Goal: Task Accomplishment & Management: Use online tool/utility

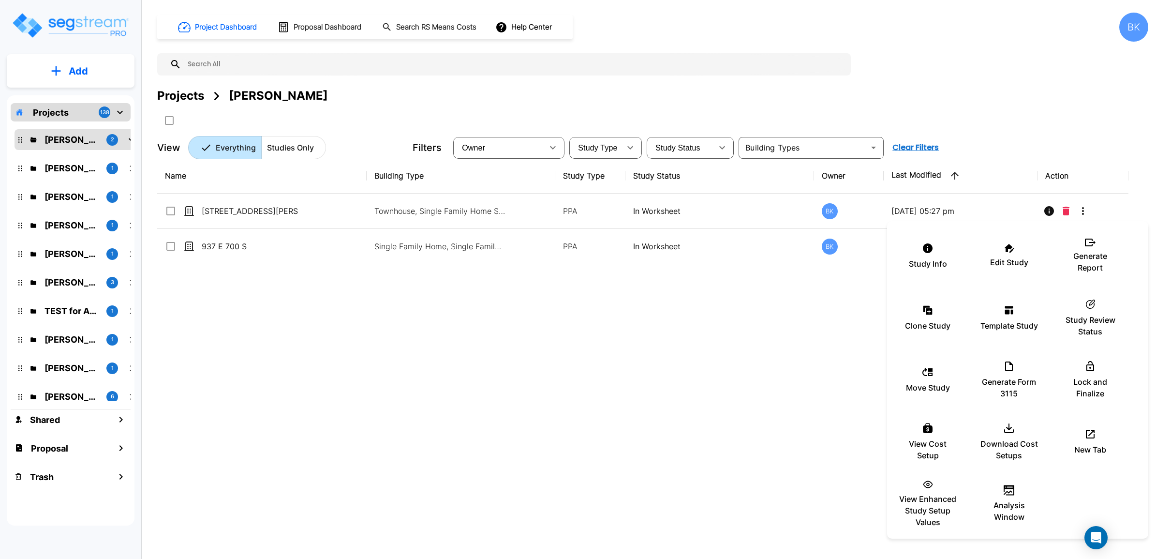
click at [367, 346] on div at bounding box center [578, 279] width 1156 height 559
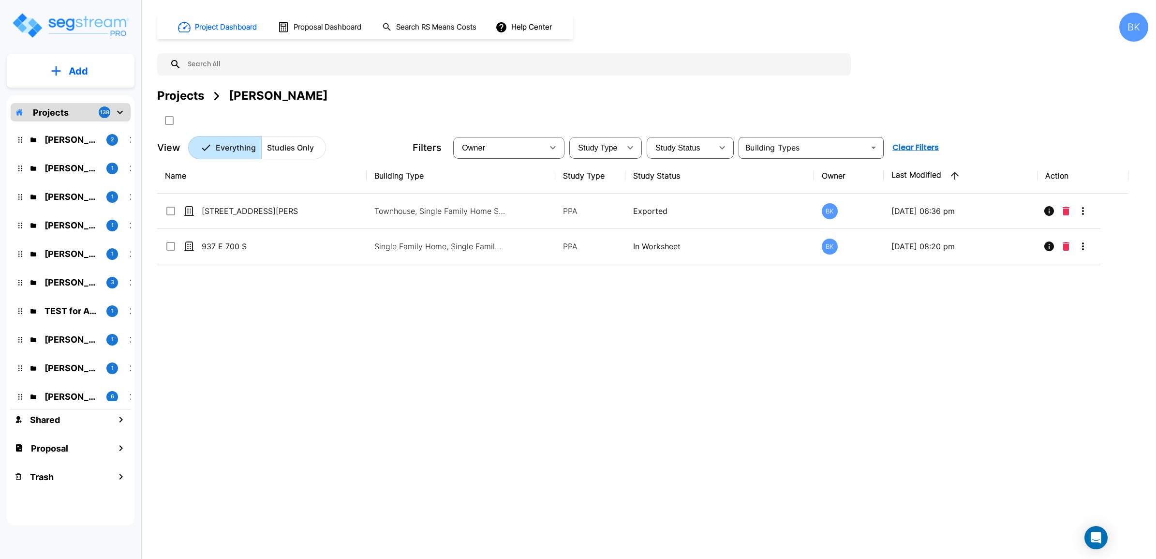
click at [756, 347] on div "Name Building Type Study Type Study Status Owner Last Modified Action [STREET_A…" at bounding box center [643, 331] width 972 height 346
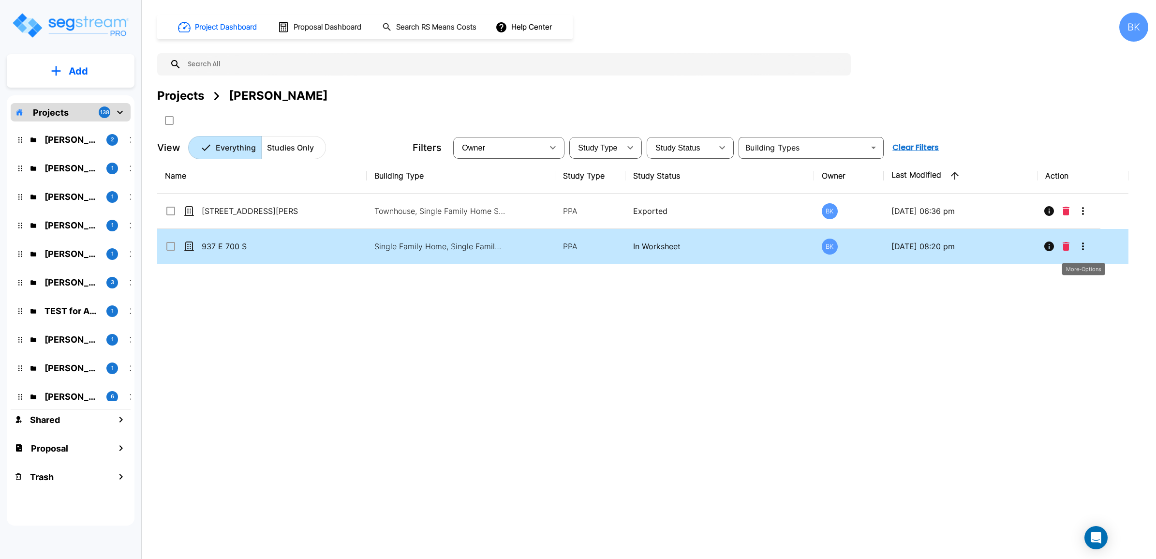
click at [1087, 252] on icon "More-Options" at bounding box center [1084, 246] width 12 height 12
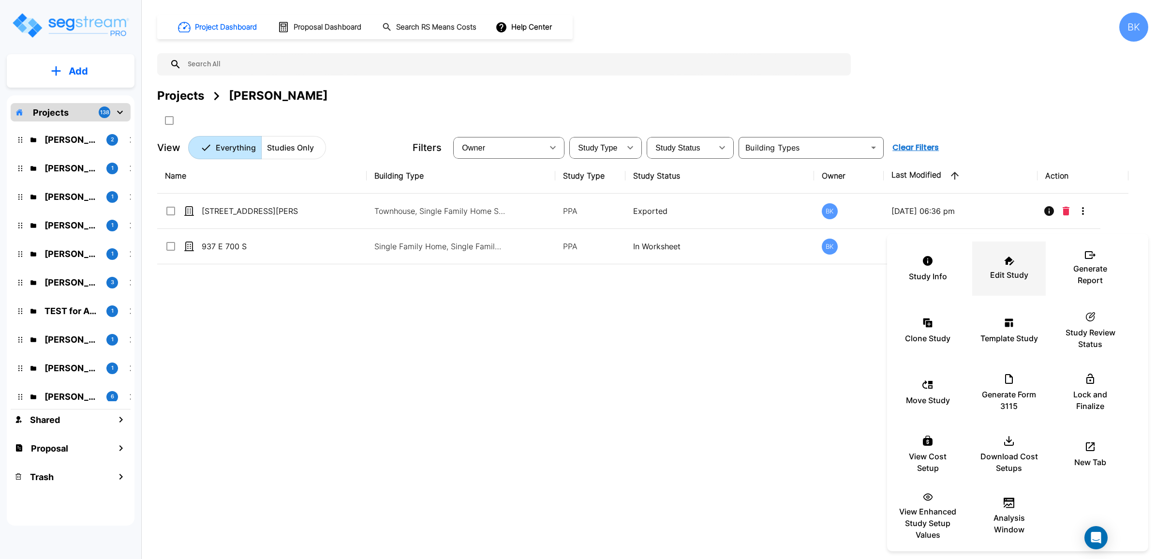
click at [1006, 267] on div "Edit Study" at bounding box center [1009, 268] width 58 height 48
click at [376, 368] on div at bounding box center [578, 279] width 1156 height 559
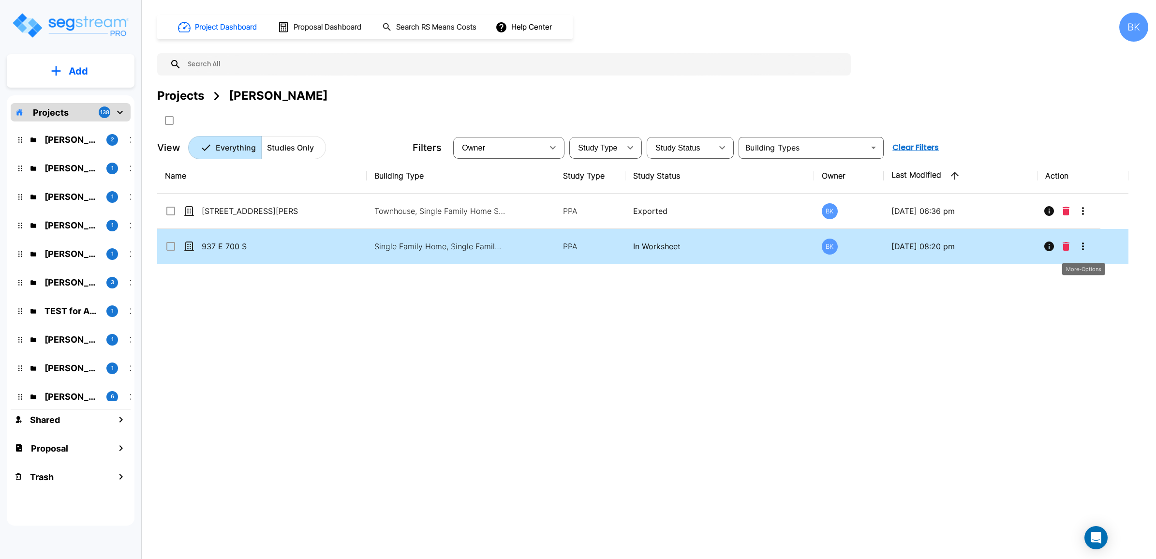
click at [1087, 247] on icon "More-Options" at bounding box center [1084, 246] width 12 height 12
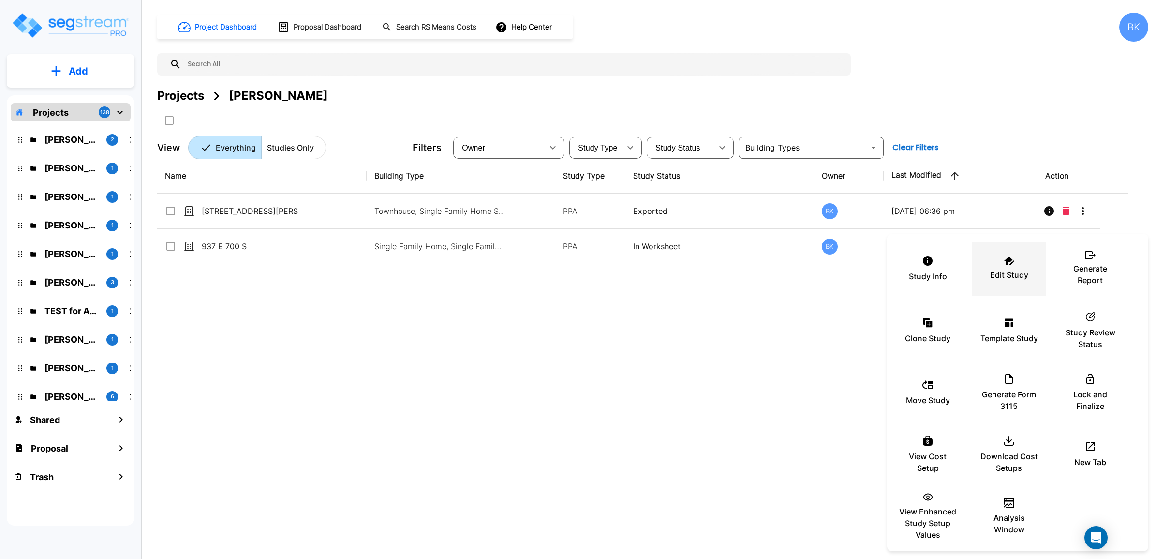
click at [1026, 269] on p "Edit Study" at bounding box center [1009, 275] width 38 height 12
click at [715, 361] on div at bounding box center [578, 279] width 1156 height 559
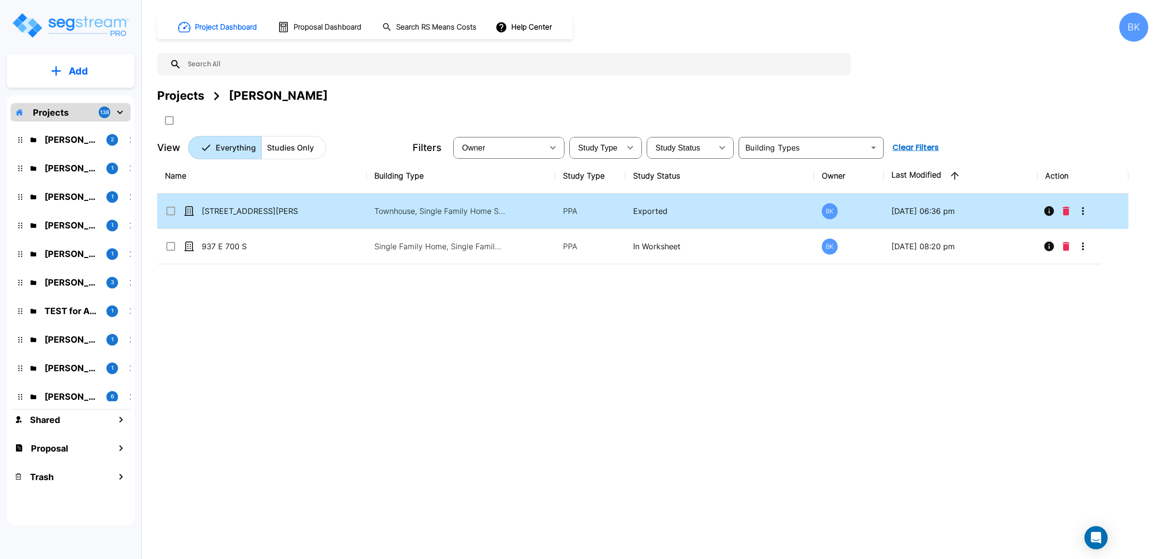
click at [1092, 214] on button "More-Options" at bounding box center [1083, 210] width 19 height 19
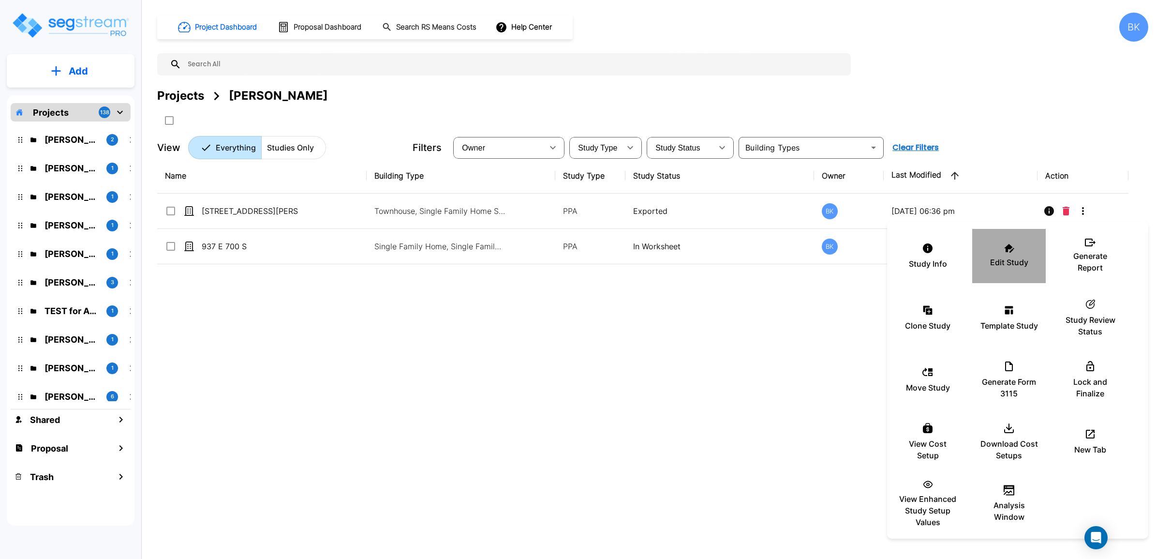
click at [1007, 253] on div "Edit Study" at bounding box center [1009, 256] width 58 height 48
click at [415, 368] on div at bounding box center [578, 279] width 1156 height 559
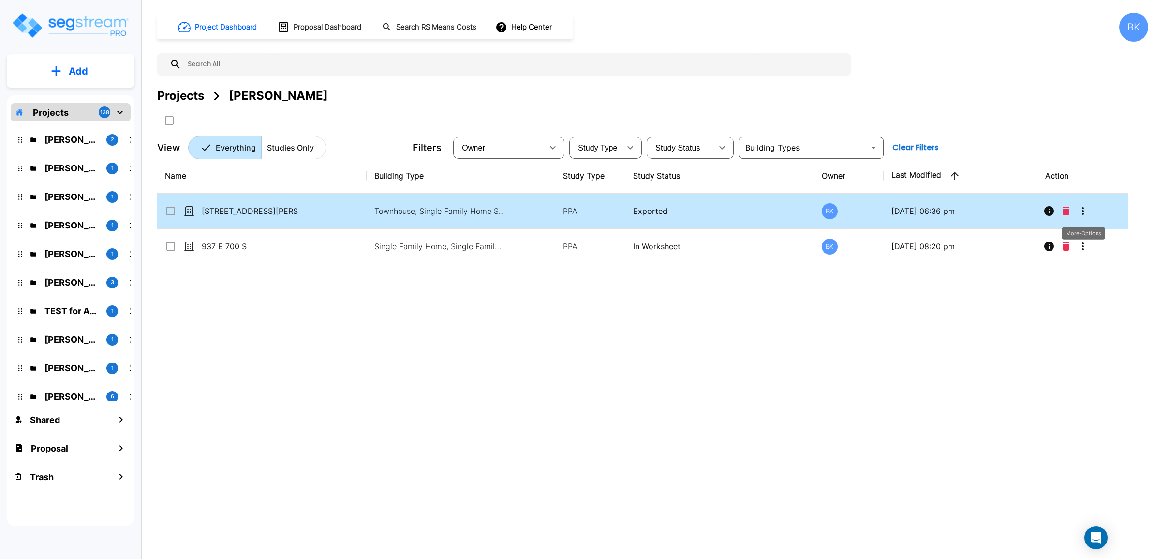
click at [1088, 211] on icon "More-Options" at bounding box center [1084, 211] width 12 height 12
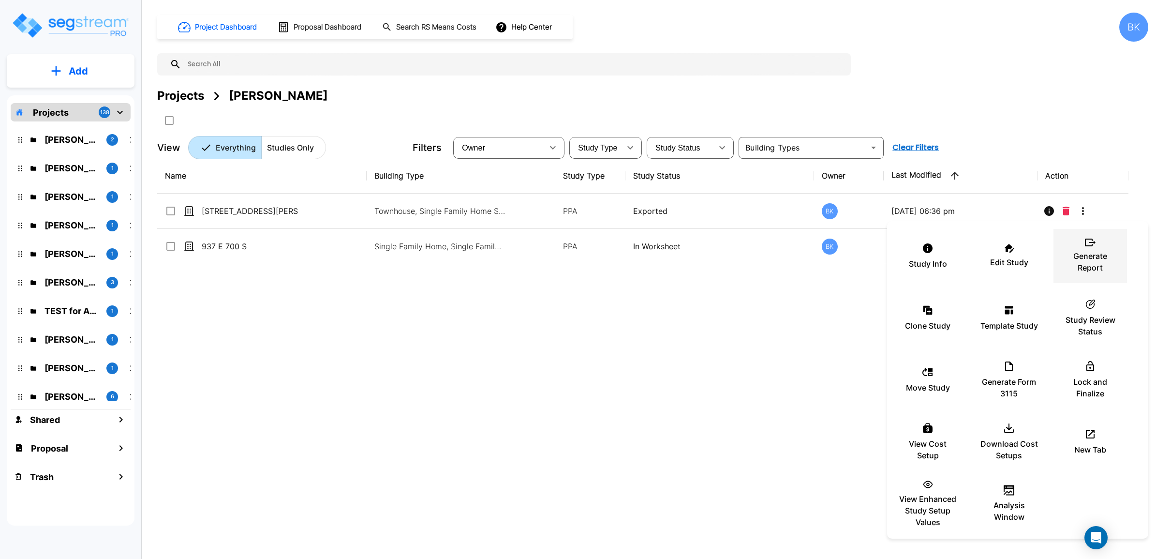
click at [1084, 253] on p "Generate Report" at bounding box center [1091, 261] width 58 height 23
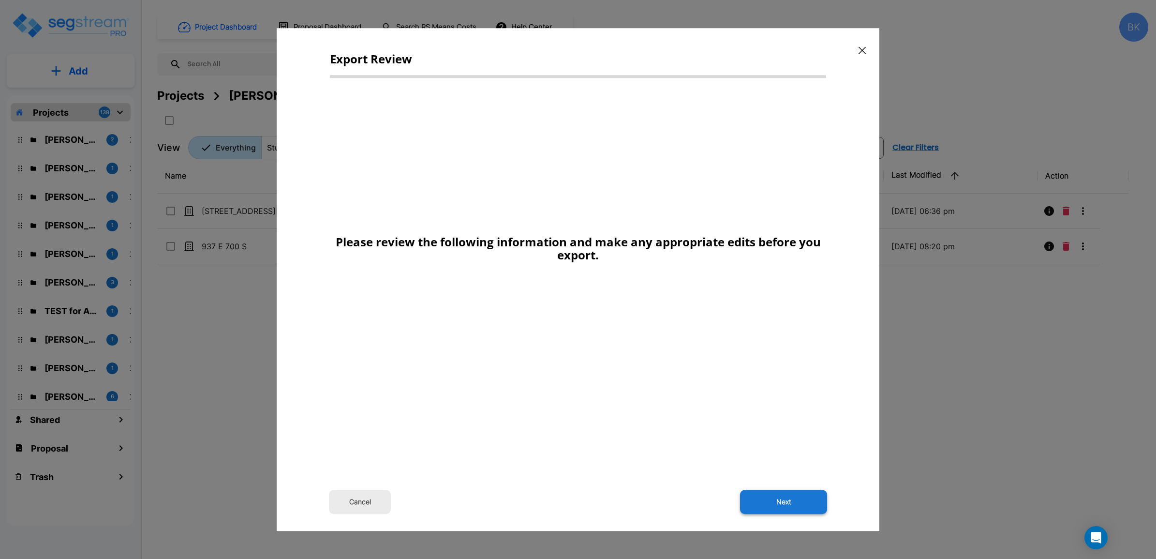
drag, startPoint x: 769, startPoint y: 485, endPoint x: 763, endPoint y: 499, distance: 15.4
click at [768, 485] on div "Export Review Please review the following information and make any appropriate …" at bounding box center [578, 279] width 603 height 503
click at [763, 499] on button "Next" at bounding box center [783, 502] width 87 height 24
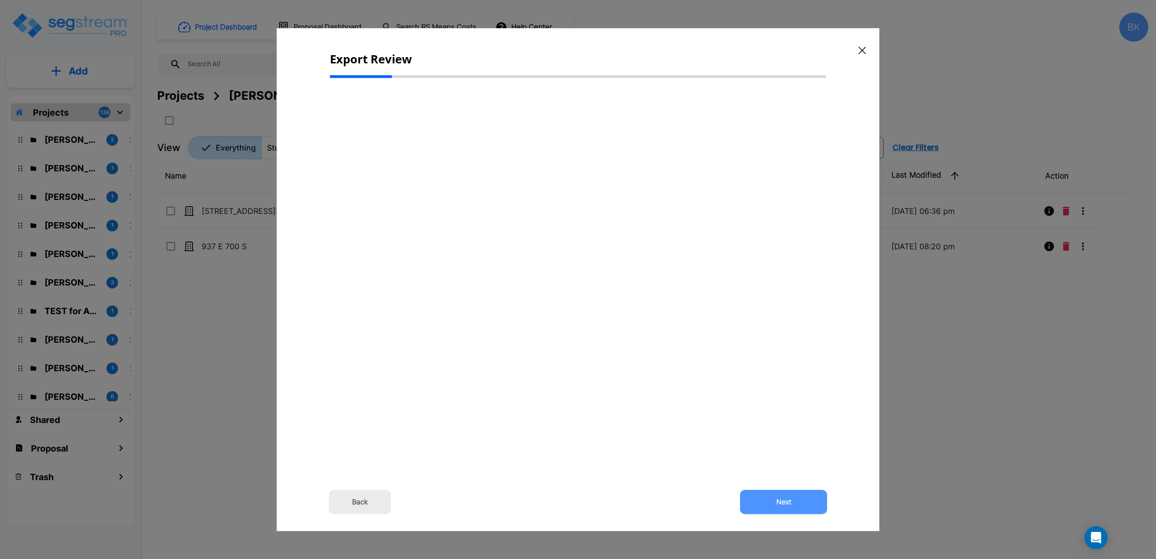
click at [764, 499] on button "Next" at bounding box center [783, 502] width 87 height 24
click at [765, 499] on button "Next" at bounding box center [783, 502] width 87 height 24
click at [375, 506] on button "Back" at bounding box center [360, 502] width 62 height 24
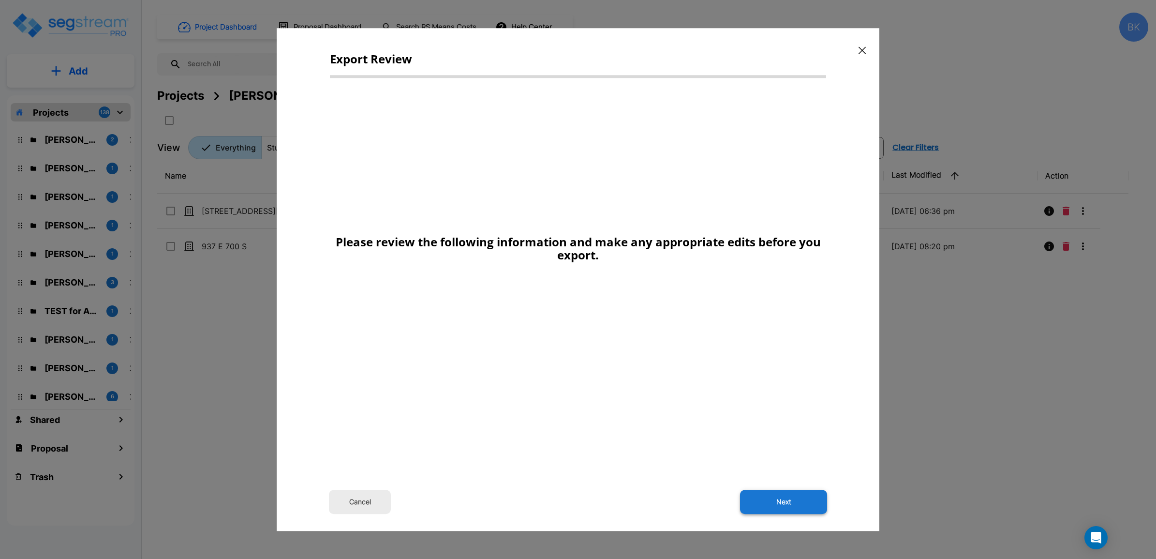
click at [779, 501] on button "Next" at bounding box center [783, 502] width 87 height 24
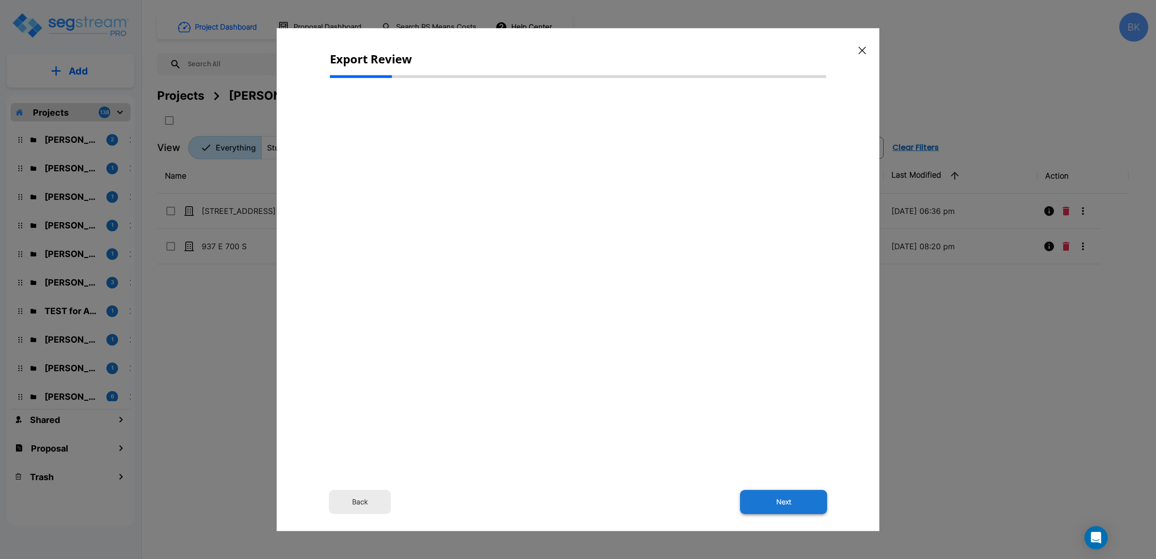
click at [796, 506] on button "Next" at bounding box center [783, 502] width 87 height 24
click at [865, 49] on icon "button" at bounding box center [862, 50] width 7 height 8
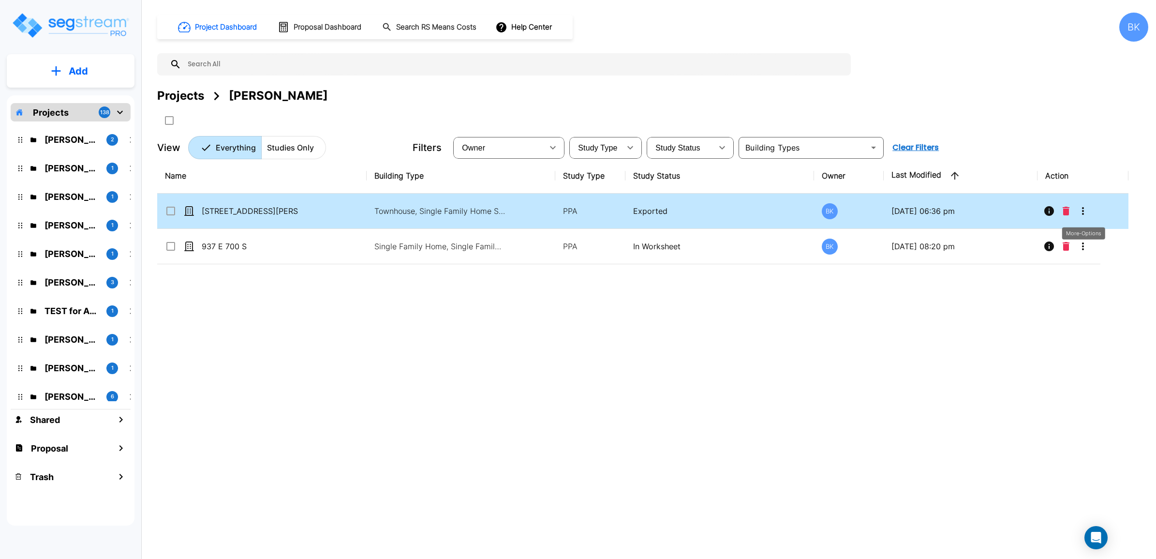
click at [1088, 216] on icon "More-Options" at bounding box center [1084, 211] width 12 height 12
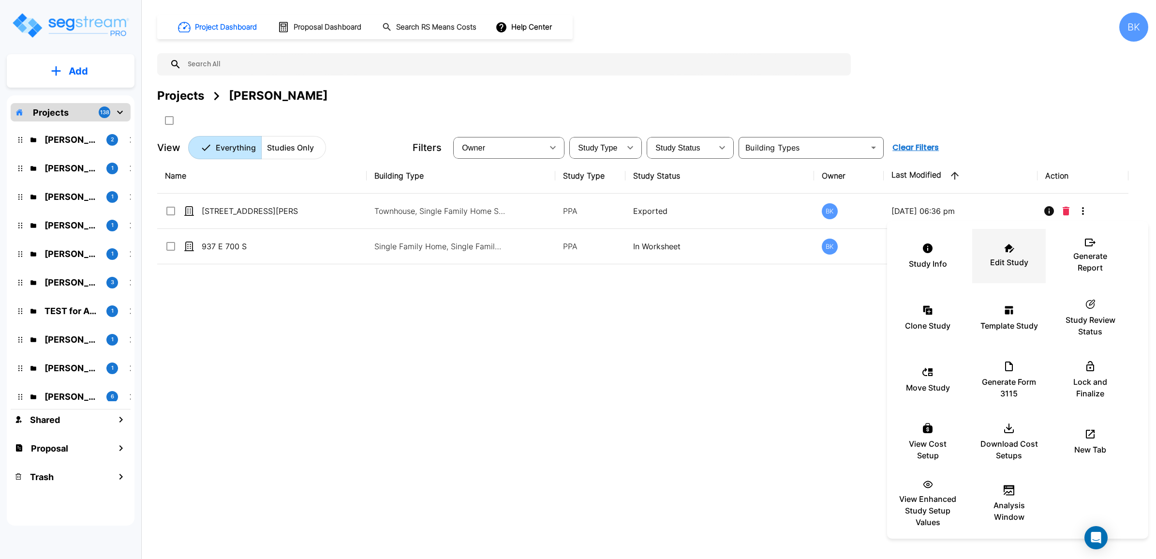
click at [998, 245] on div "Edit Study" at bounding box center [1009, 256] width 58 height 48
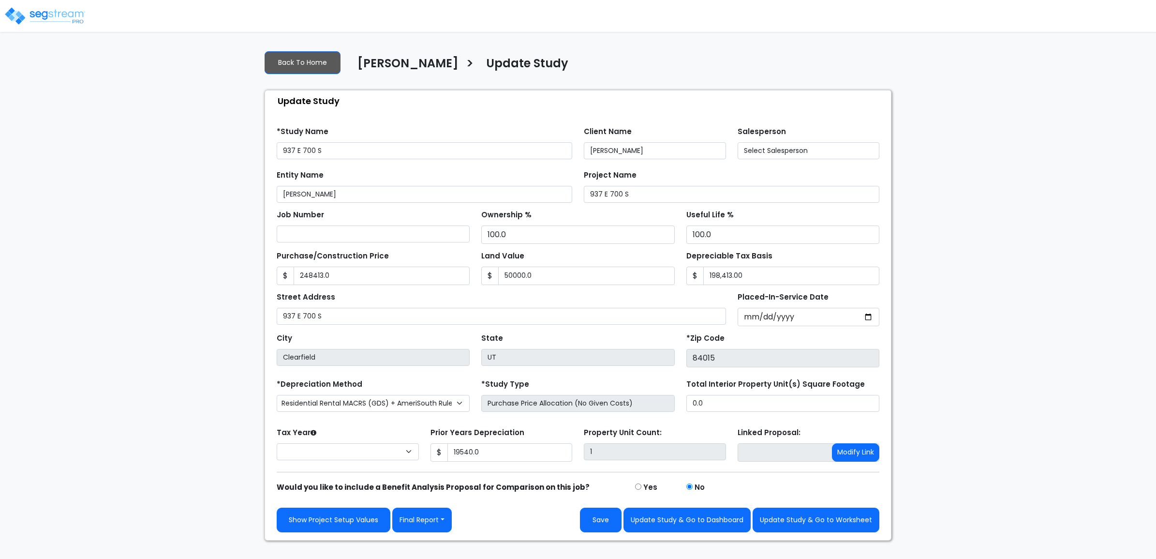
type input "248,413.0"
type input "50,000.0"
type input "19,540.0"
select select "2024"
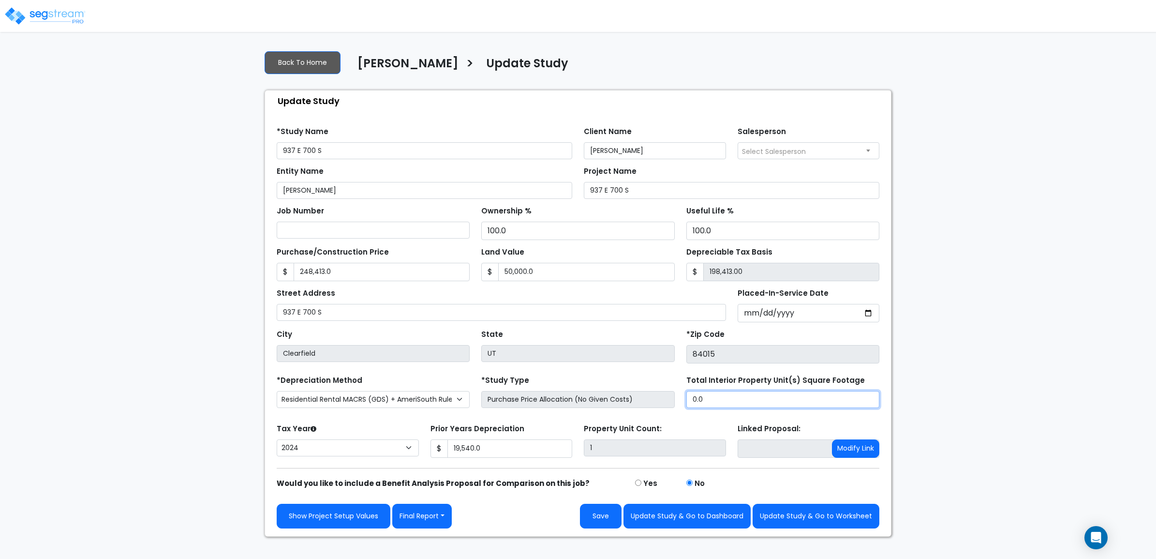
click at [808, 393] on input "0.0" at bounding box center [783, 399] width 193 height 17
type input "."
type input "869"
click at [589, 519] on button "Save" at bounding box center [601, 516] width 42 height 25
type input "248413"
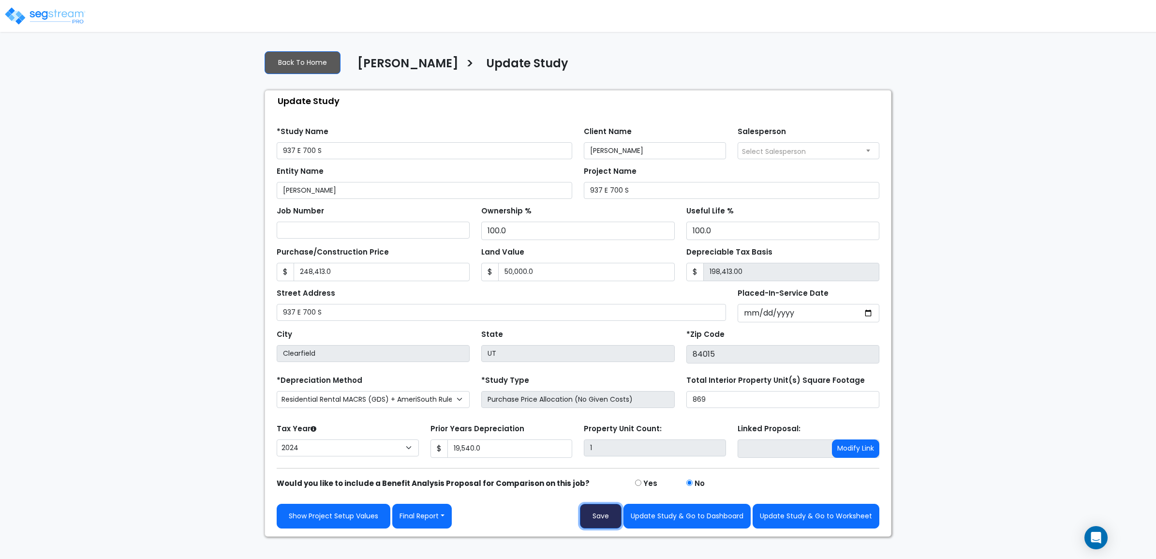
type input "50000"
type input "19540"
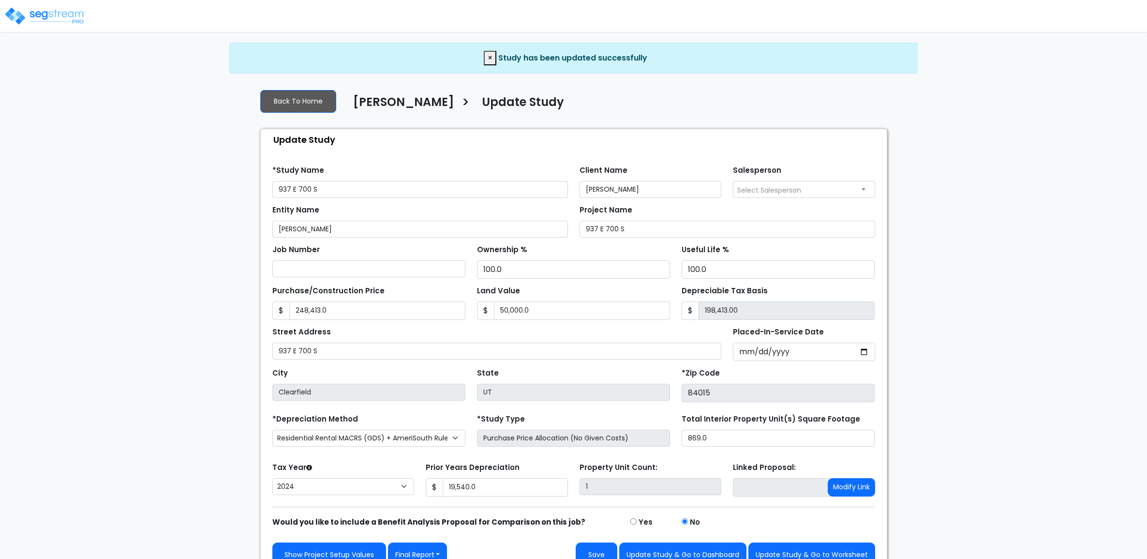
select select "2024"
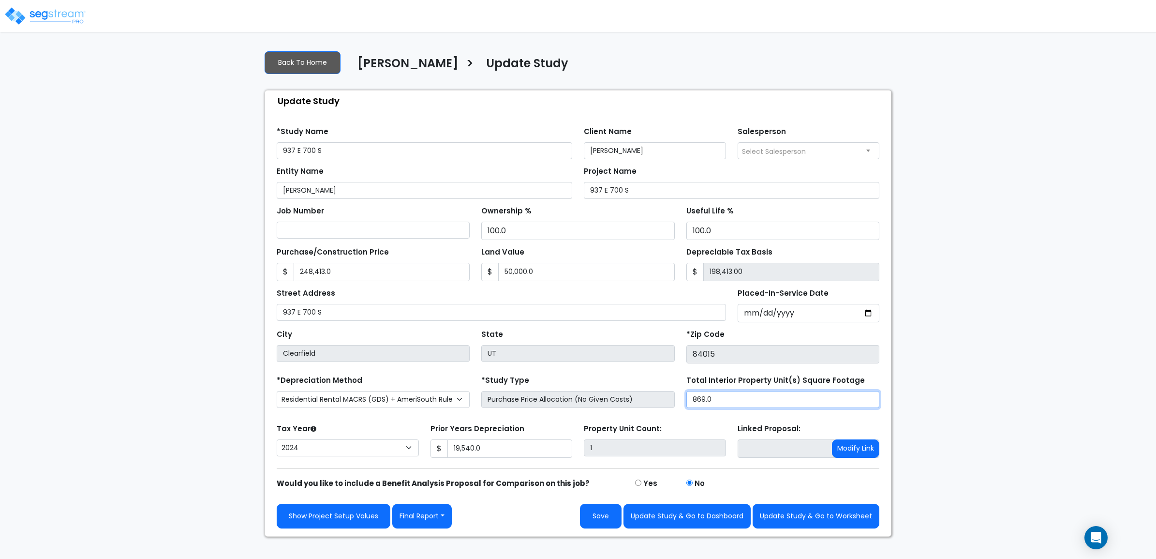
drag, startPoint x: 713, startPoint y: 401, endPoint x: 676, endPoint y: 404, distance: 36.9
click at [676, 404] on div "*Depreciation Method Commercial MACRS (GDS) Residential Rental MACRS (GDS) + Am…" at bounding box center [578, 392] width 614 height 39
type input "1,350"
click at [600, 523] on button "Save" at bounding box center [601, 516] width 42 height 25
type input "248413"
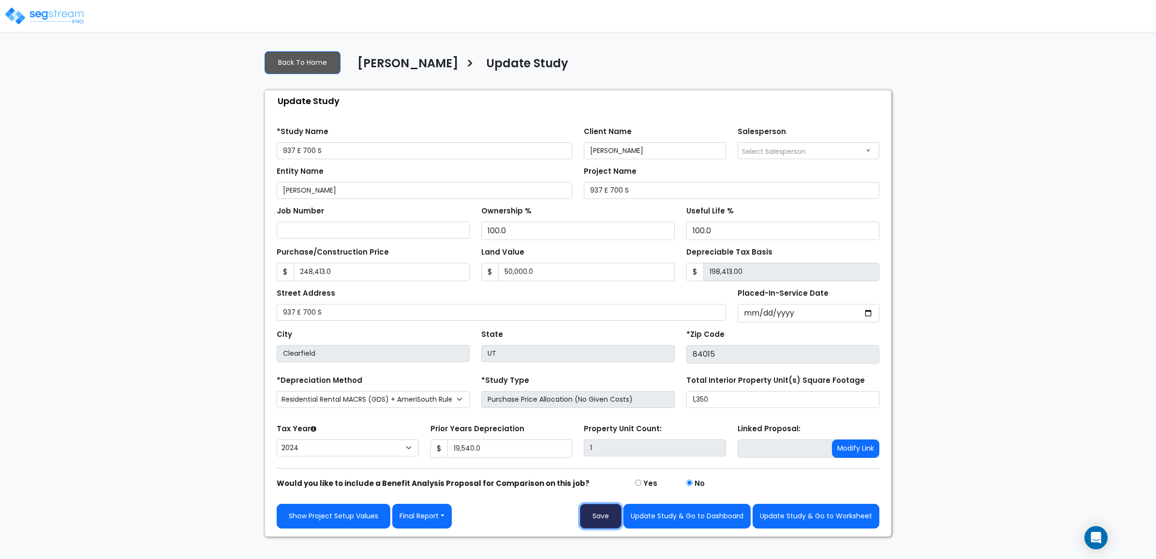
type input "50000"
type input "19540"
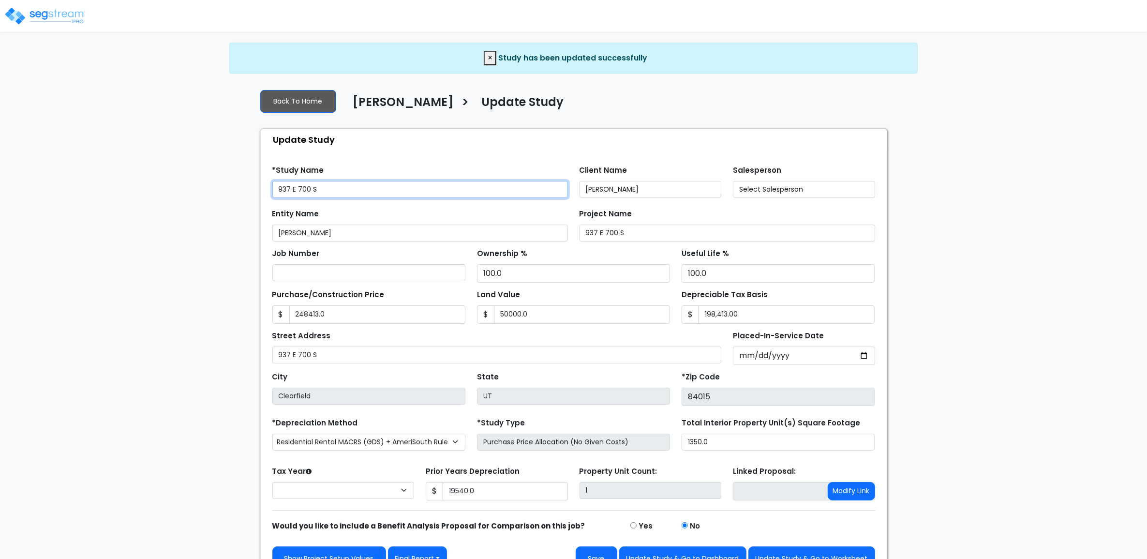
type input "248,413.0"
type input "50,000.0"
type input "19,540.0"
select select "2024"
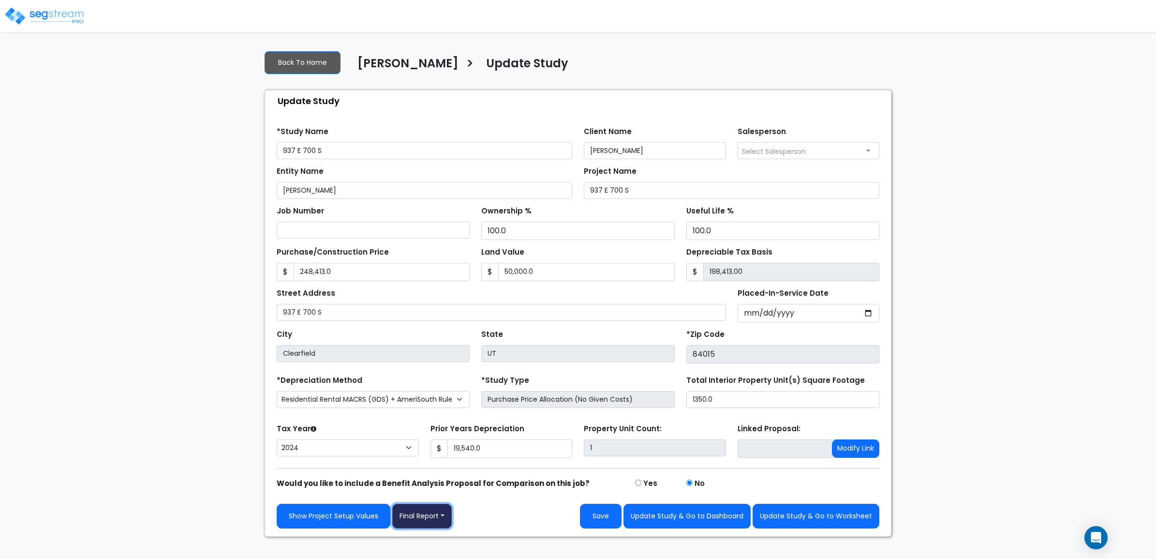
click at [413, 518] on button "Final Report" at bounding box center [422, 516] width 60 height 25
click at [455, 444] on link "Report Custom Fields" at bounding box center [443, 444] width 101 height 22
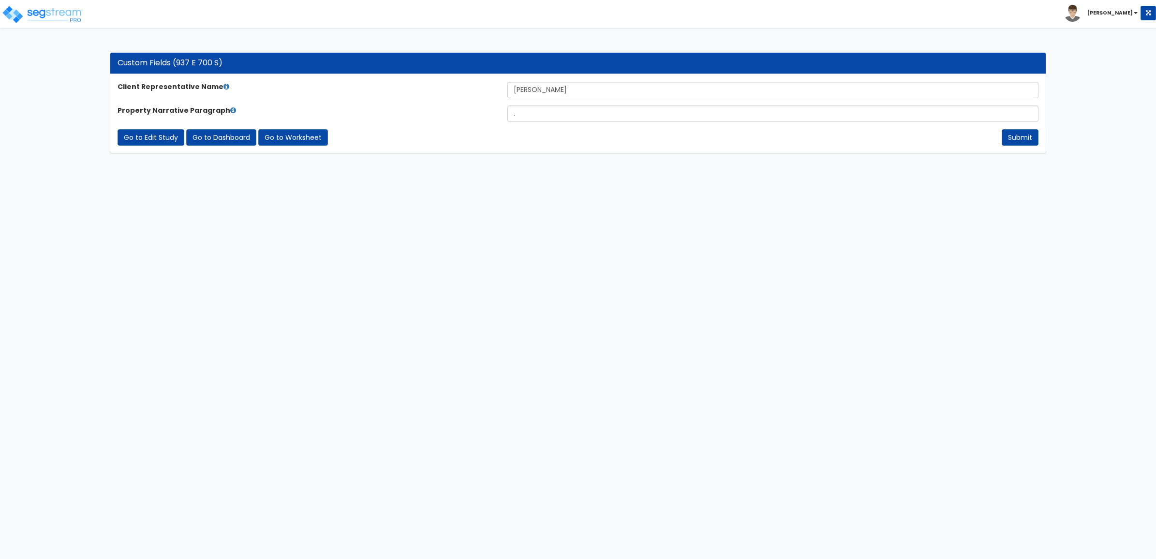
click at [144, 146] on div "Client Representative Name Ryan Ivie Property Narrative Paragraph . Submit Go t…" at bounding box center [578, 114] width 936 height 78
click at [146, 144] on link "Go to Edit Study" at bounding box center [151, 137] width 67 height 16
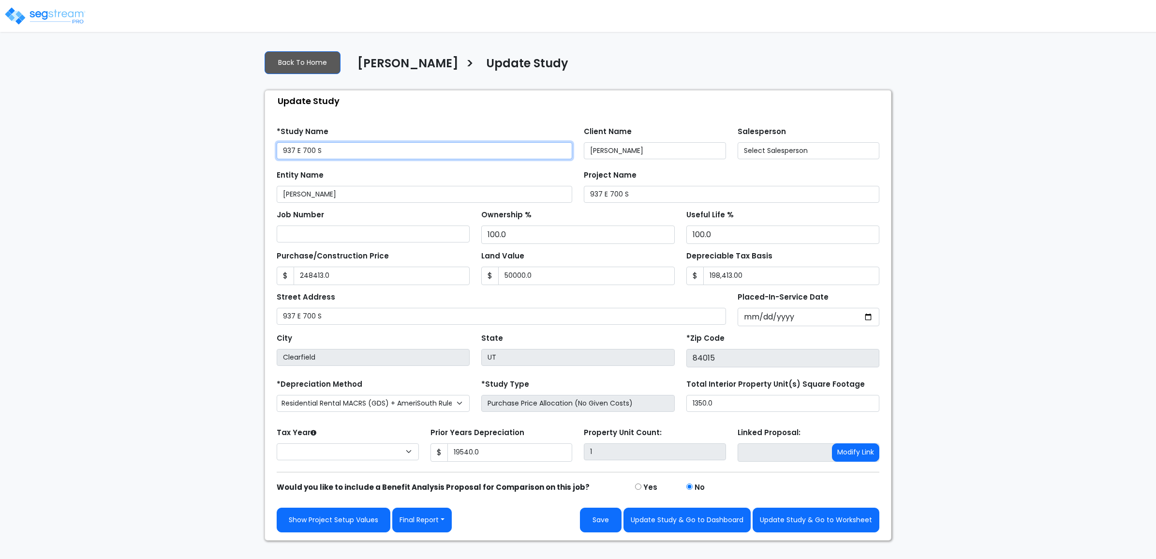
type input "248,413.0"
type input "50,000.0"
type input "19,540.0"
select select "2024"
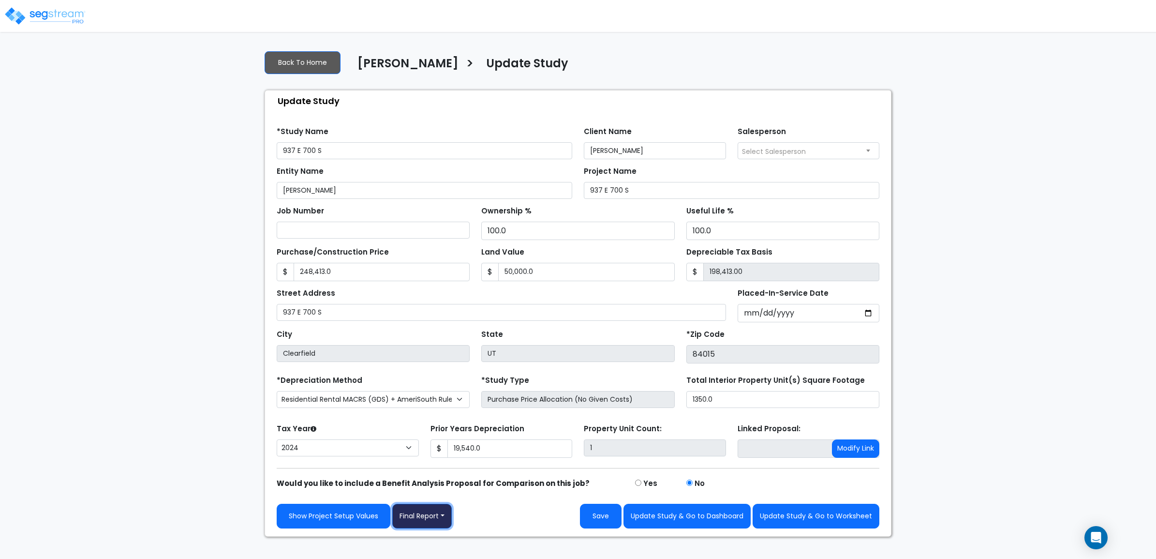
click at [443, 516] on button "Final Report" at bounding box center [422, 516] width 60 height 25
click at [451, 472] on link "Report Images" at bounding box center [443, 466] width 101 height 22
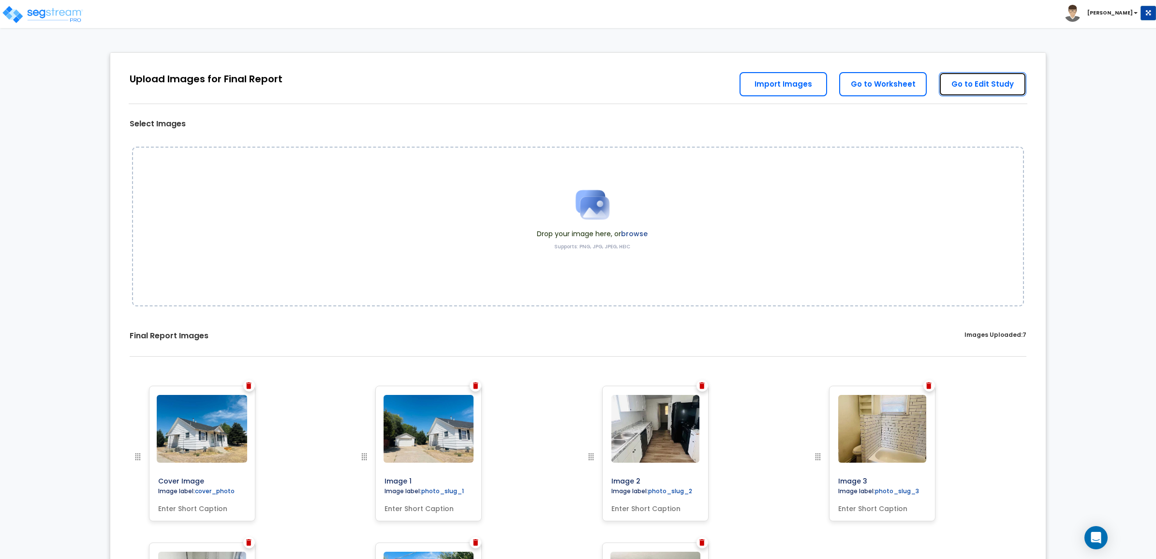
click at [959, 83] on link "Go to Edit Study" at bounding box center [983, 84] width 88 height 24
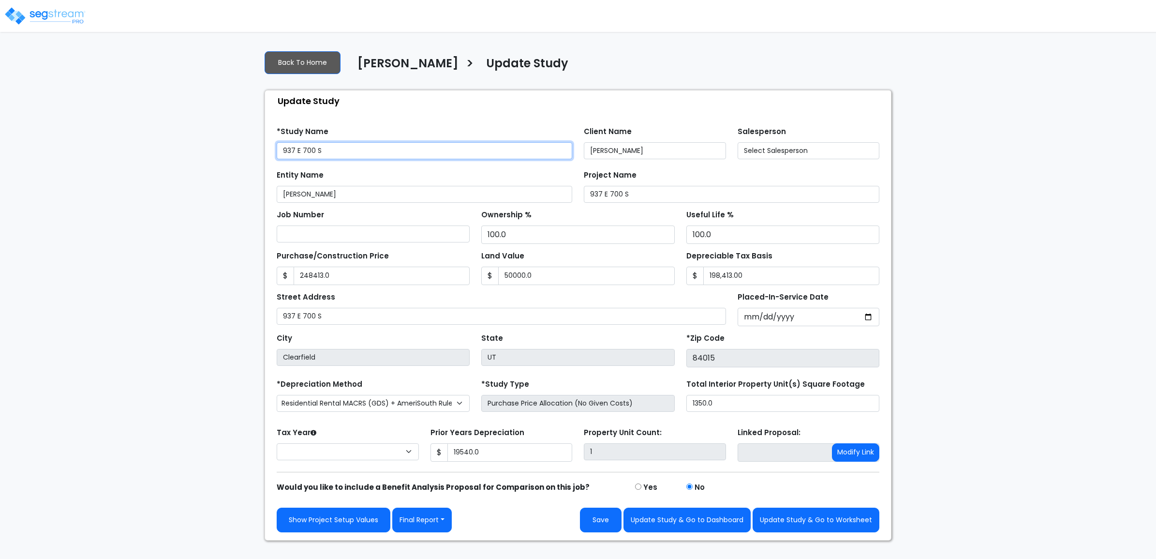
type input "248,413.0"
type input "50,000.0"
type input "19,540.0"
select select "2024"
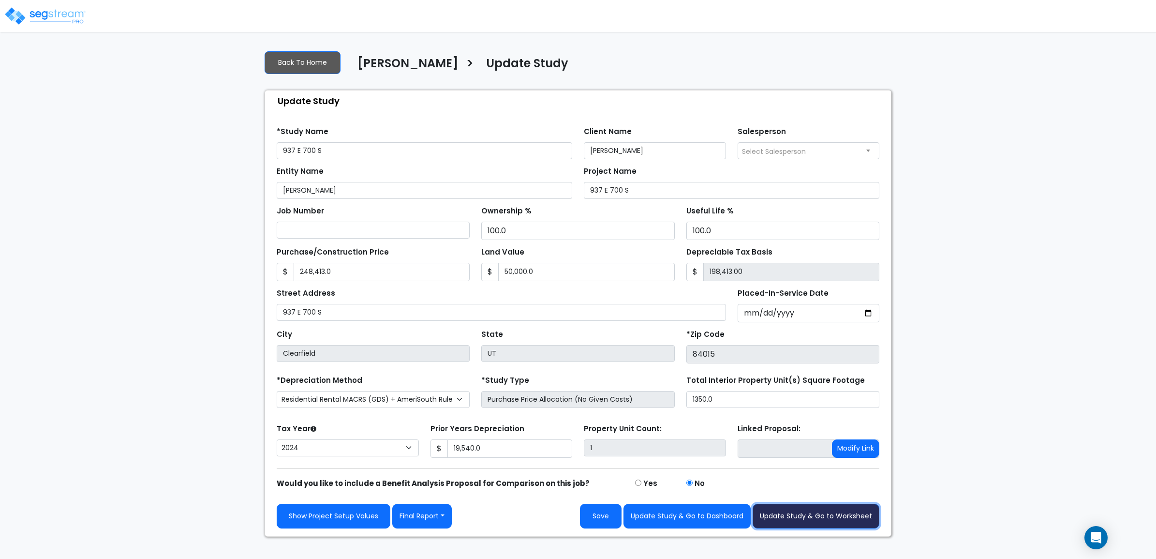
click at [850, 520] on button "Update Study & Go to Worksheet" at bounding box center [816, 516] width 127 height 25
type input "248413"
type input "50000"
type input "19540"
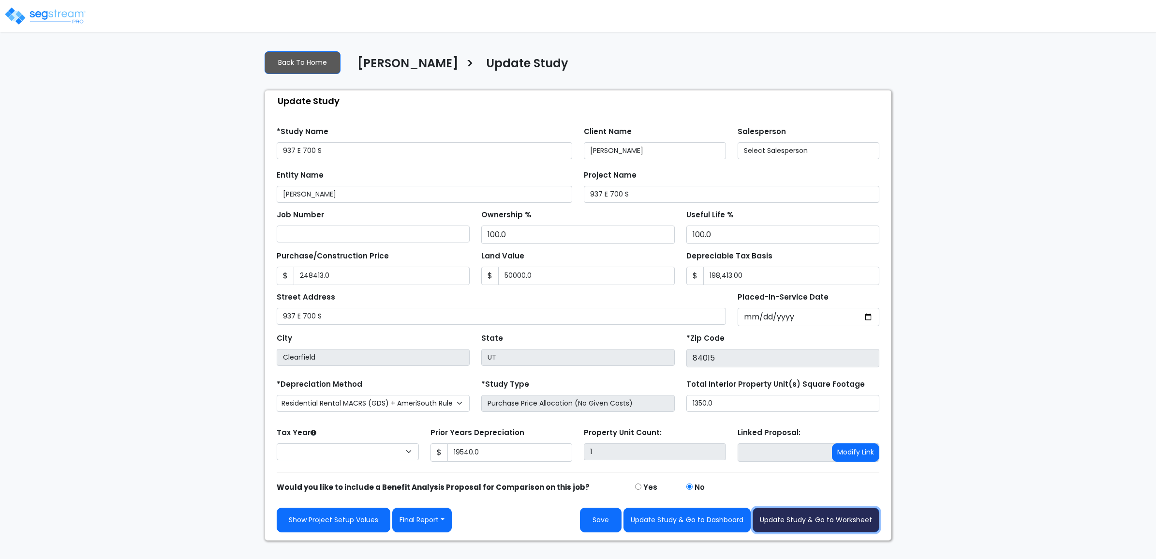
click at [813, 518] on button "Update Study & Go to Worksheet" at bounding box center [816, 520] width 127 height 25
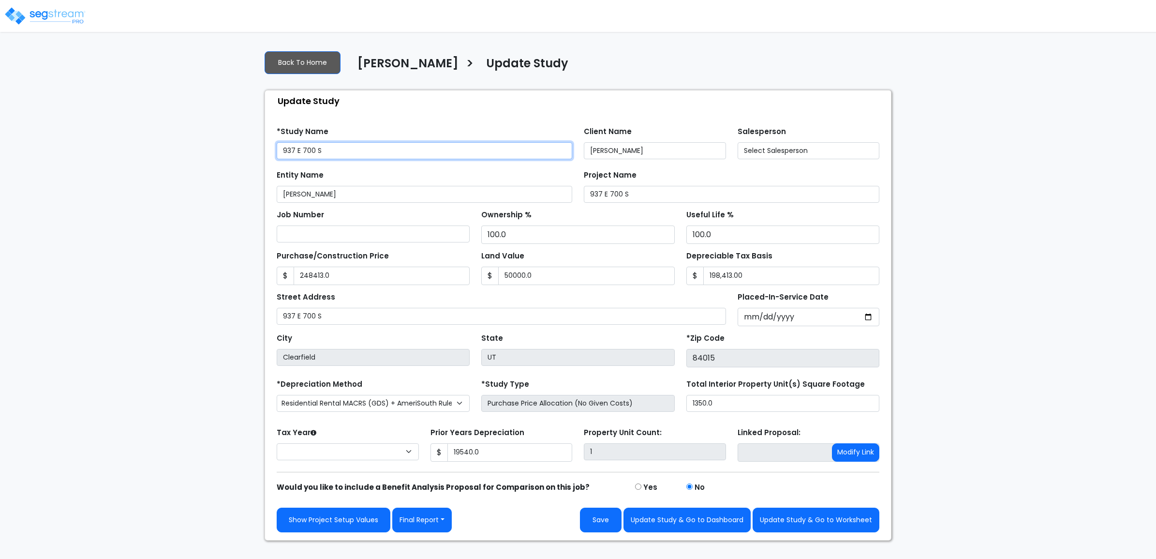
type input "248,413.0"
type input "50,000.0"
type input "19,540.0"
select select "2024"
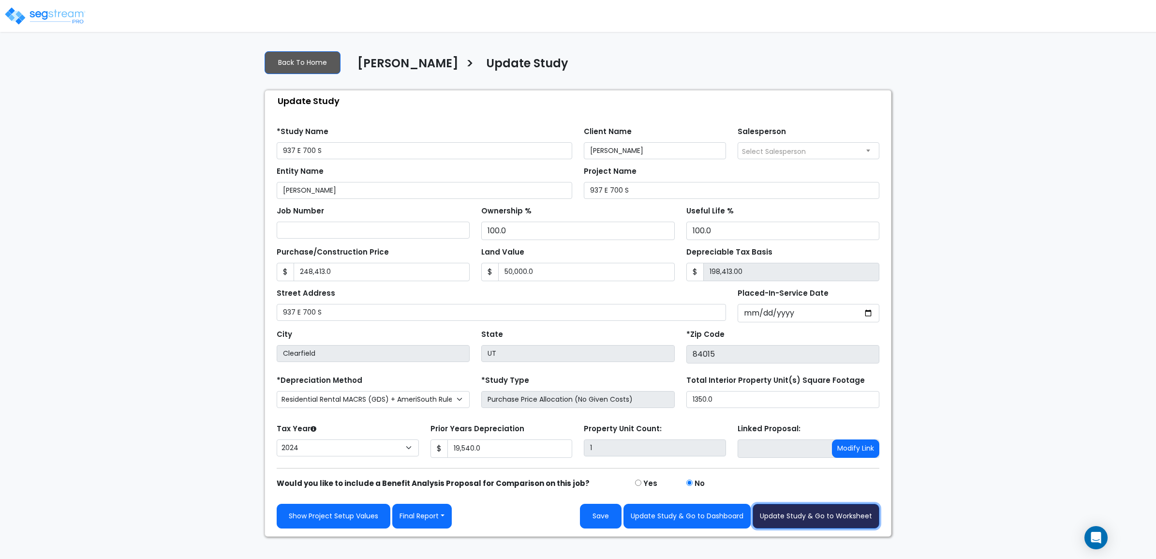
click at [810, 512] on button "Update Study & Go to Worksheet" at bounding box center [816, 516] width 127 height 25
type input "248413"
type input "50000"
type input "19540"
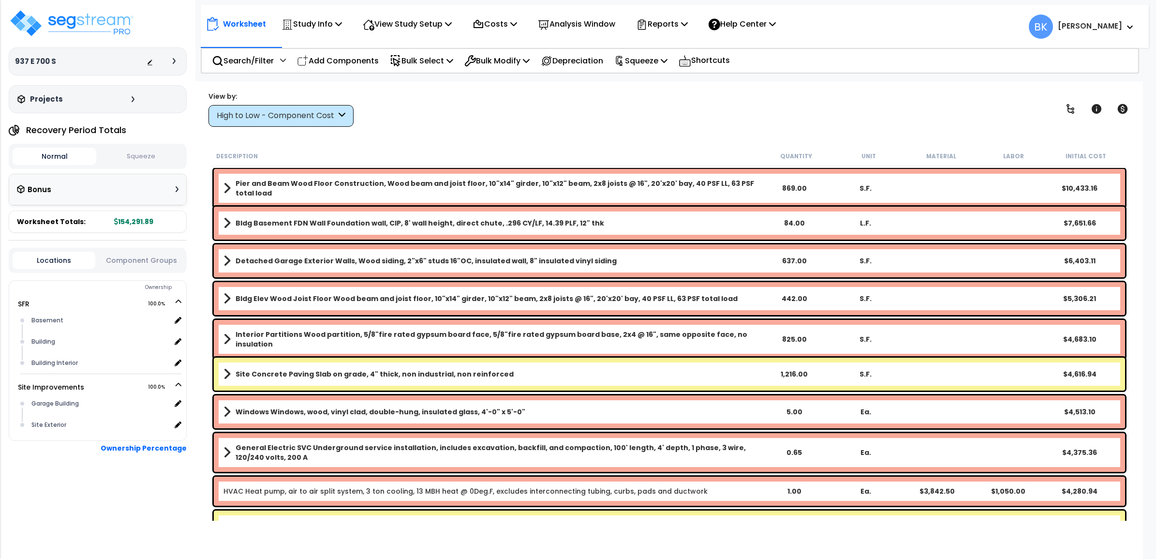
click at [76, 104] on div "Projects" at bounding box center [77, 99] width 124 height 10
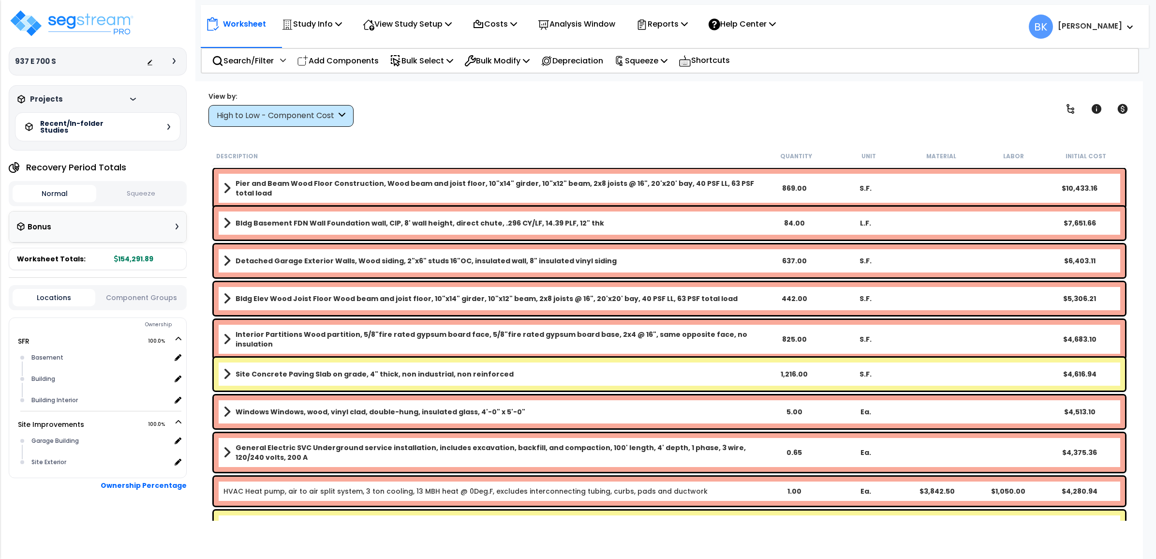
click at [76, 104] on div "Projects" at bounding box center [77, 99] width 124 height 10
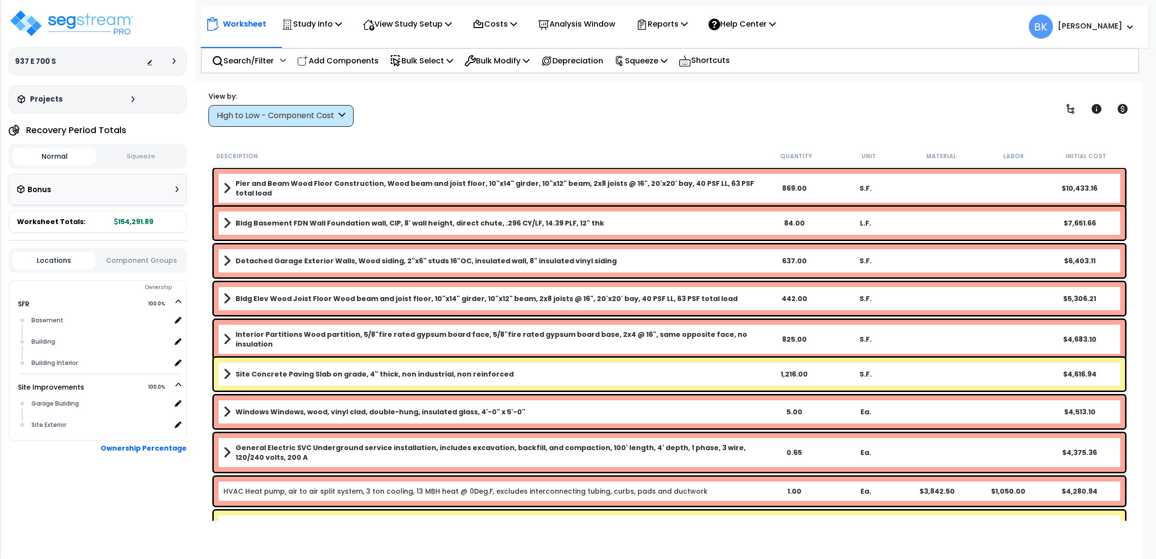
click at [110, 190] on div "Bonus" at bounding box center [98, 189] width 162 height 19
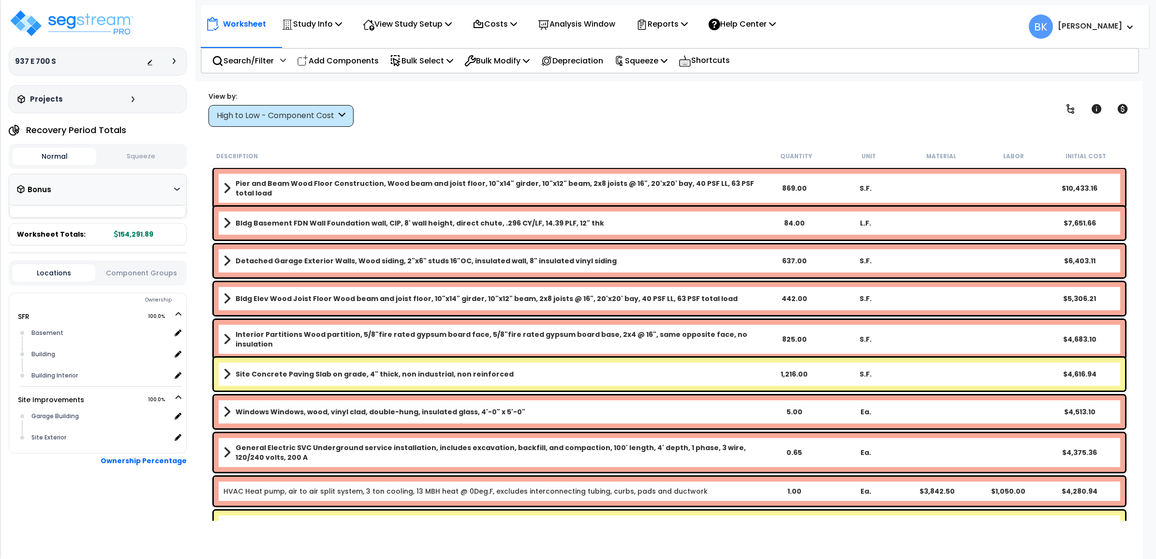
click at [110, 190] on div "Bonus" at bounding box center [98, 189] width 162 height 19
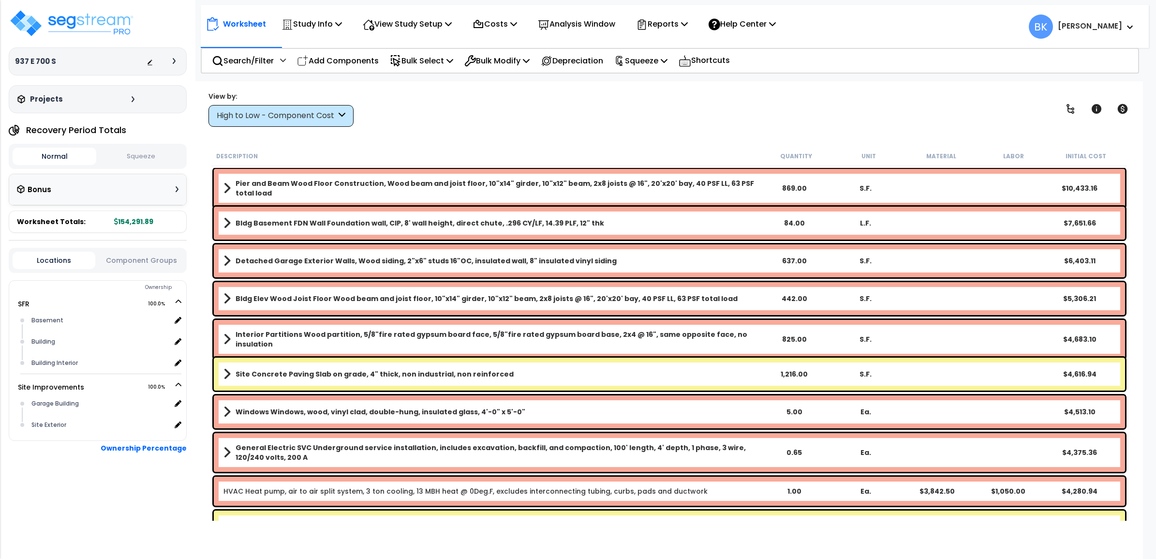
click at [173, 64] on icon at bounding box center [174, 61] width 3 height 6
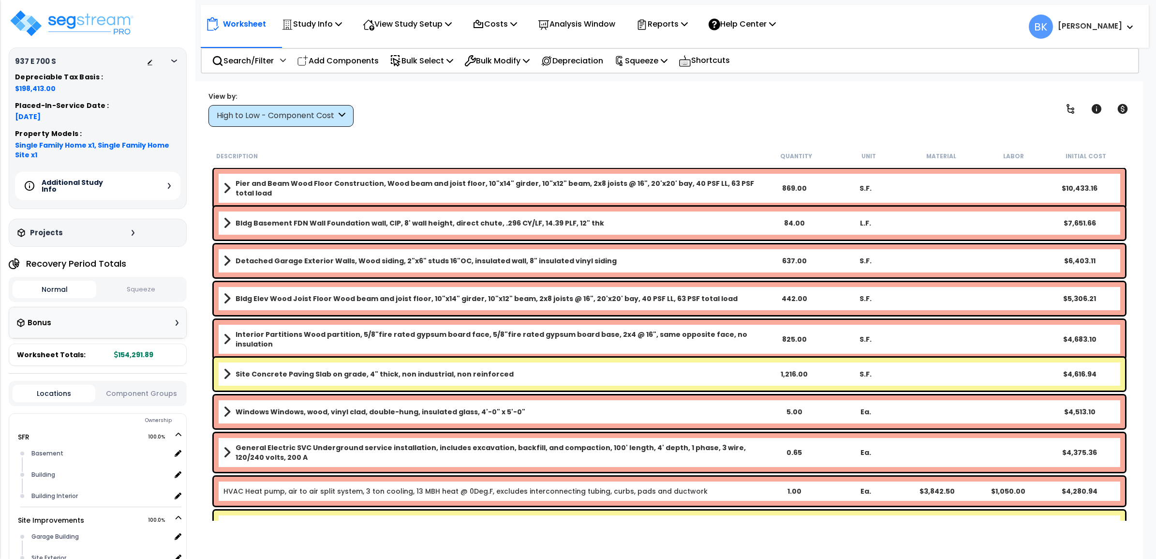
click at [174, 62] on icon at bounding box center [174, 61] width 6 height 3
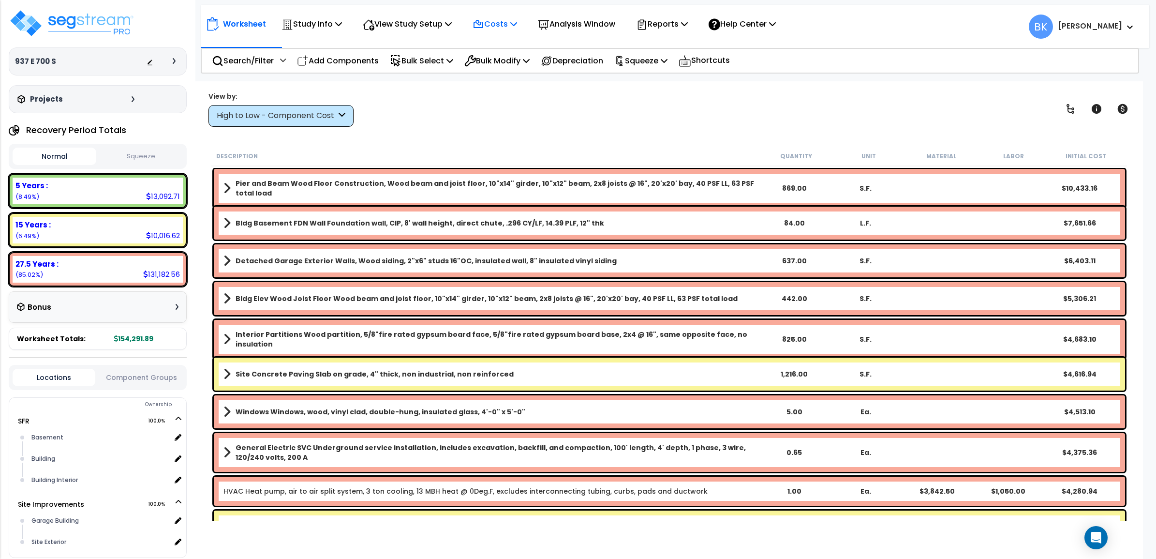
click at [504, 16] on div "Costs" at bounding box center [495, 24] width 45 height 23
click at [498, 63] on link "Direct Costs" at bounding box center [516, 66] width 96 height 19
click at [330, 119] on div "High to Low - Component Cost" at bounding box center [277, 115] width 120 height 11
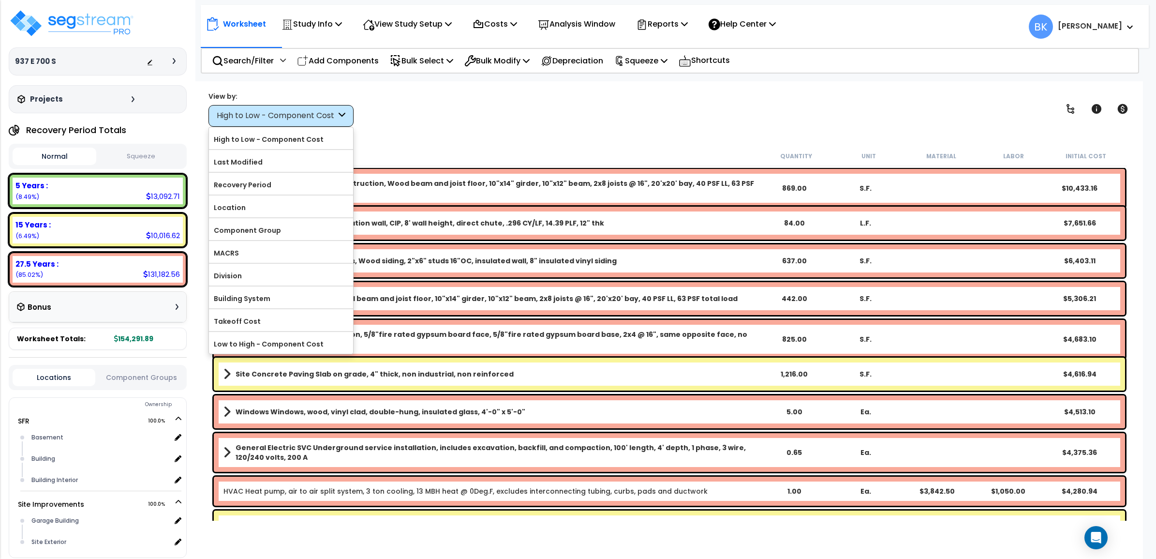
click at [515, 124] on div "View by: High to Low - Component Cost High to Low - Component Cost" at bounding box center [669, 109] width 929 height 36
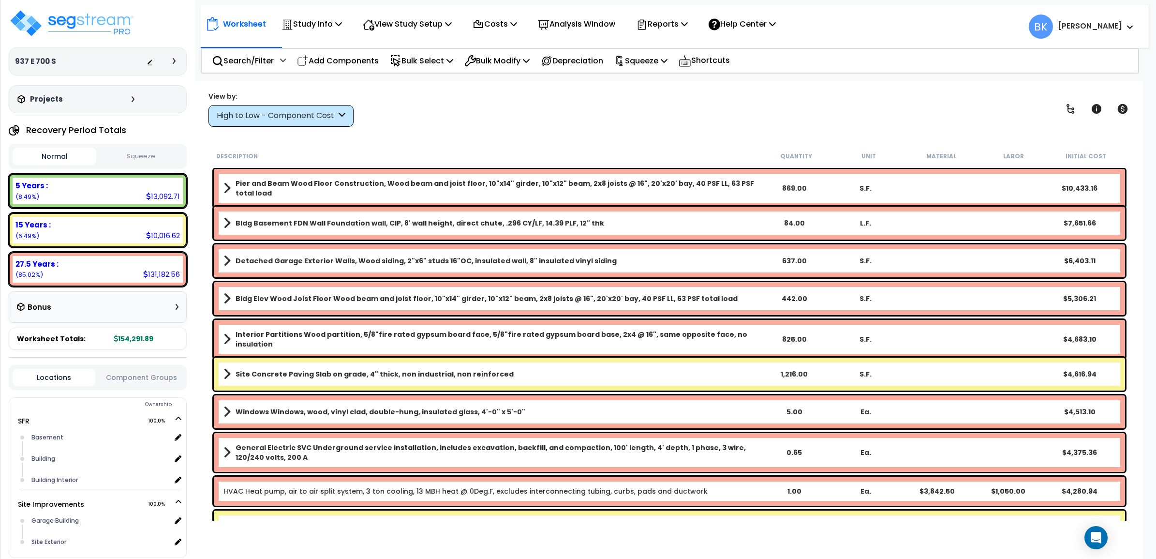
click at [267, 108] on div "High to Low - Component Cost" at bounding box center [281, 116] width 145 height 22
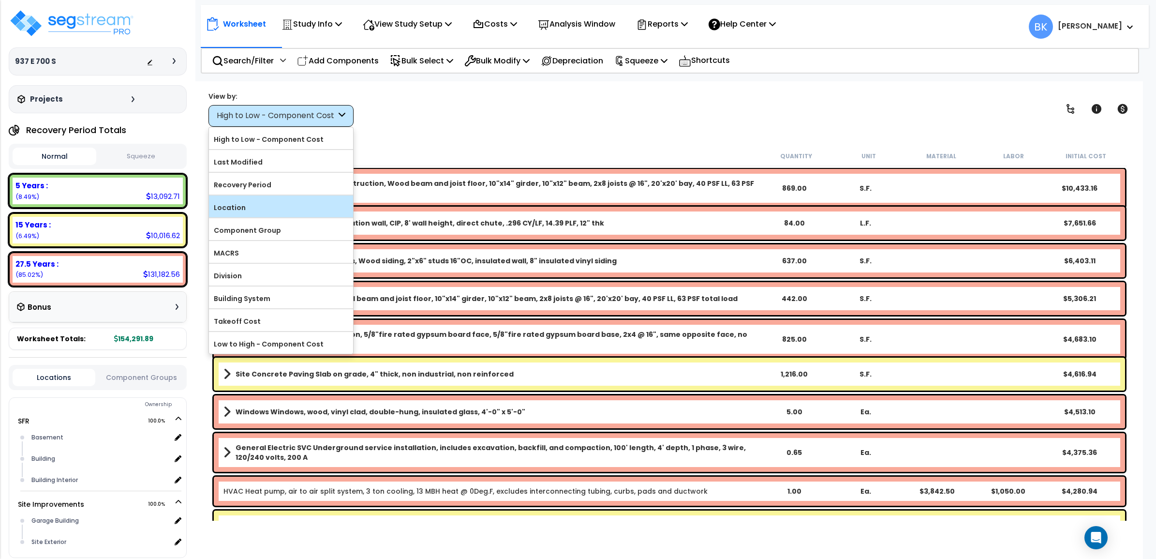
click at [242, 209] on label "Location" at bounding box center [281, 207] width 144 height 15
click at [0, 0] on input "Location" at bounding box center [0, 0] width 0 height 0
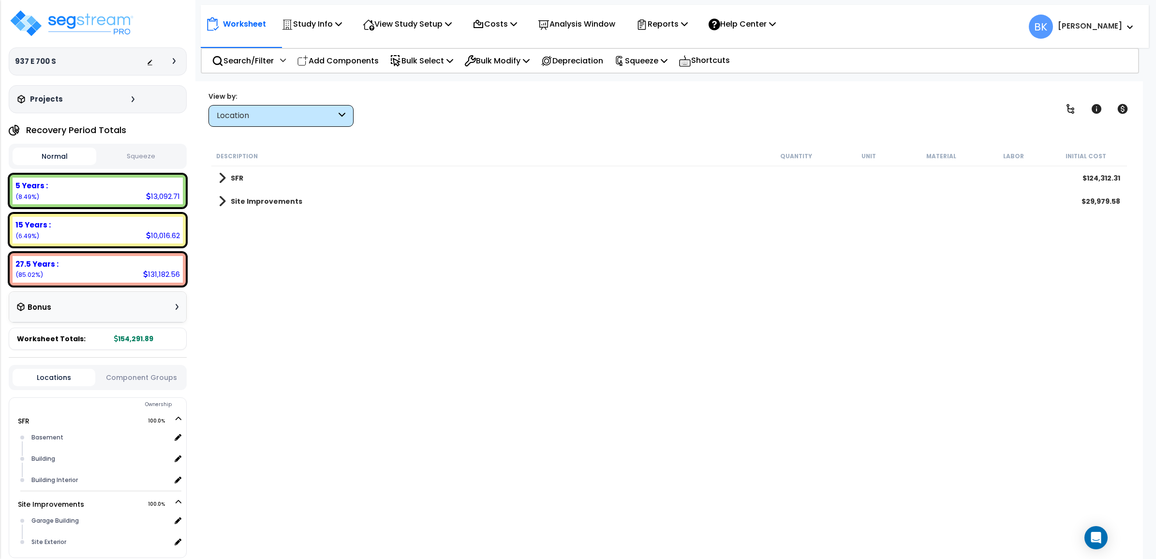
click at [226, 197] on link "Site Improvements" at bounding box center [261, 202] width 84 height 14
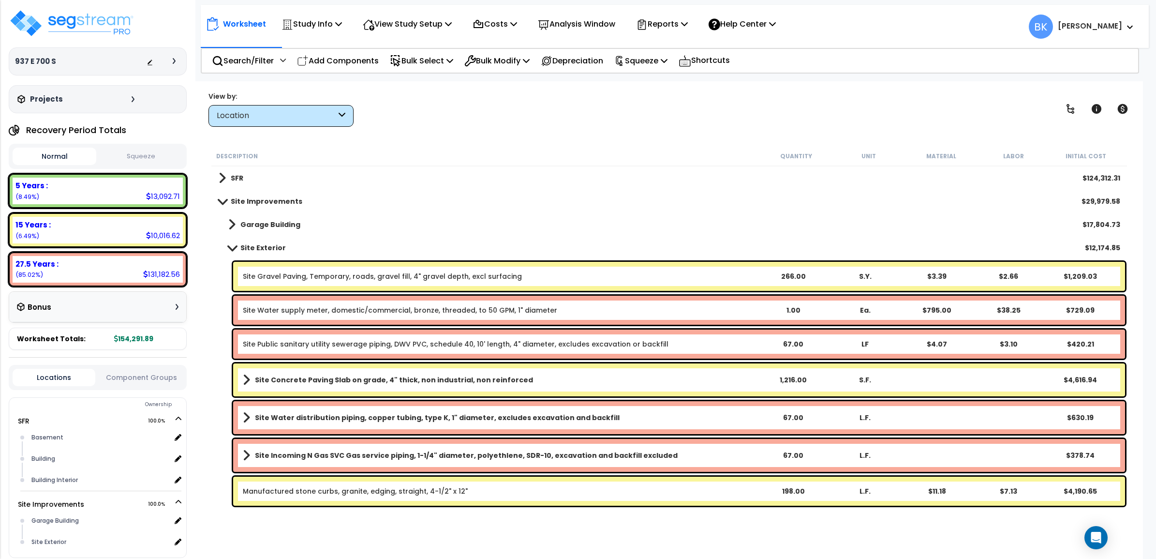
click at [308, 311] on link "Site Water supply meter, domestic/commercial, bronze, threaded, to 50 GPM, 1" d…" at bounding box center [400, 310] width 314 height 10
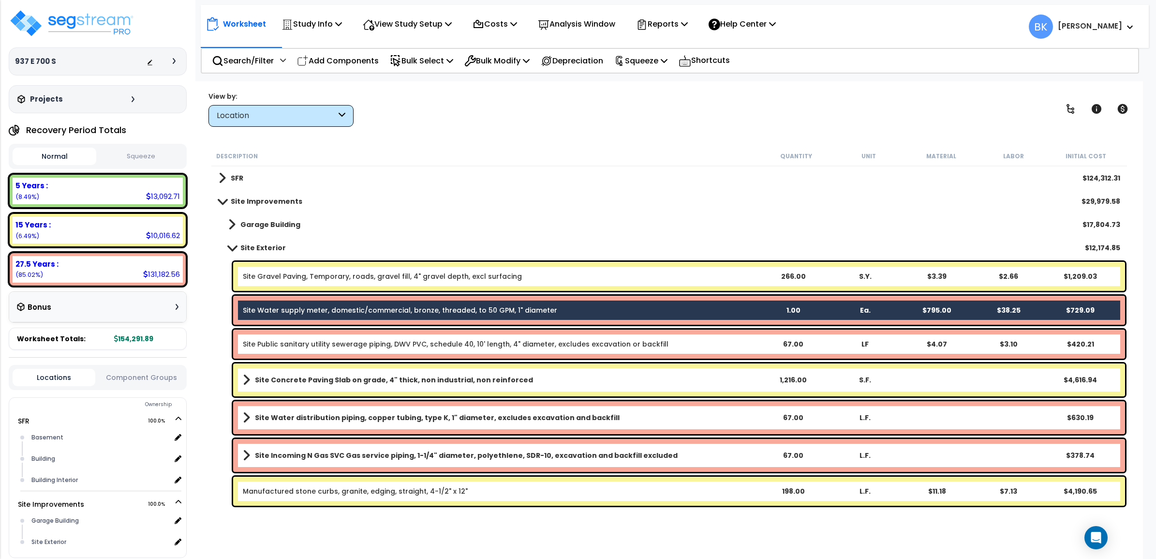
drag, startPoint x: 310, startPoint y: 332, endPoint x: 335, endPoint y: 340, distance: 26.8
click at [310, 334] on div "Site Public sanitary utility sewerage piping, DWV PVC, schedule 40, 10' length,…" at bounding box center [679, 343] width 892 height 29
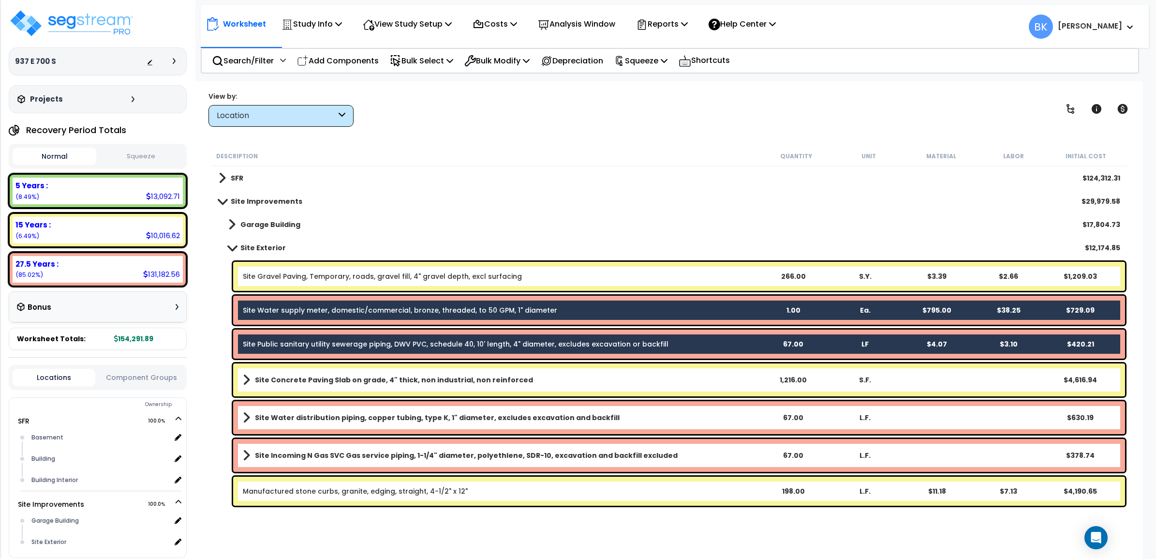
click at [310, 414] on b "Site Water distribution piping, copper tubing, type K, 1" diameter, excludes ex…" at bounding box center [437, 418] width 365 height 10
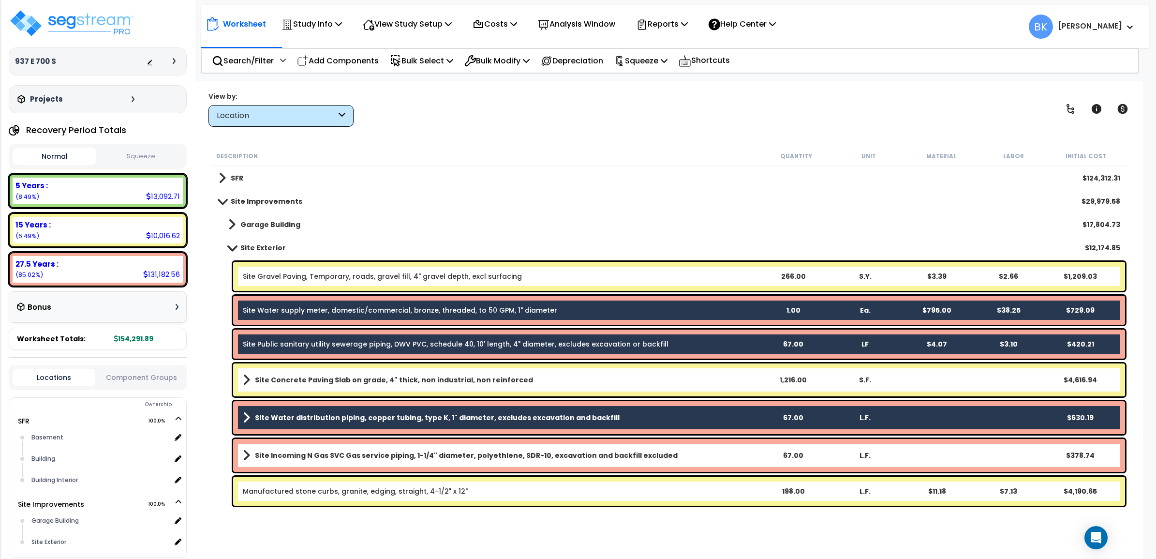
click at [303, 447] on div "Site Incoming N Gas SVC Gas service piping, 1-1/4" diameter, polyethlene, SDR-1…" at bounding box center [679, 455] width 892 height 33
click at [294, 456] on b "Site Incoming N Gas SVC Gas service piping, 1-1/4" diameter, polyethlene, SDR-1…" at bounding box center [466, 455] width 423 height 10
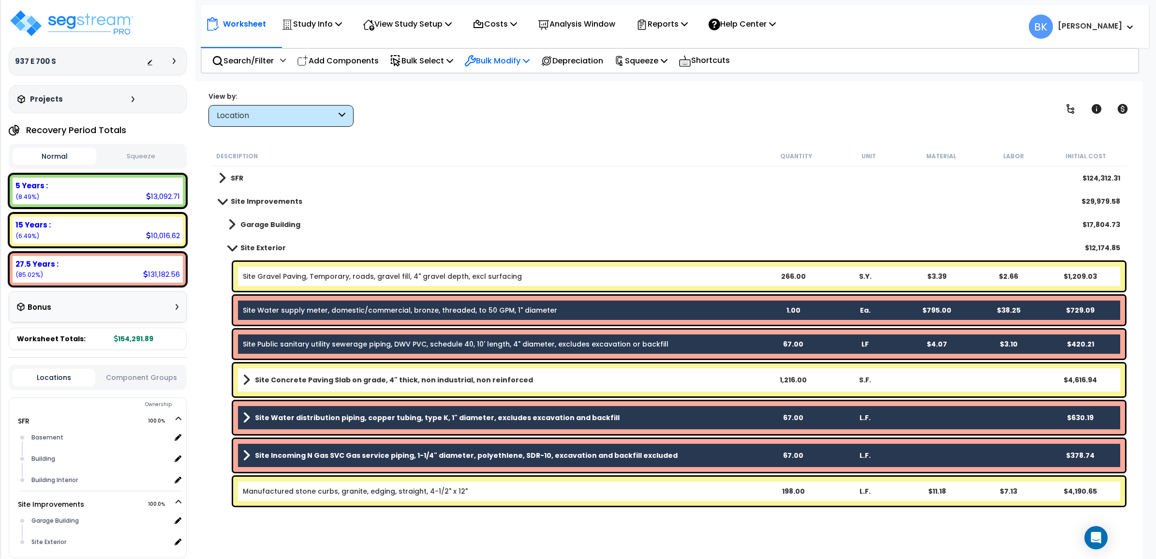
click at [495, 59] on p "Bulk Modify" at bounding box center [496, 60] width 65 height 13
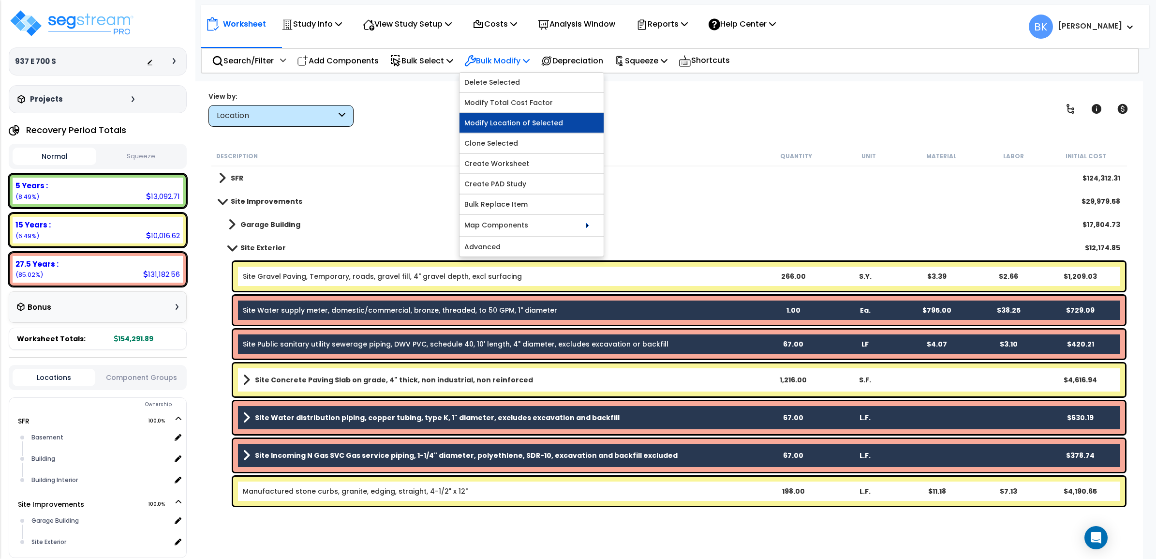
click at [518, 122] on link "Modify Location of Selected" at bounding box center [532, 122] width 144 height 19
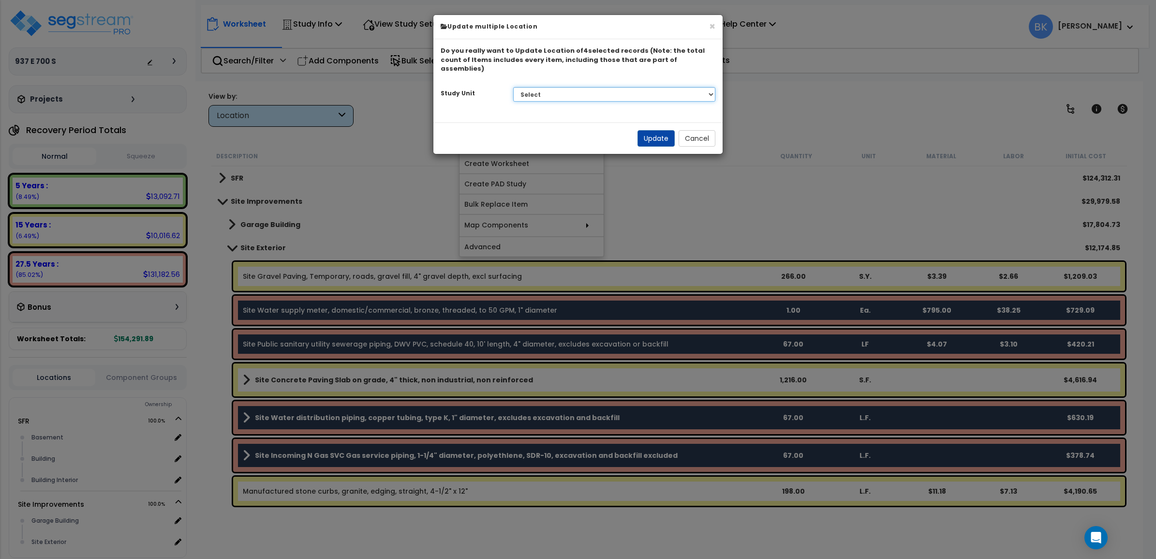
click at [572, 87] on select "Select SFR Site Improvements" at bounding box center [614, 94] width 203 height 15
select select "172586"
click at [513, 87] on select "Select SFR Site Improvements" at bounding box center [614, 94] width 203 height 15
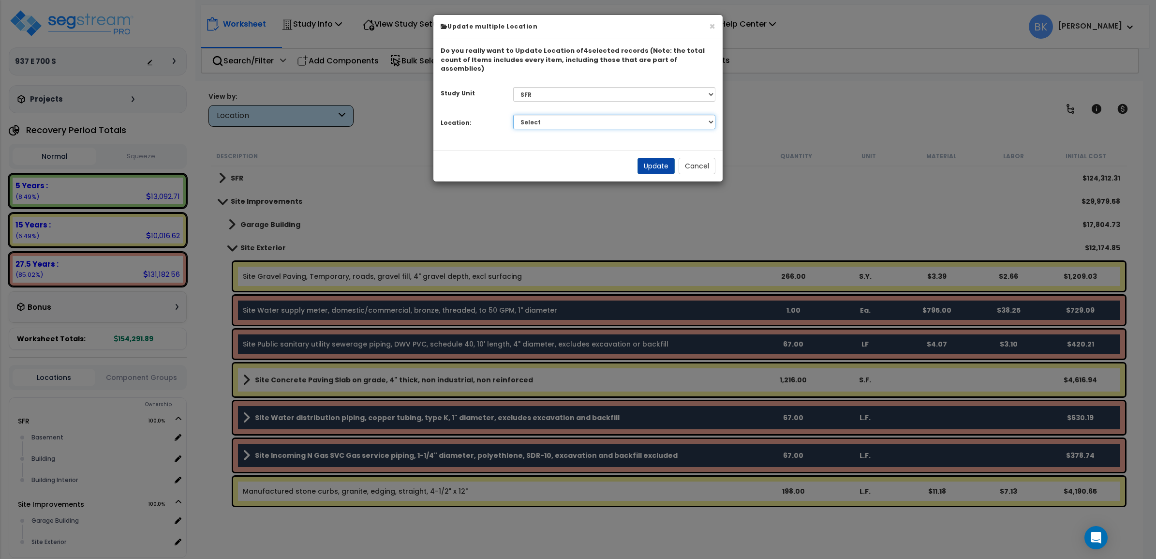
click at [593, 115] on select "Select Basement Building Building Interior Add Additional Location" at bounding box center [614, 122] width 203 height 15
select select "6"
click at [513, 115] on select "Select Basement Building Building Interior Add Additional Location" at bounding box center [614, 122] width 203 height 15
click at [660, 158] on button "Update" at bounding box center [656, 166] width 37 height 16
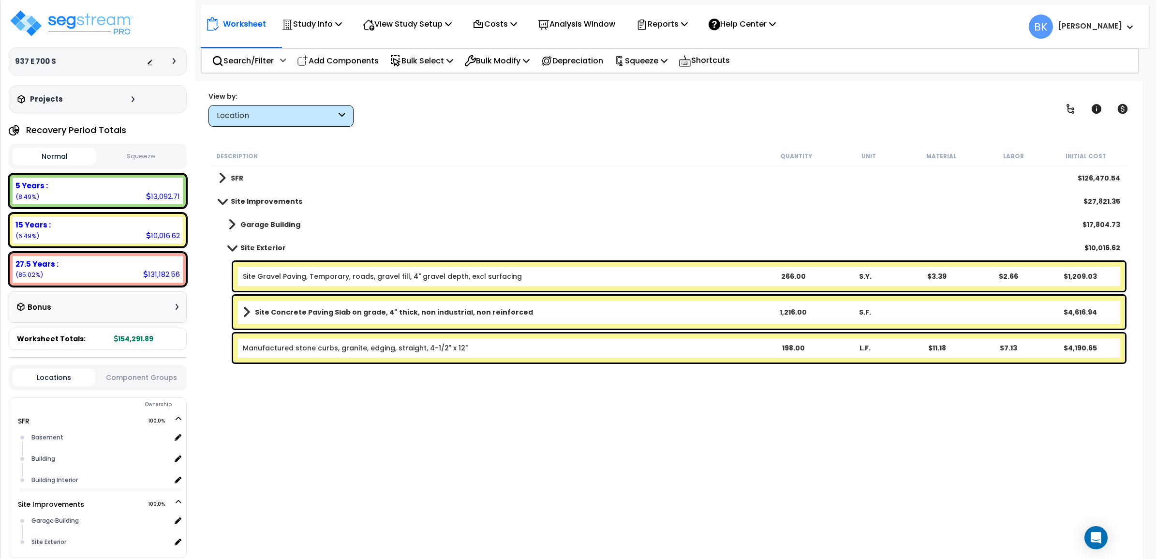
click at [226, 224] on link "Garage Building" at bounding box center [260, 225] width 82 height 14
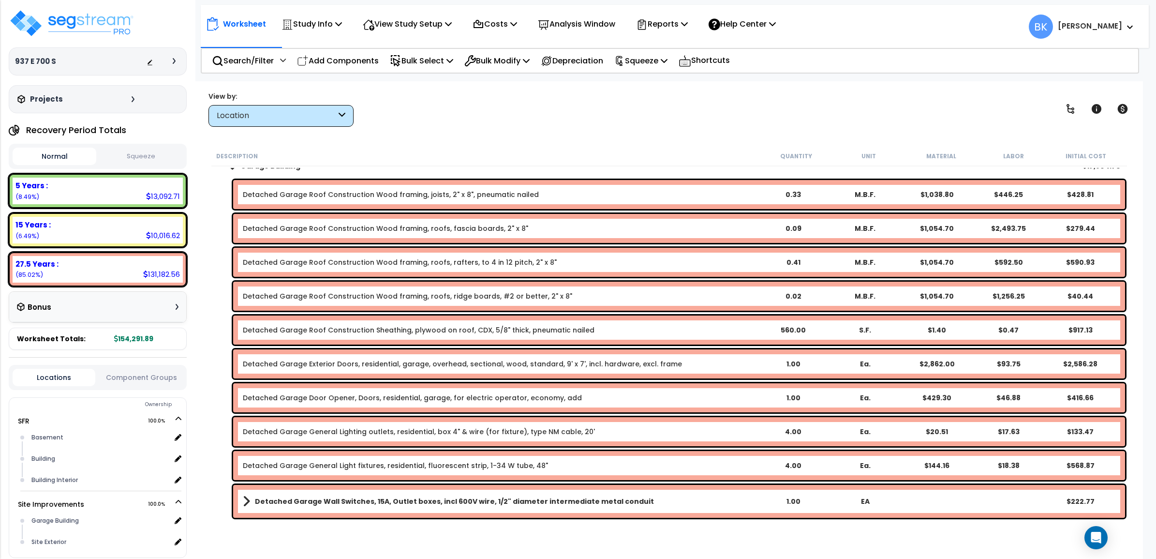
scroll to position [27, 0]
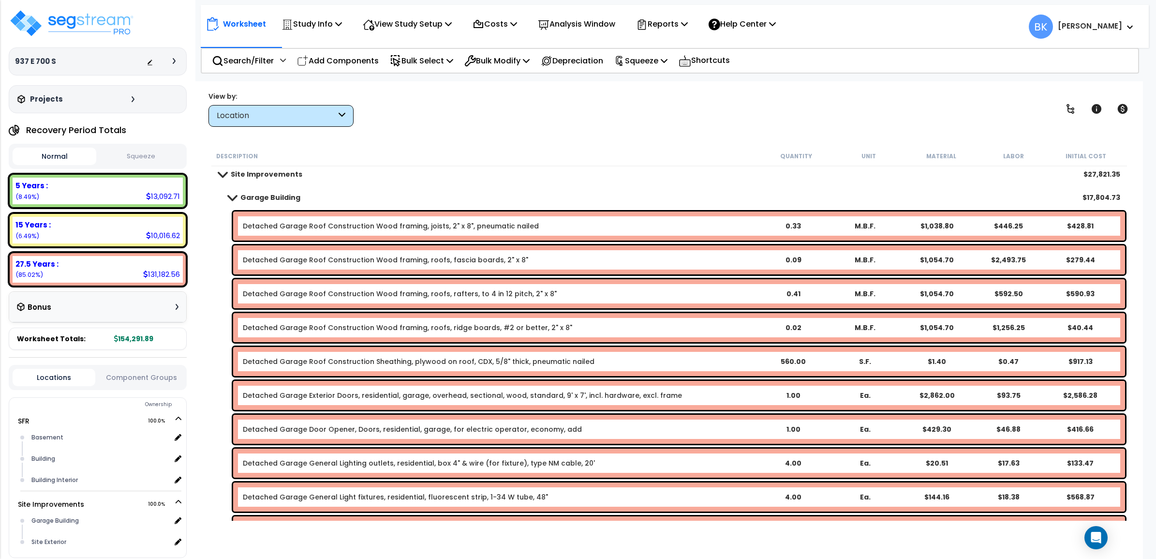
click at [235, 192] on link "Garage Building" at bounding box center [260, 198] width 82 height 14
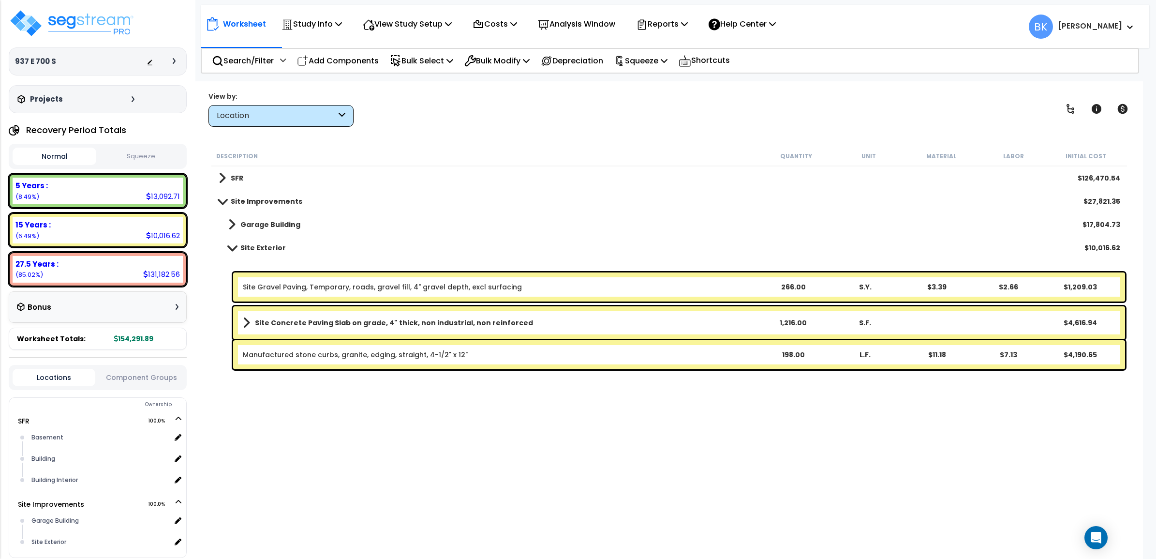
scroll to position [0, 0]
click at [230, 225] on span at bounding box center [231, 225] width 7 height 14
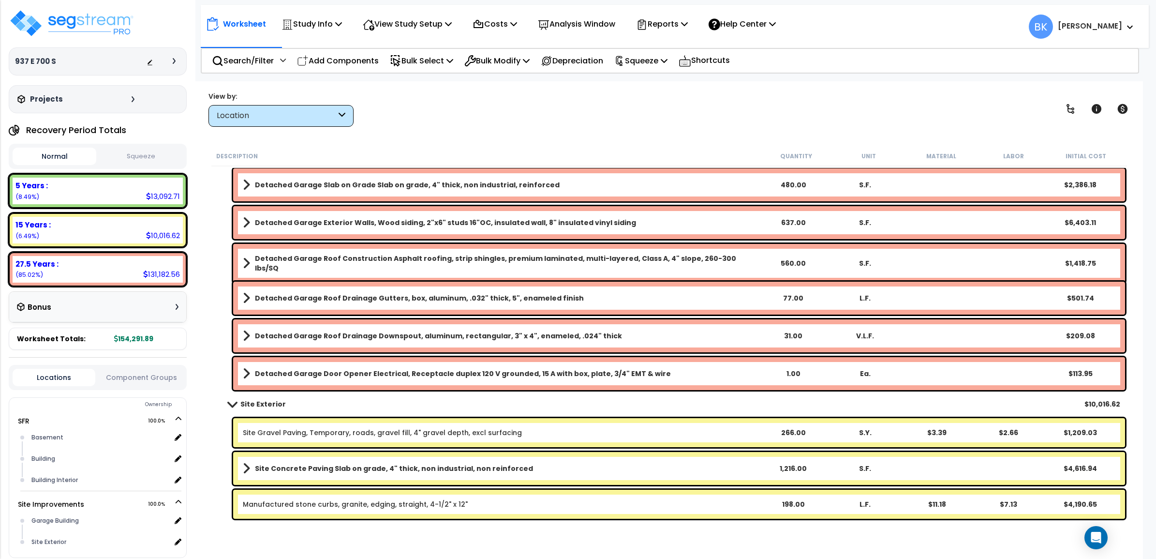
click at [228, 405] on span at bounding box center [232, 403] width 14 height 7
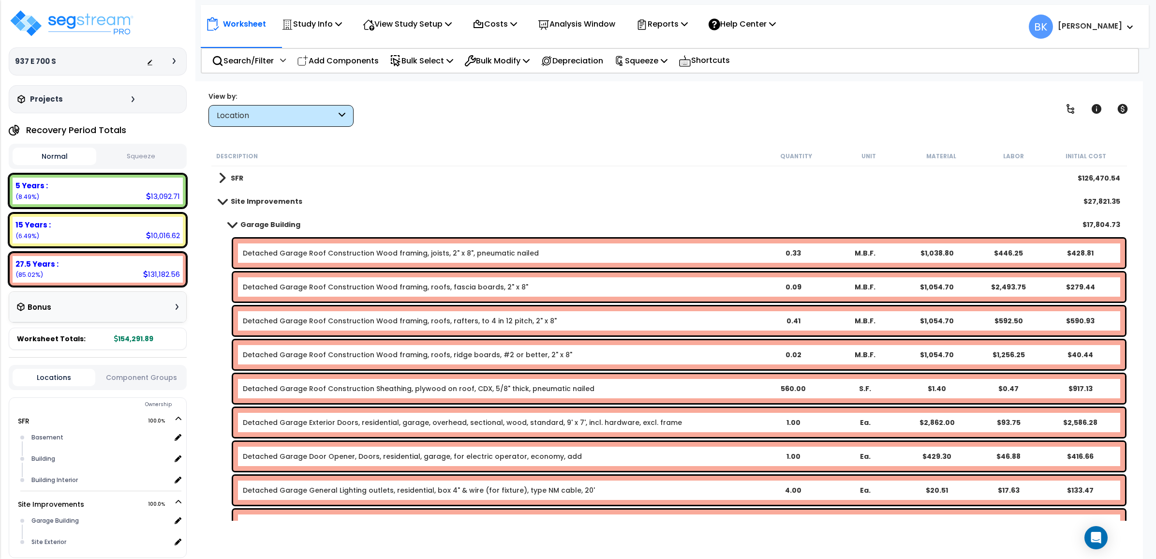
click at [293, 261] on div "Detached Garage Roof Construction Wood framing, joists, 2" x 8", pneumatic nail…" at bounding box center [679, 253] width 892 height 29
click at [284, 250] on link "Detached Garage Roof Construction Wood framing, joists, 2" x 8", pneumatic nail…" at bounding box center [391, 253] width 296 height 10
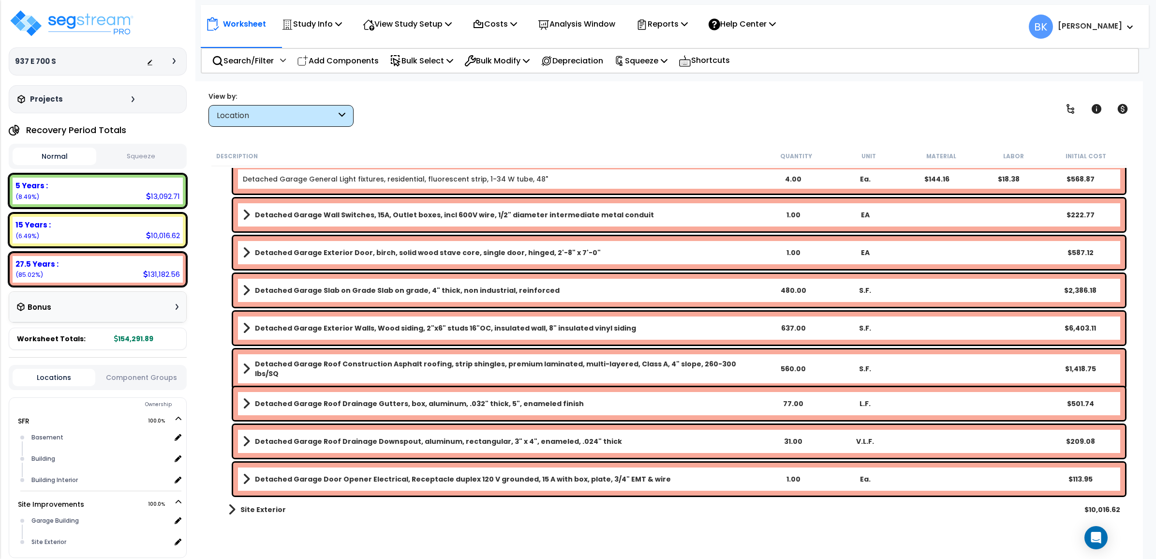
scroll to position [42, 0]
click at [281, 478] on b "Detached Garage Door Opener Electrical, Receptacle duplex 120 V grounded, 15 A …" at bounding box center [463, 479] width 416 height 10
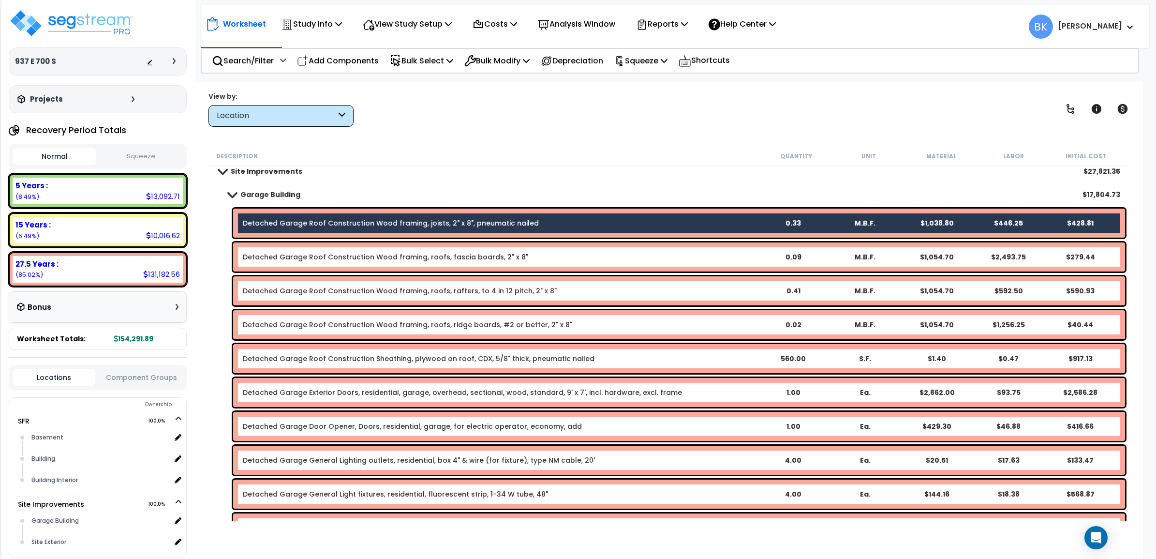
scroll to position [0, 0]
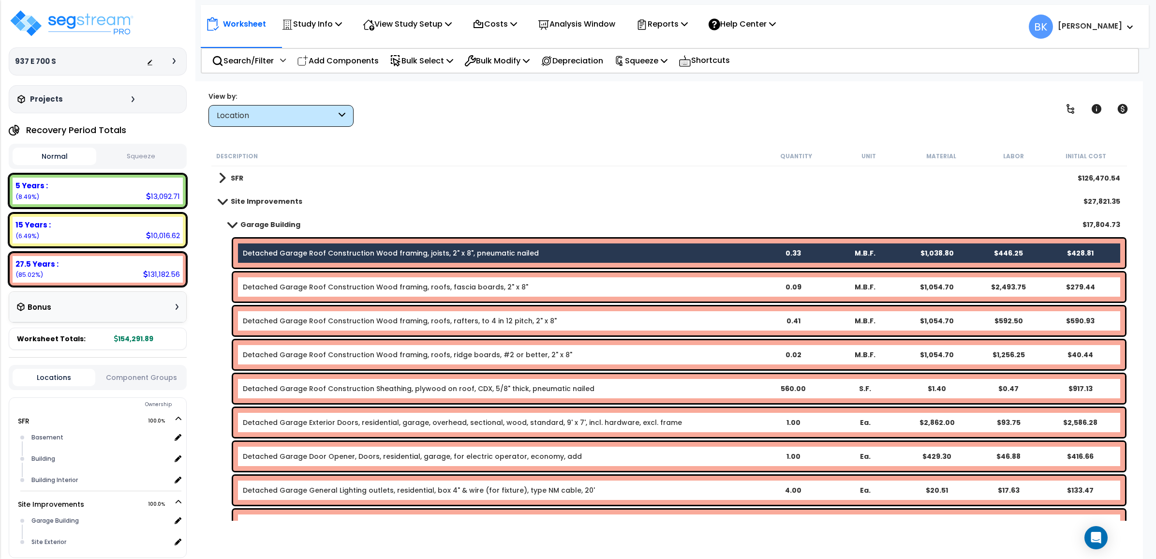
click at [276, 283] on link "Detached Garage Roof Construction Wood framing, roofs, fascia boards, 2" x 8"" at bounding box center [385, 287] width 285 height 10
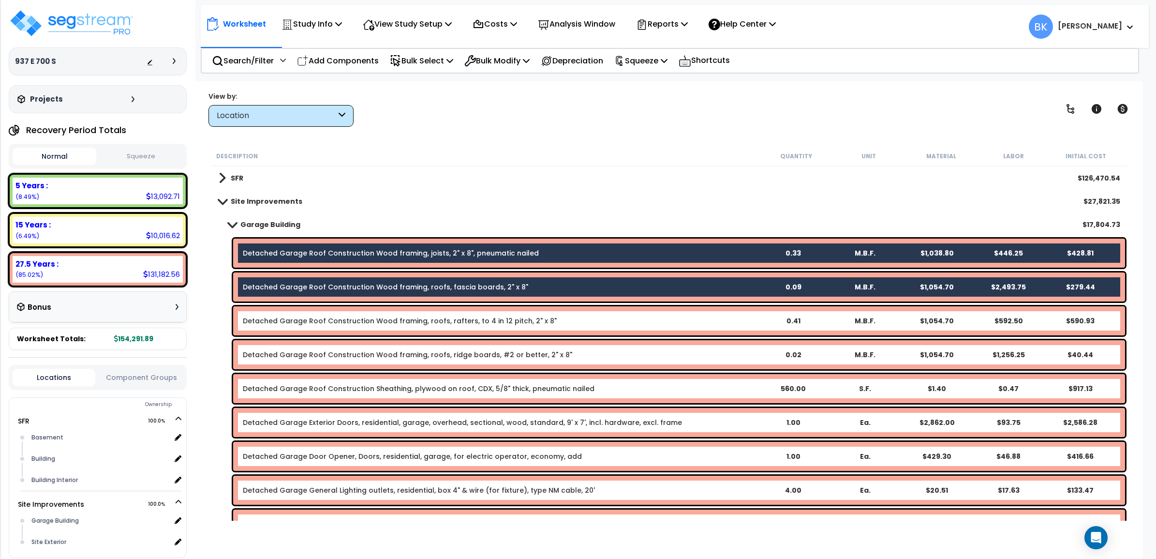
click at [318, 323] on link "Detached Garage Roof Construction Wood framing, roofs, rafters, to 4 in 12 pitc…" at bounding box center [400, 321] width 314 height 10
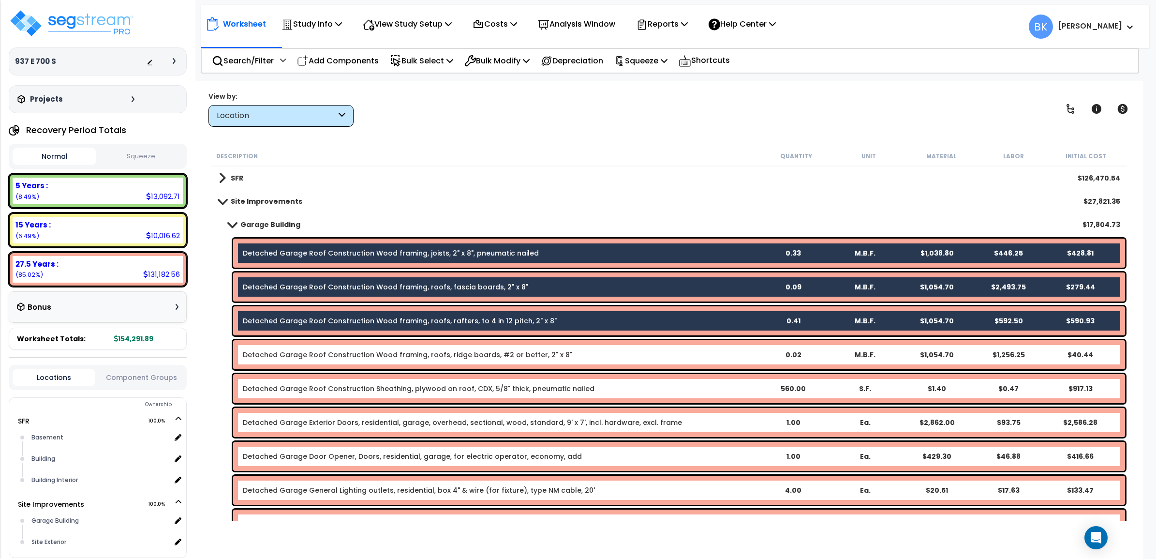
click at [329, 352] on link "Detached Garage Roof Construction Wood framing, roofs, ridge boards, #2 or bett…" at bounding box center [407, 355] width 329 height 10
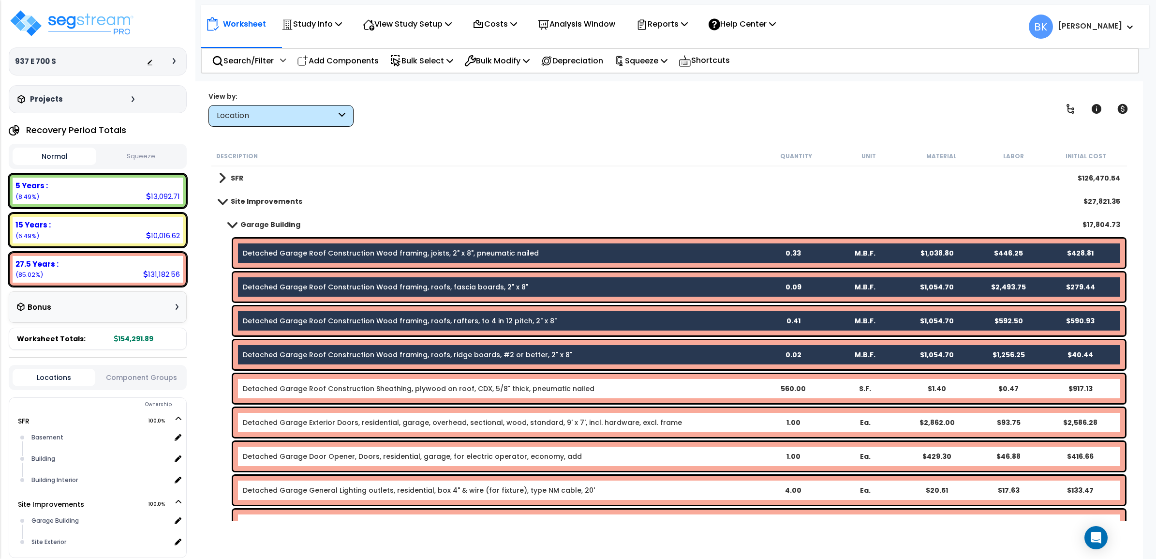
click at [260, 223] on b "Garage Building" at bounding box center [270, 225] width 60 height 10
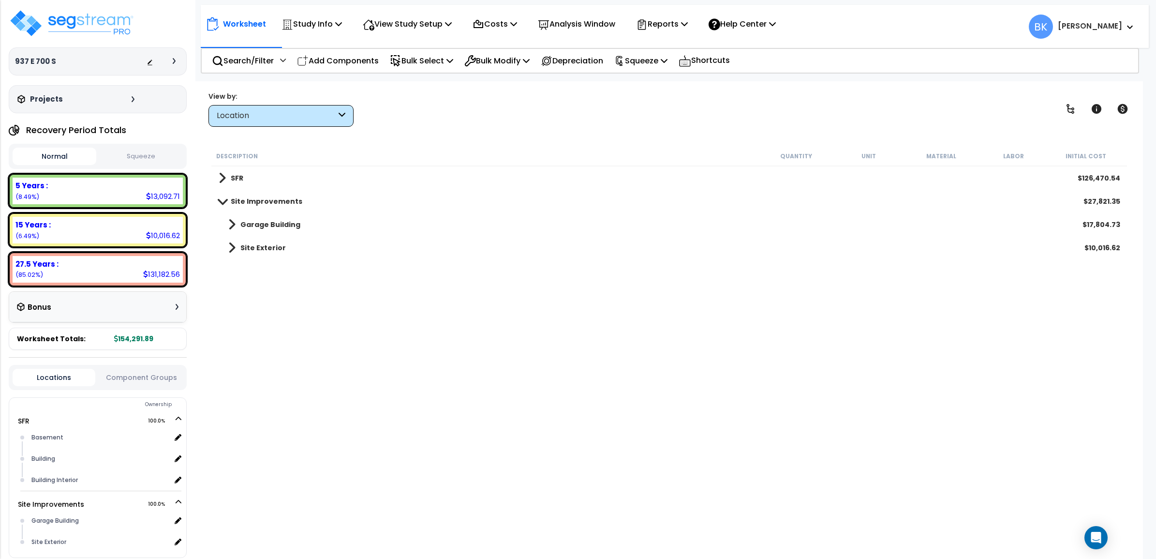
click at [260, 223] on b "Garage Building" at bounding box center [270, 225] width 60 height 10
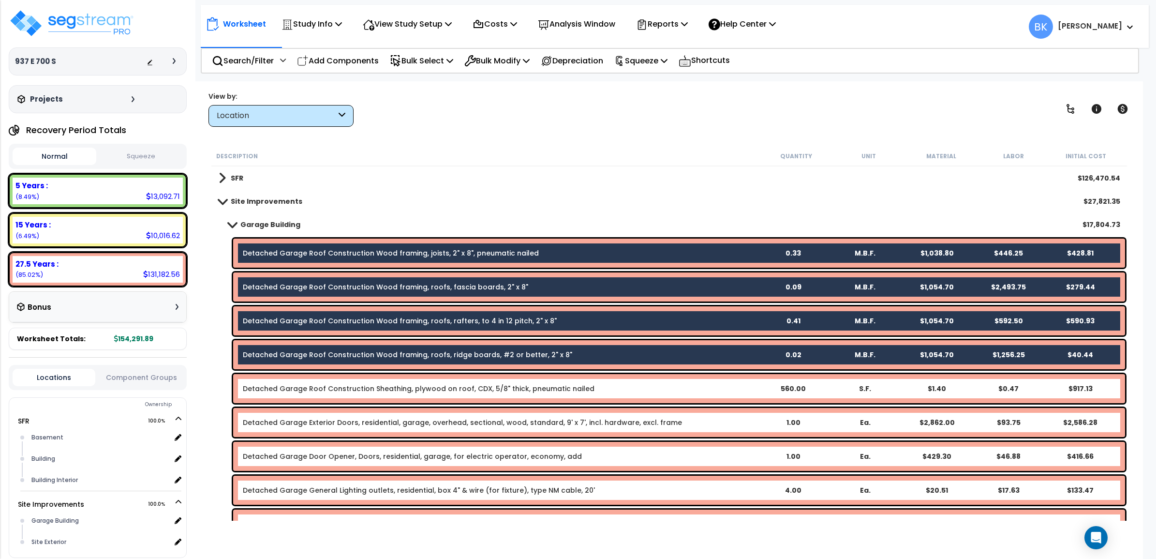
click at [259, 223] on b "Garage Building" at bounding box center [270, 225] width 60 height 10
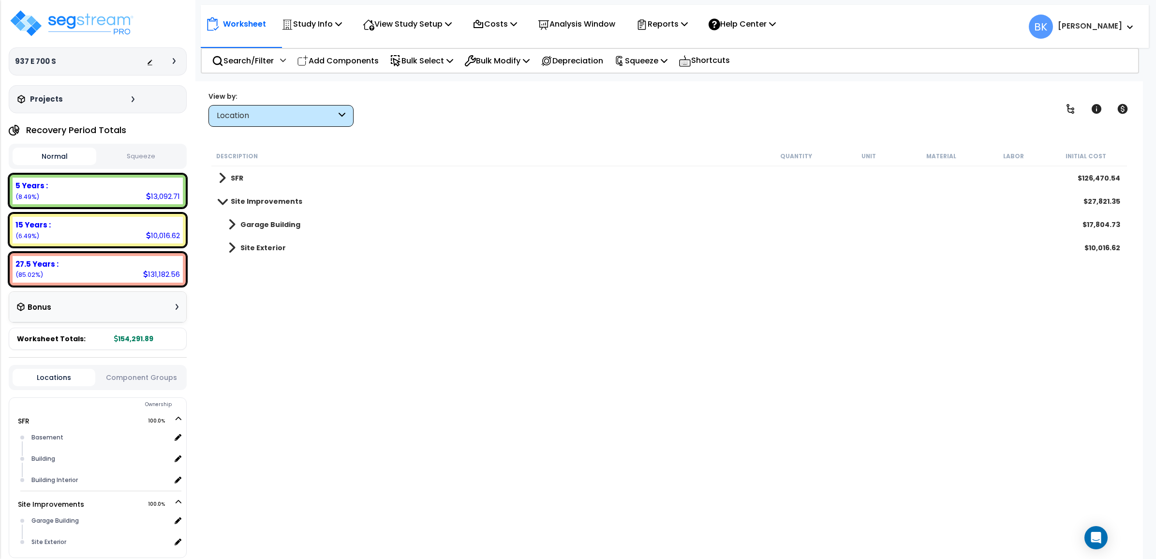
click at [246, 223] on b "Garage Building" at bounding box center [270, 225] width 60 height 10
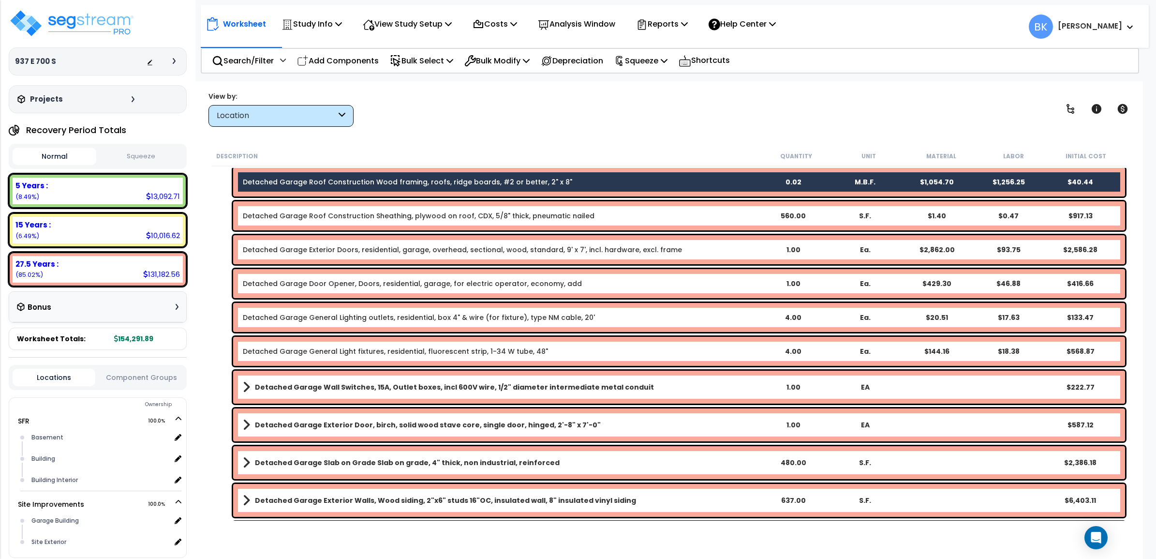
scroll to position [181, 0]
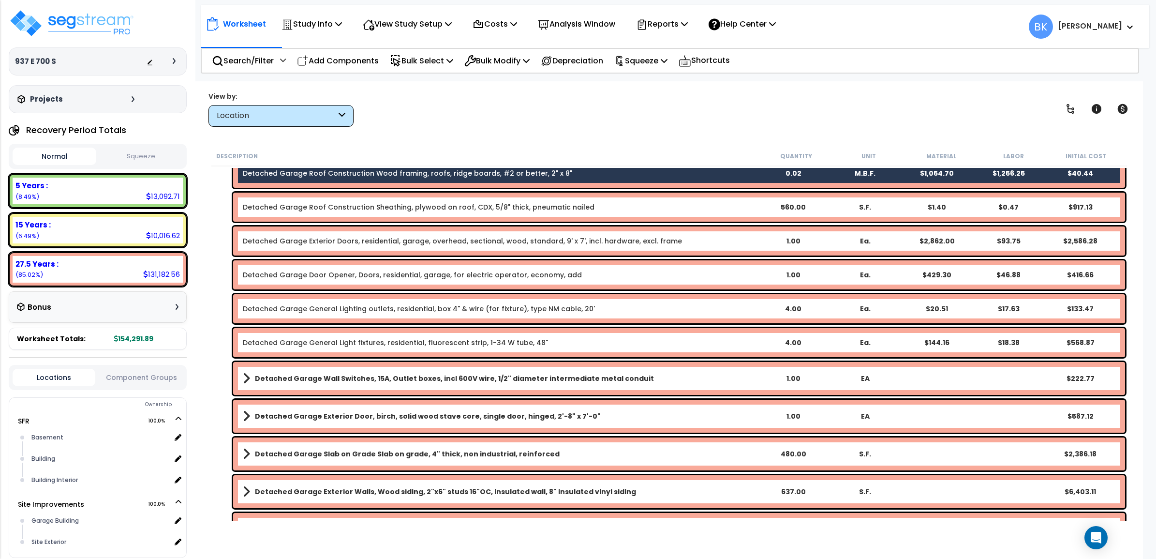
click at [294, 212] on div "Detached Garage Roof Construction Sheathing, plywood on roof, CDX, 5/8" thick, …" at bounding box center [679, 207] width 892 height 29
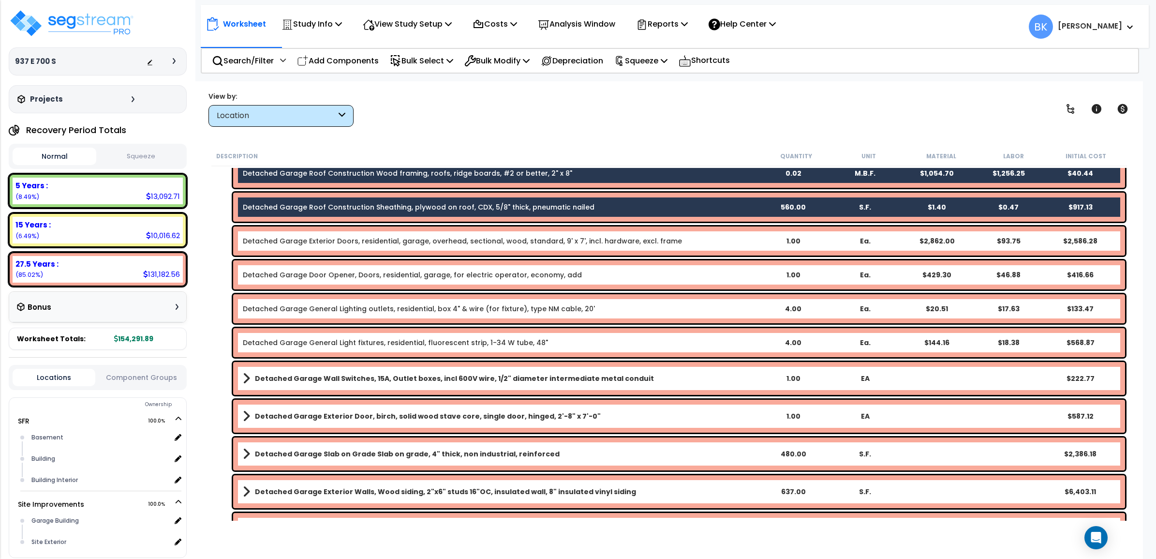
click at [296, 240] on link "Detached Garage Exterior Doors, residential, garage, overhead, sectional, wood,…" at bounding box center [462, 241] width 439 height 10
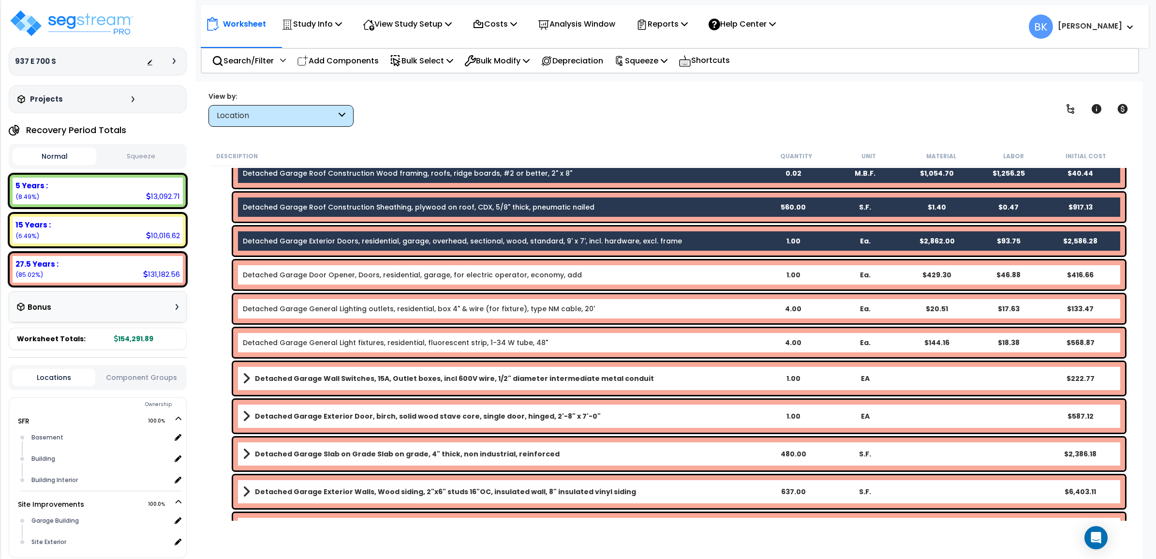
click at [289, 266] on div "Detached Garage Door Opener, Doors, residential, garage, for electric operator,…" at bounding box center [679, 274] width 892 height 29
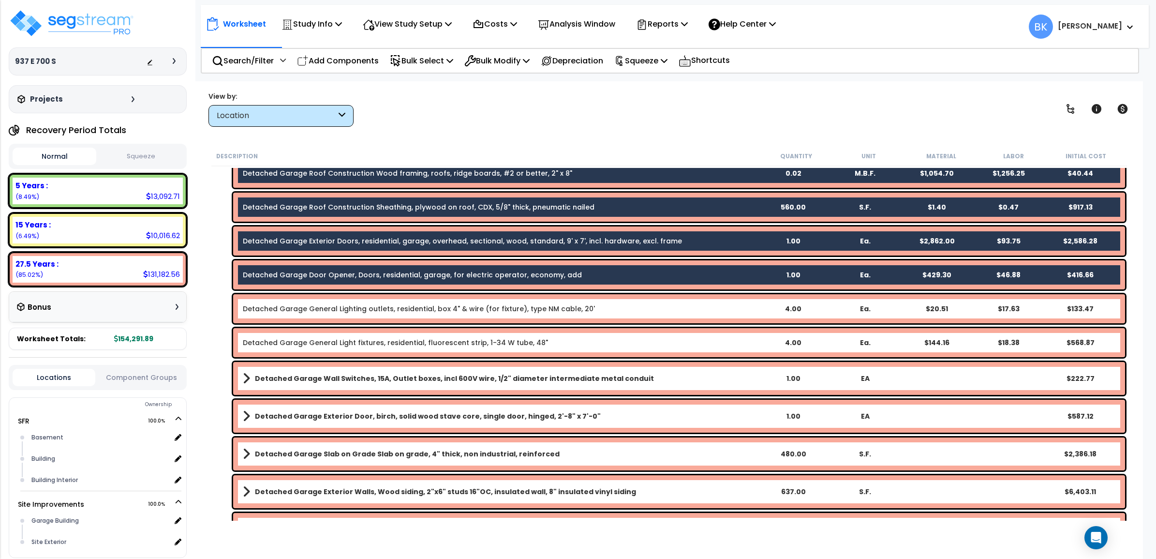
click at [298, 309] on link "Detached Garage General Lighting outlets, residential, box 4" & wire (for fixtu…" at bounding box center [419, 309] width 352 height 10
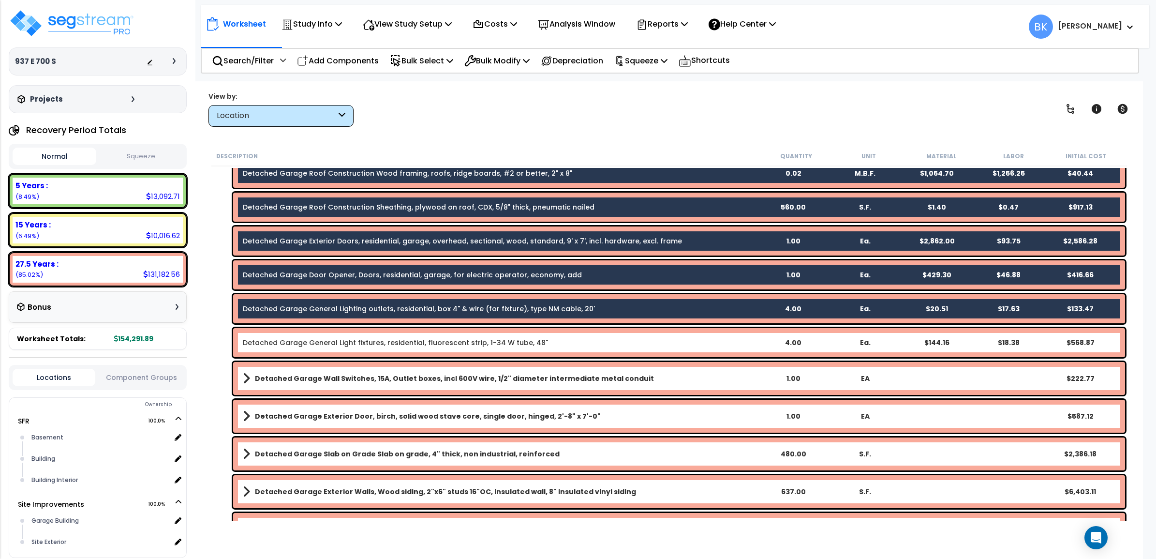
drag, startPoint x: 290, startPoint y: 344, endPoint x: 292, endPoint y: 355, distance: 10.7
click at [290, 344] on link "Detached Garage General Light fixtures, residential, fluorescent strip, 1-34 W …" at bounding box center [395, 343] width 305 height 10
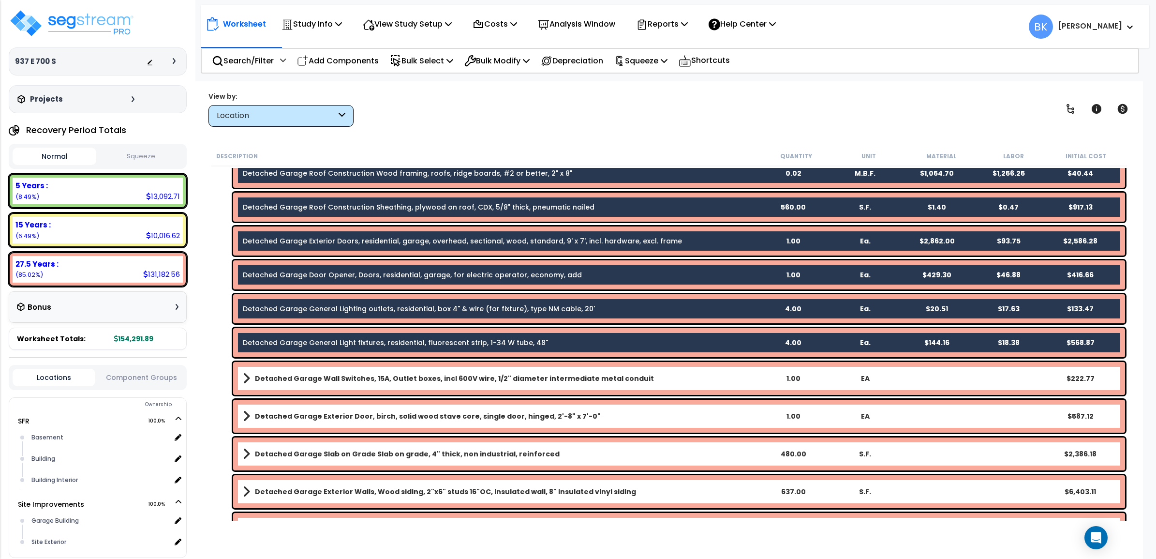
click at [300, 387] on div "Detached Garage Wall Switches, 15A, Outlet boxes, incl 600V wire, 1/2" diameter…" at bounding box center [679, 378] width 892 height 33
click at [301, 380] on b "Detached Garage Wall Switches, 15A, Outlet boxes, incl 600V wire, 1/2" diameter…" at bounding box center [454, 379] width 399 height 10
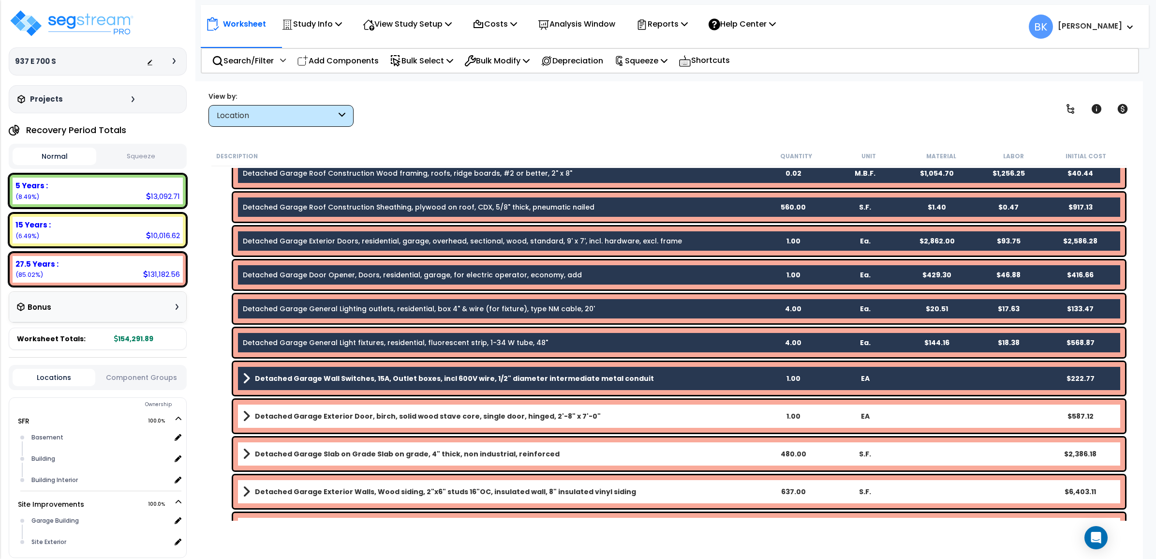
click at [299, 408] on div "Detached Garage Exterior Door, birch, solid wood stave core, single door, hinge…" at bounding box center [679, 416] width 892 height 33
click at [307, 448] on link "Detached Garage Slab on Grade Slab on grade, 4" thick, non industrial, reinforc…" at bounding box center [500, 454] width 514 height 14
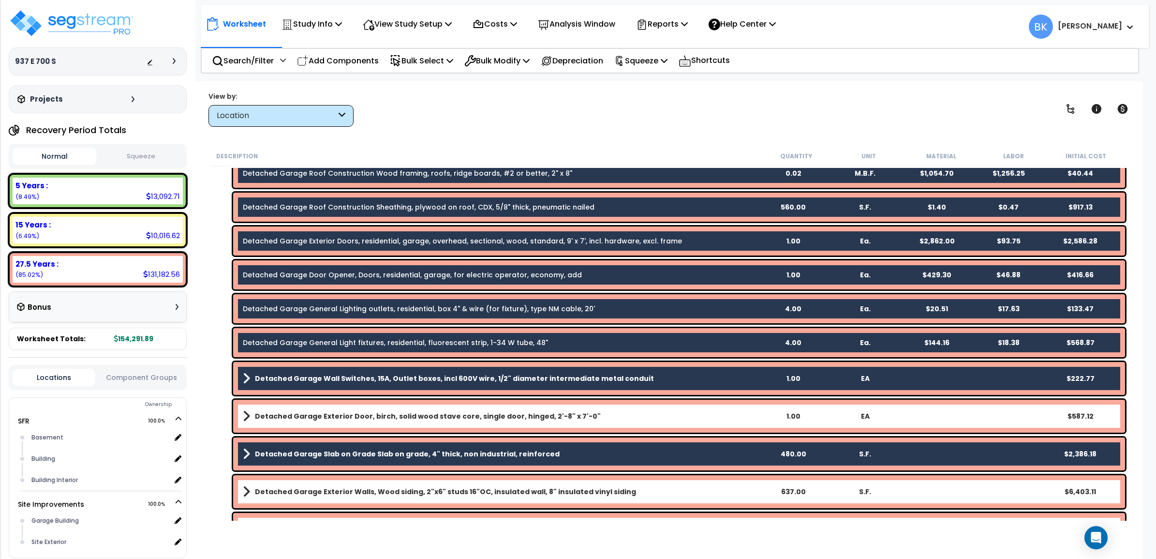
click at [302, 414] on b "Detached Garage Exterior Door, birch, solid wood stave core, single door, hinge…" at bounding box center [428, 416] width 346 height 10
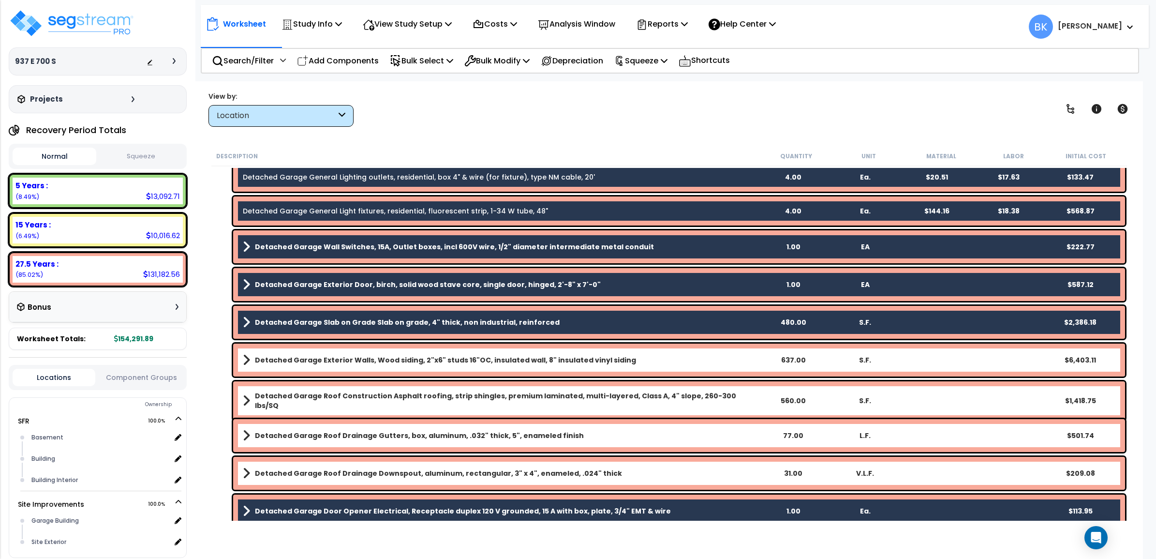
scroll to position [345, 0]
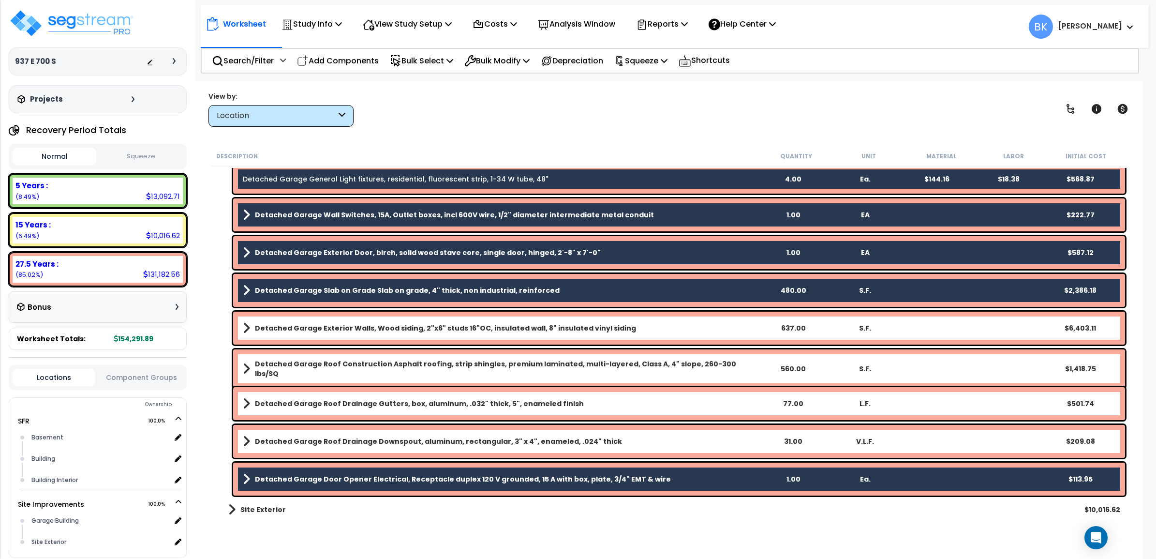
click at [304, 332] on link "Detached Garage Exterior Walls, Wood siding, 2"x6" studs 16"OC, insulated wall,…" at bounding box center [500, 328] width 514 height 14
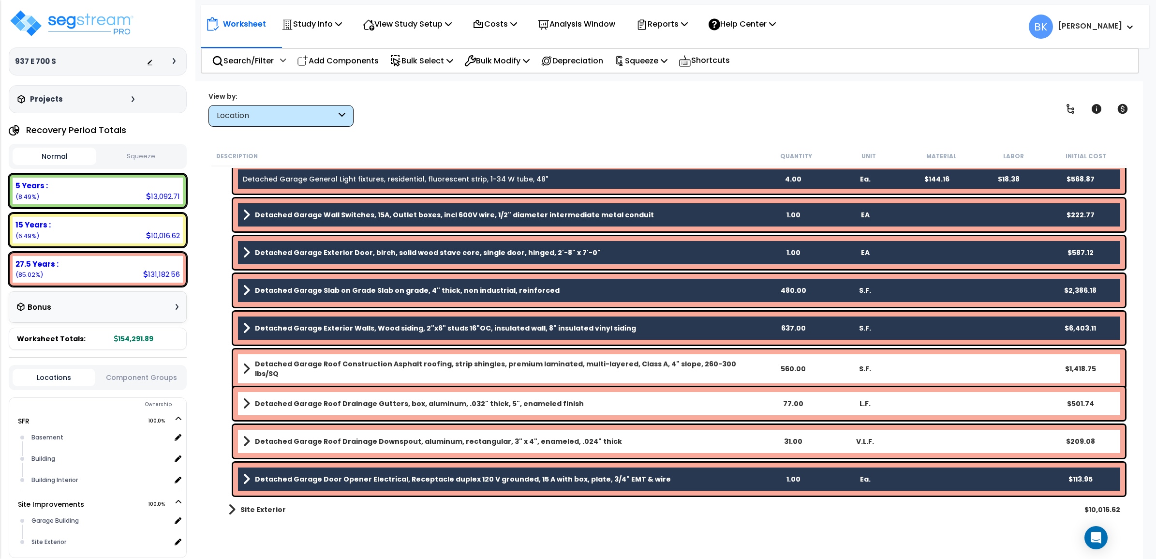
click at [303, 374] on div "Detached Garage Roof Construction Asphalt roofing, strip shingles, premium lami…" at bounding box center [679, 368] width 892 height 39
click at [314, 361] on b "Detached Garage Roof Construction Asphalt roofing, strip shingles, premium lami…" at bounding box center [506, 368] width 502 height 19
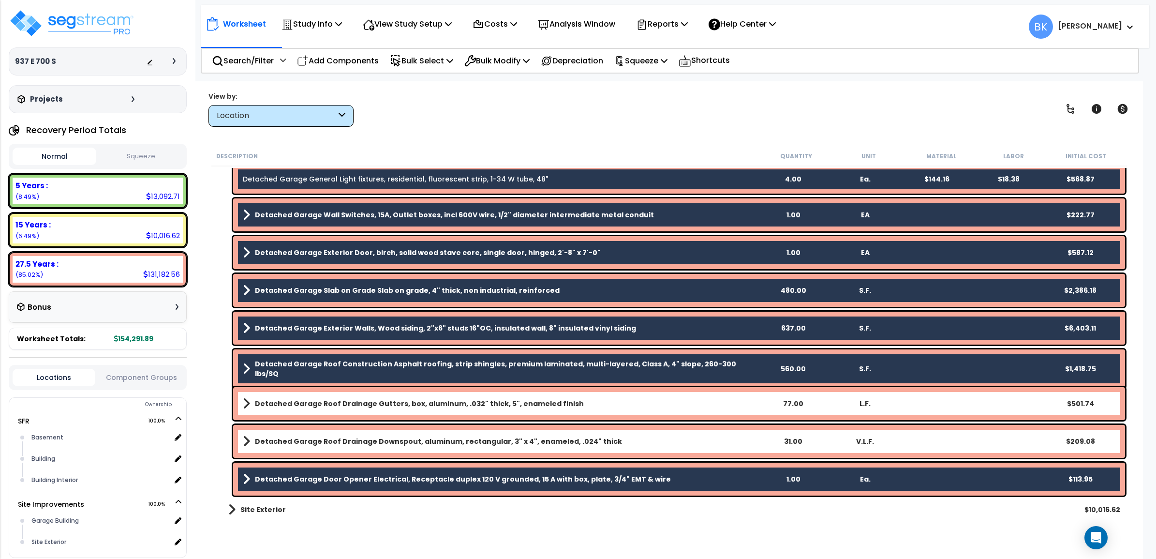
click at [305, 395] on div "Detached Garage Roof Drainage Gutters, box, aluminum, .032" thick, 5", enameled…" at bounding box center [679, 403] width 892 height 33
click at [285, 394] on div "Detached Garage Roof Drainage Gutters, box, aluminum, .032" thick, 5", enameled…" at bounding box center [679, 403] width 892 height 33
click at [300, 399] on b "Detached Garage Roof Drainage Gutters, box, aluminum, .032" thick, 5", enameled…" at bounding box center [419, 404] width 329 height 10
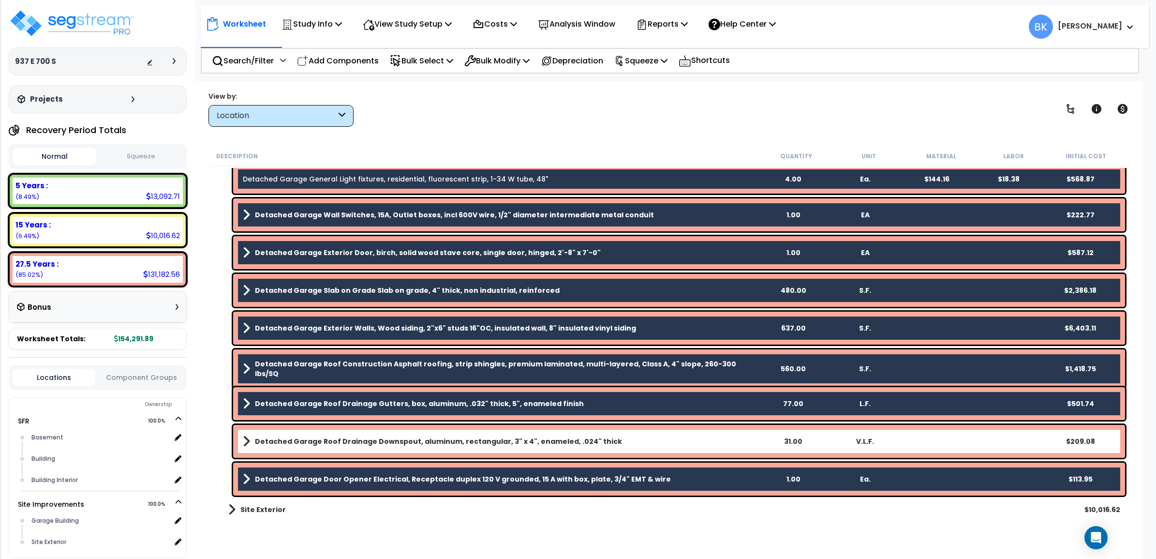
click at [318, 438] on b "Detached Garage Roof Drainage Downspout, aluminum, rectangular, 3" x 4", enamel…" at bounding box center [438, 441] width 367 height 10
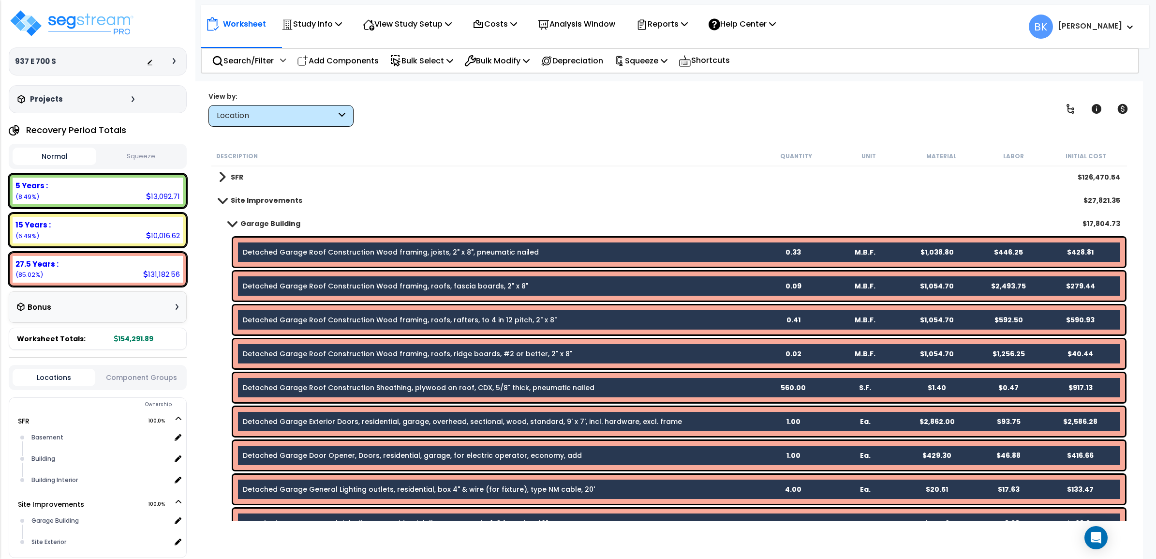
scroll to position [0, 0]
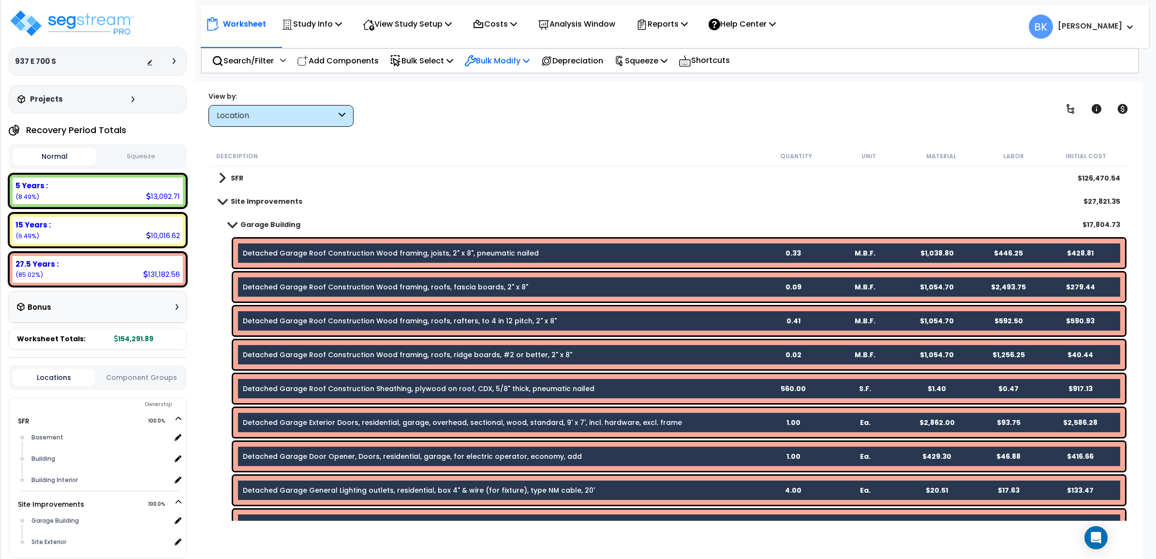
click at [515, 66] on p "Bulk Modify" at bounding box center [496, 60] width 65 height 13
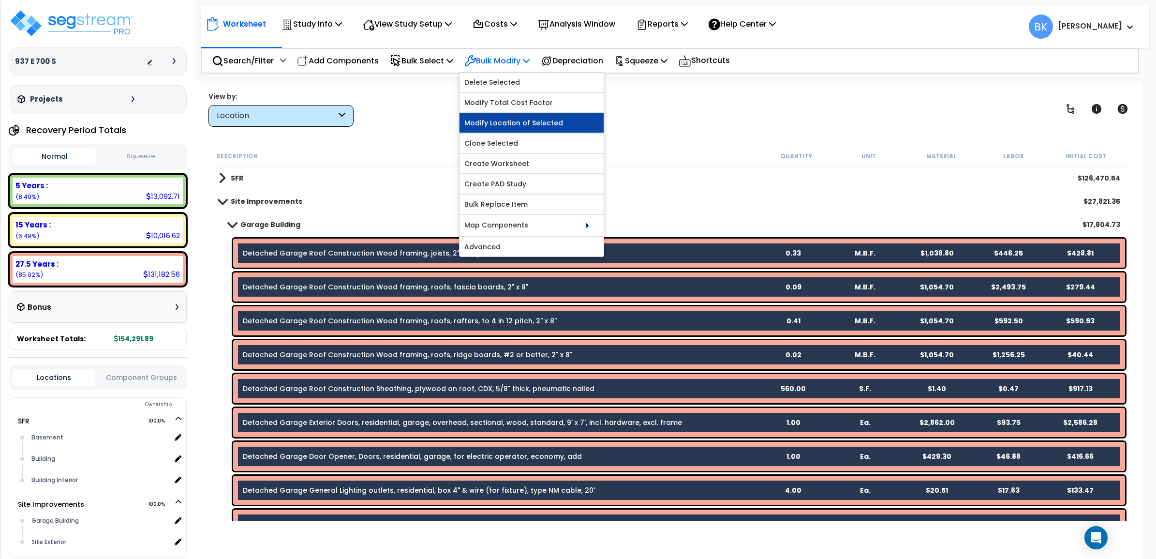
click at [509, 131] on link "Modify Location of Selected" at bounding box center [532, 122] width 144 height 19
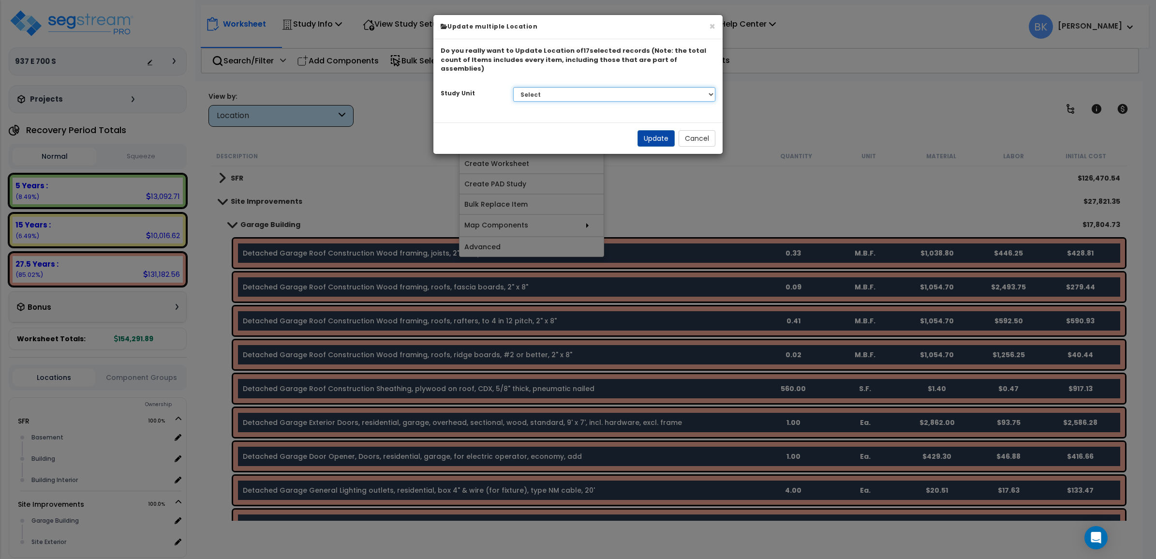
click at [559, 87] on select "Select SFR Site Improvements" at bounding box center [614, 94] width 203 height 15
select select "172586"
click at [513, 87] on select "Select SFR Site Improvements" at bounding box center [614, 94] width 203 height 15
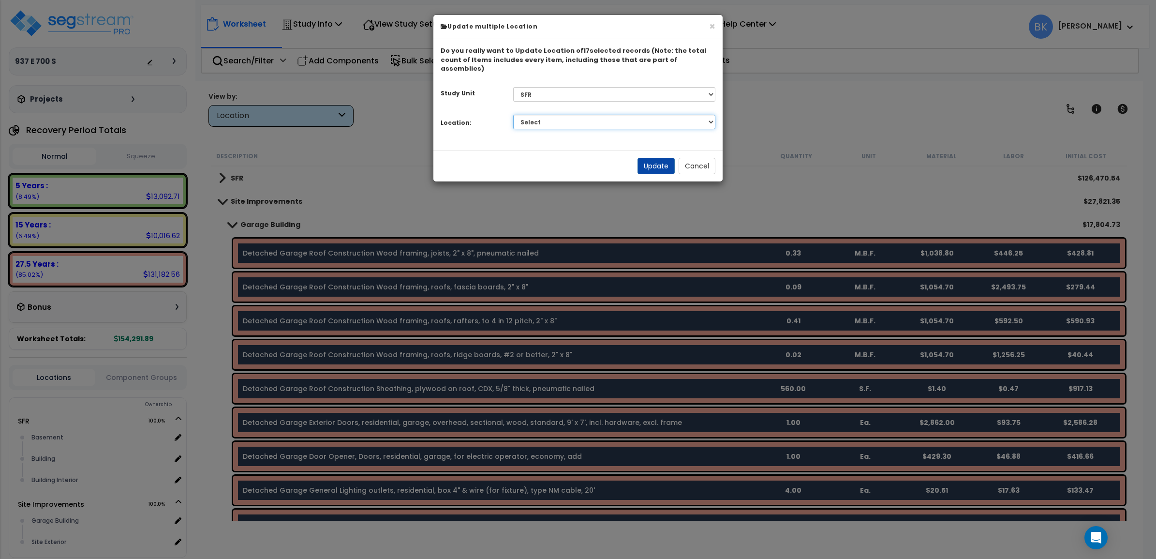
click at [543, 115] on select "Select Basement Building Building Interior Add Additional Location" at bounding box center [614, 122] width 203 height 15
select select "Others"
click at [513, 115] on select "Select Basement Building Building Interior Add Additional Location" at bounding box center [614, 122] width 203 height 15
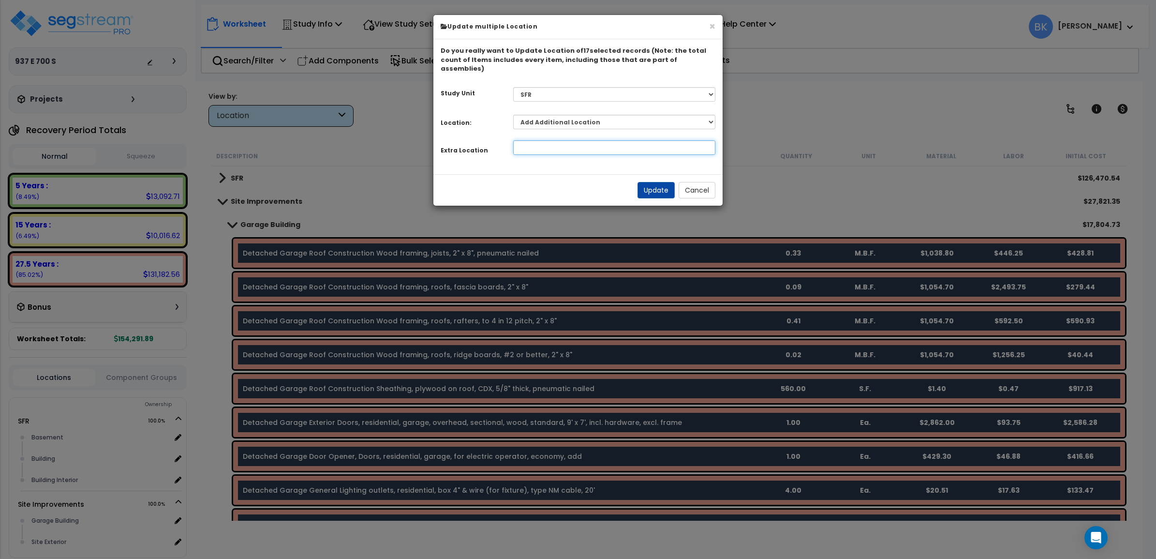
click at [536, 142] on input at bounding box center [614, 147] width 203 height 15
type input "Garage Building"
click at [641, 182] on button "Update" at bounding box center [656, 190] width 37 height 16
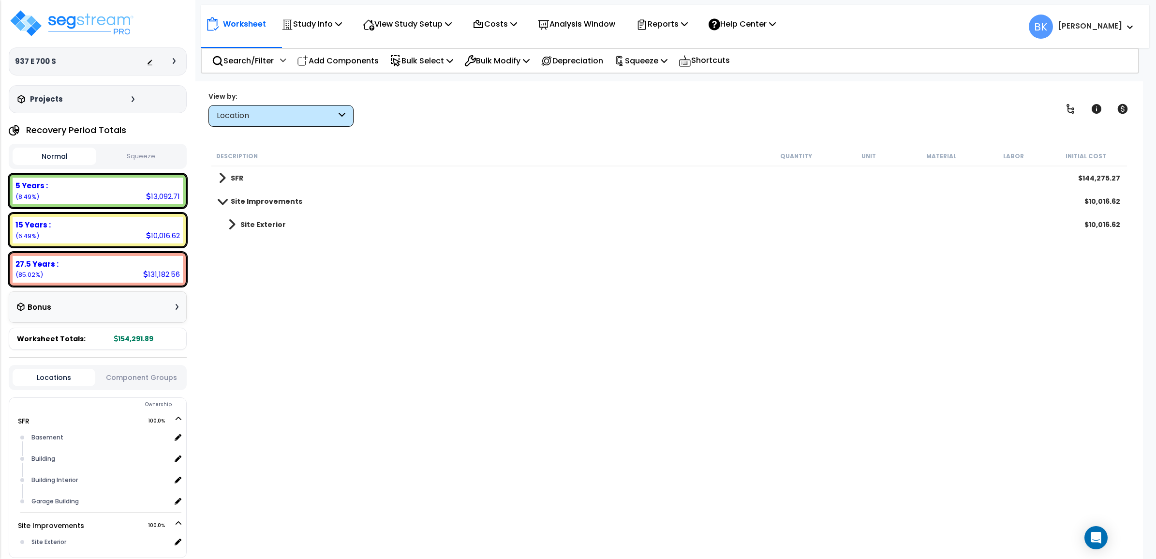
click at [224, 180] on span at bounding box center [222, 178] width 7 height 14
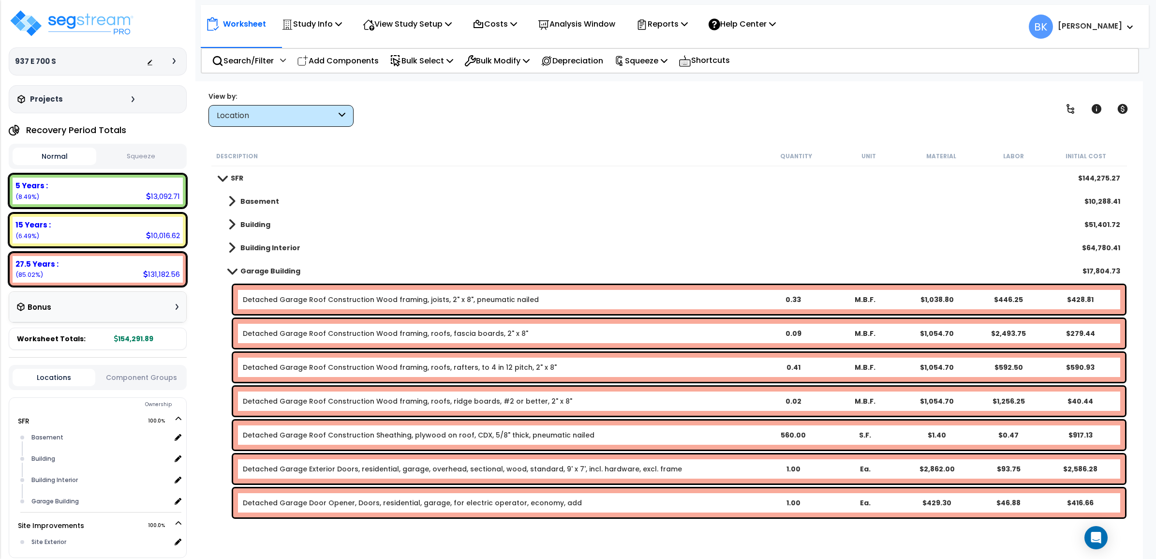
click at [237, 271] on span at bounding box center [232, 270] width 14 height 7
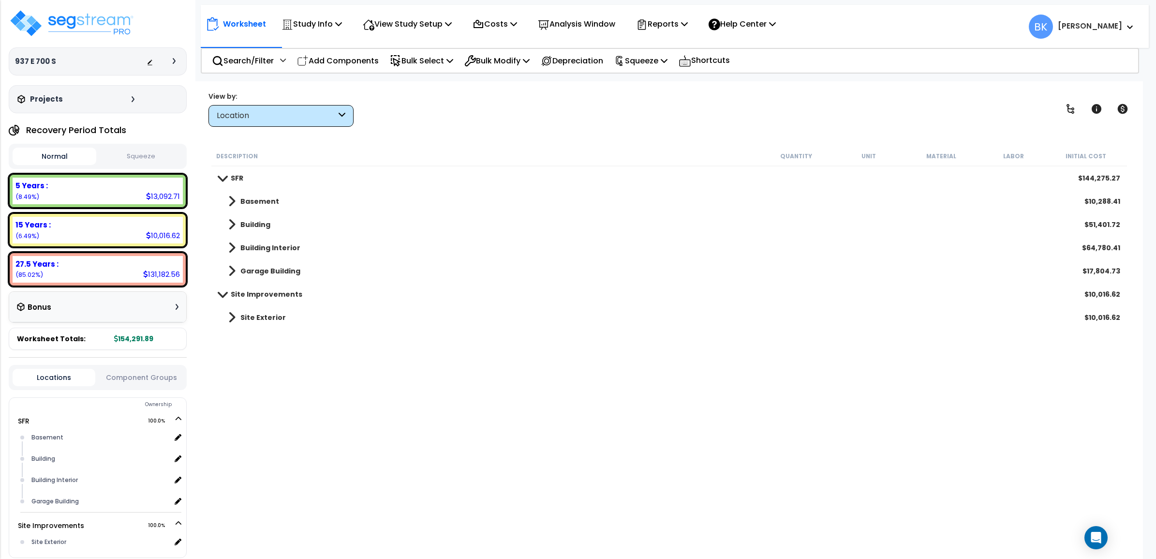
click at [218, 296] on span at bounding box center [222, 293] width 14 height 7
click at [219, 295] on span at bounding box center [222, 294] width 7 height 14
click at [684, 21] on p "Reports" at bounding box center [662, 23] width 52 height 13
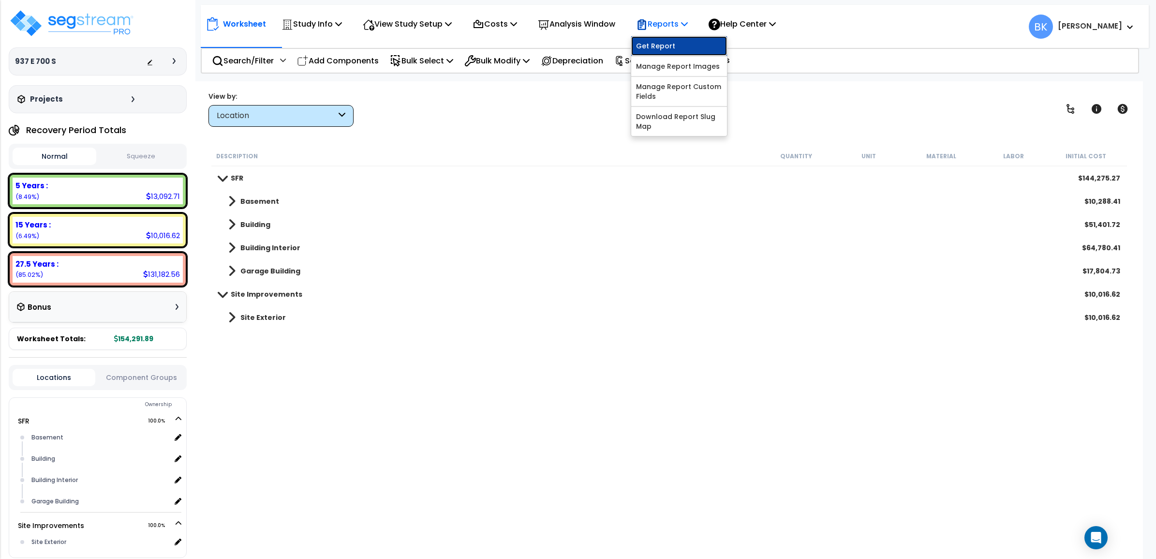
click at [666, 51] on link "Get Report" at bounding box center [679, 45] width 96 height 19
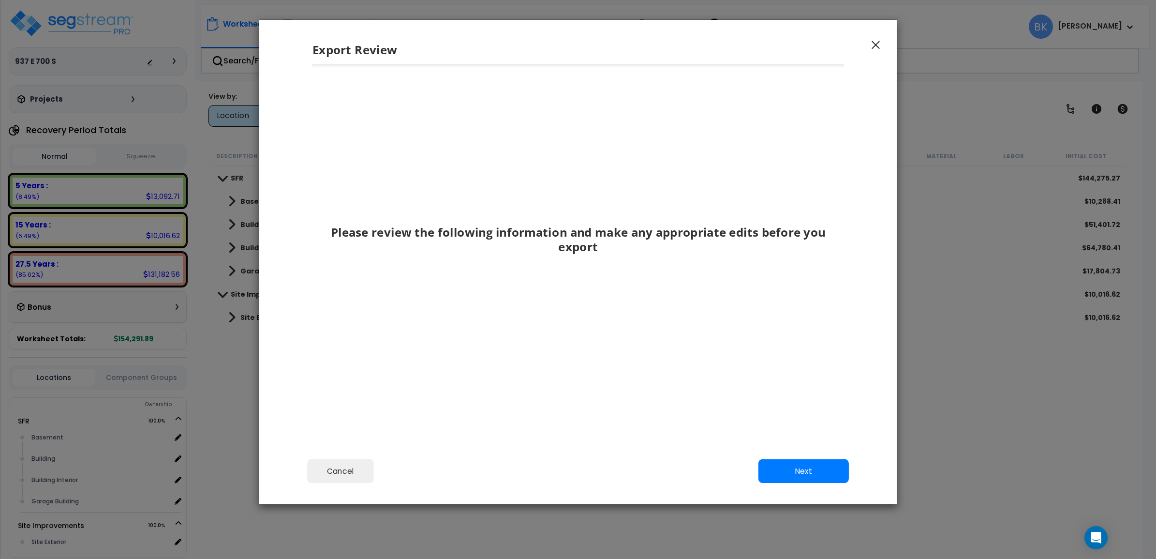
click at [877, 51] on div "Export Review" at bounding box center [578, 42] width 638 height 45
click at [874, 43] on icon "button" at bounding box center [876, 45] width 8 height 8
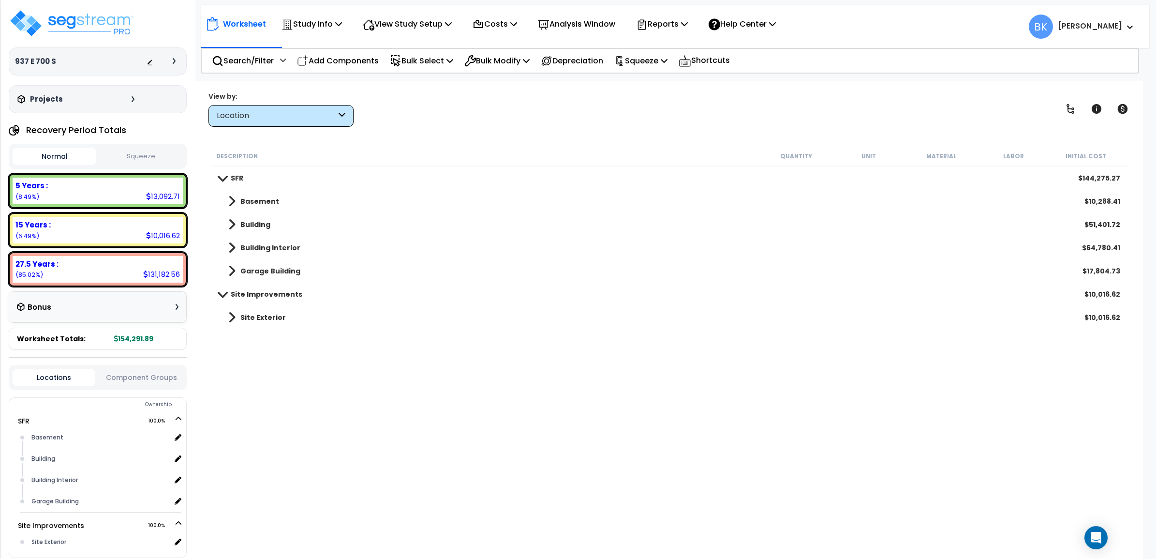
click at [265, 114] on div "Location" at bounding box center [277, 115] width 120 height 11
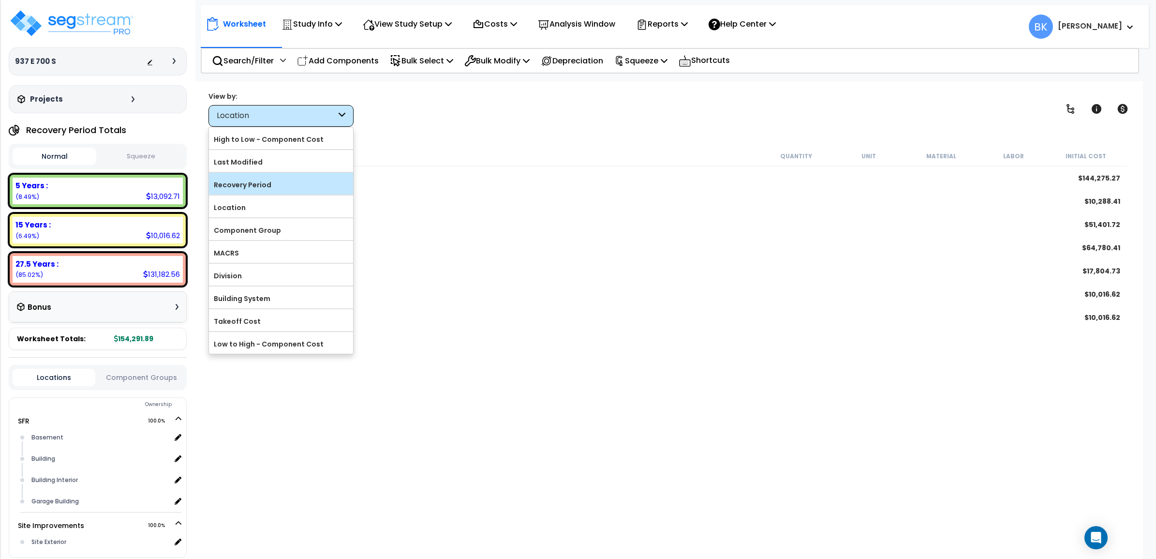
click at [276, 186] on label "Recovery Period" at bounding box center [281, 185] width 144 height 15
click at [0, 0] on input "Recovery Period" at bounding box center [0, 0] width 0 height 0
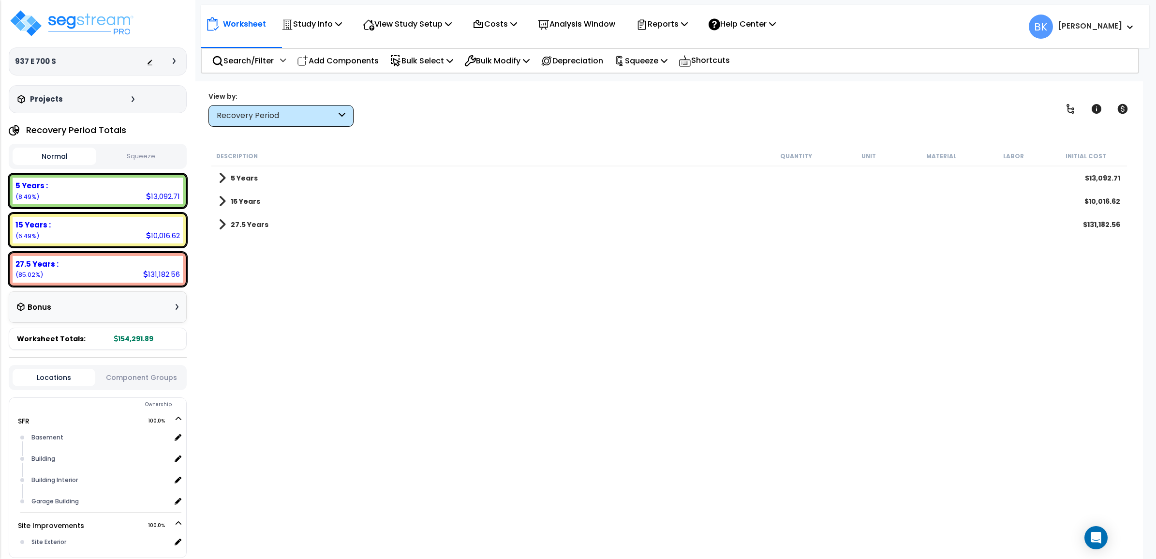
click at [223, 228] on span at bounding box center [222, 225] width 7 height 14
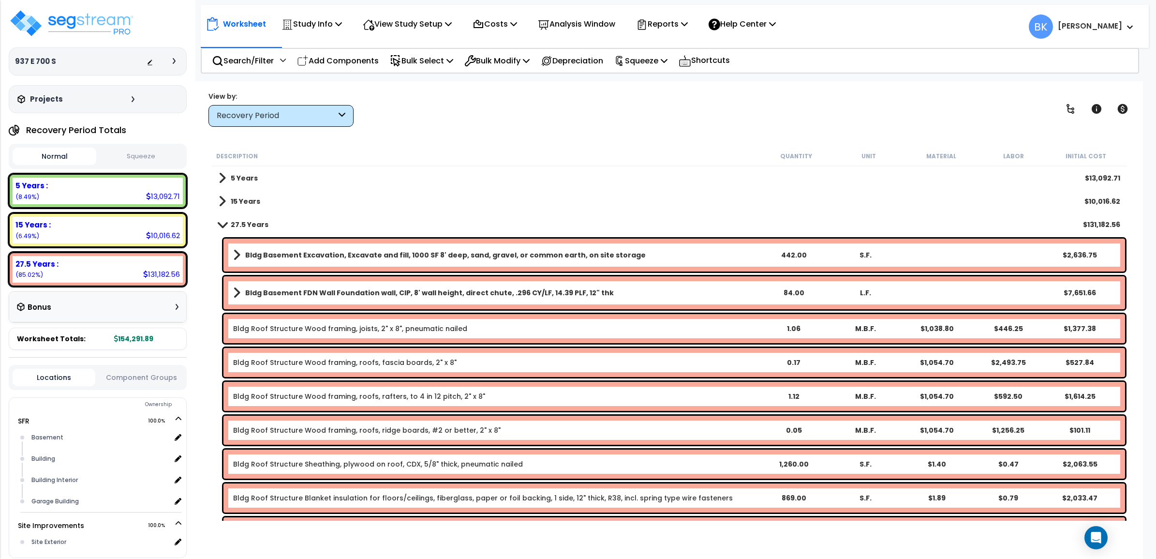
click at [219, 205] on span at bounding box center [222, 202] width 7 height 14
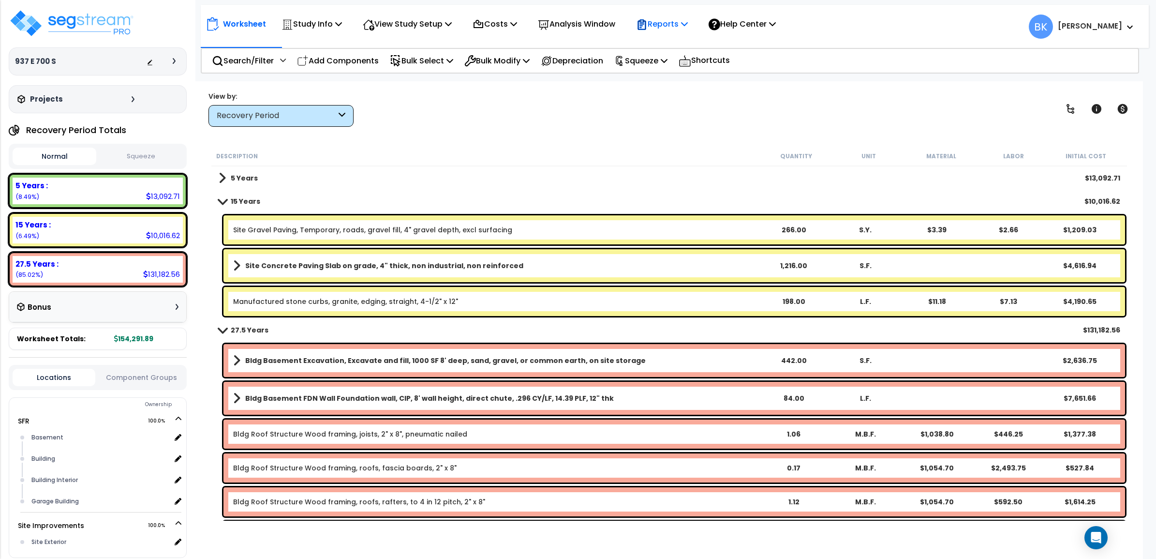
click at [683, 16] on div "Reports" at bounding box center [662, 24] width 52 height 23
click at [692, 46] on link "Get Report" at bounding box center [679, 45] width 96 height 19
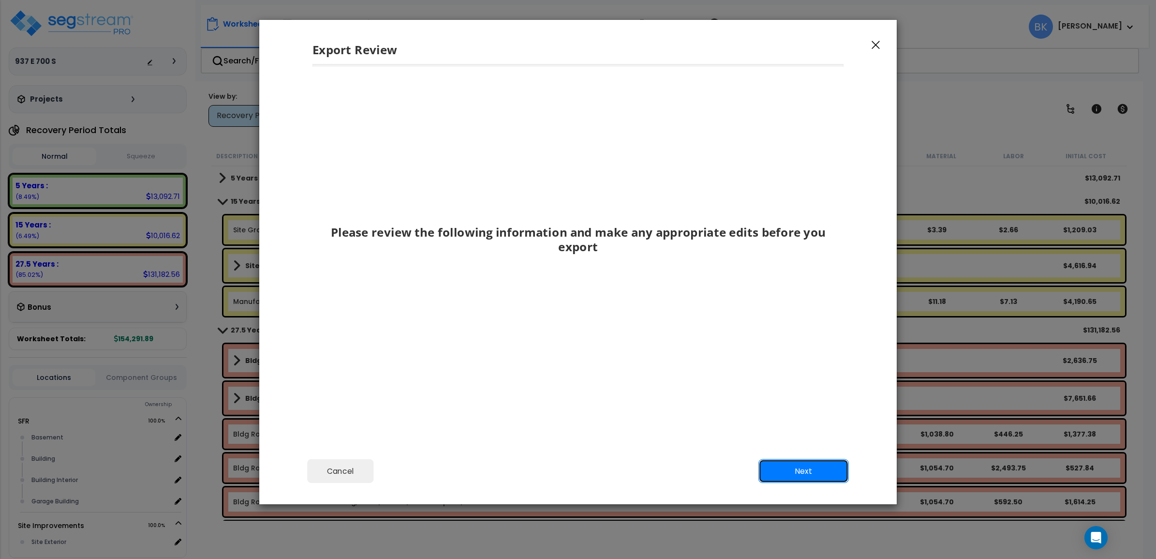
click at [799, 471] on button "Next" at bounding box center [804, 471] width 90 height 24
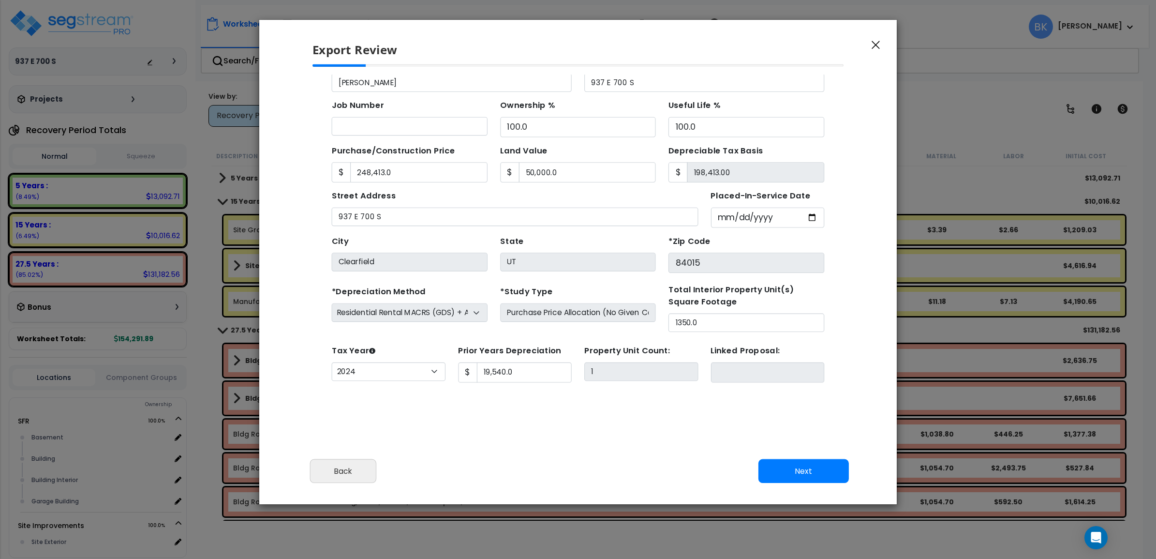
scroll to position [88, 0]
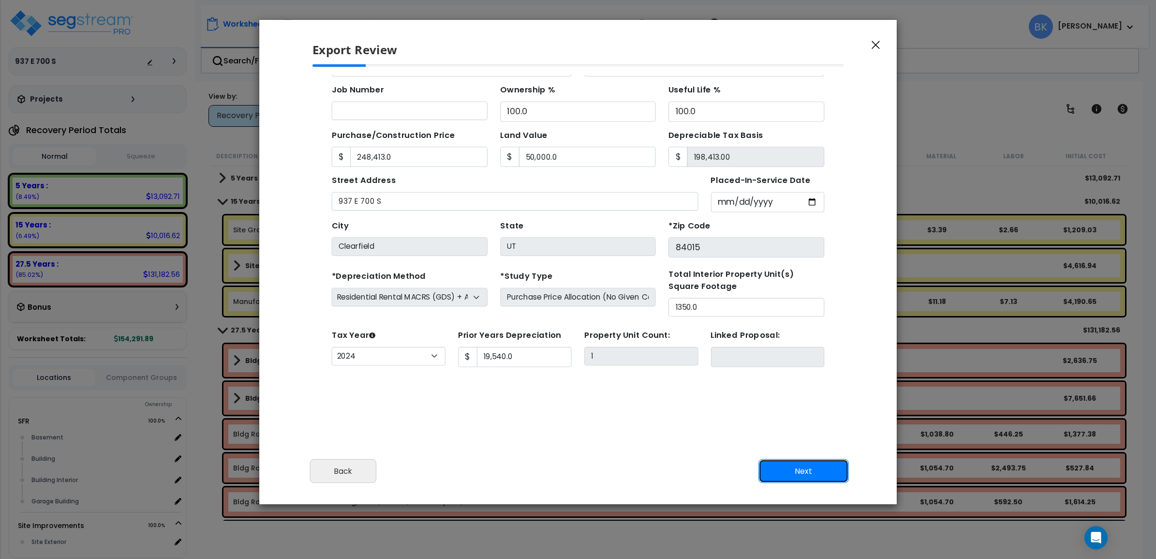
click at [812, 475] on button "Next" at bounding box center [804, 471] width 90 height 24
type input "248413"
type input "50000"
type input "19540"
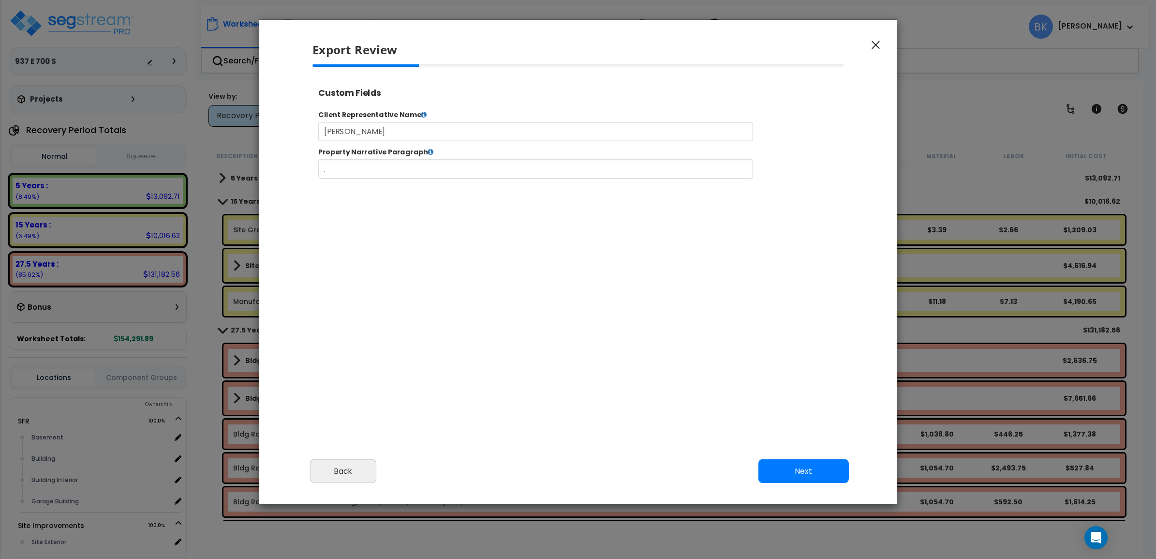
select select "2024"
click at [834, 469] on button "Next" at bounding box center [804, 471] width 90 height 24
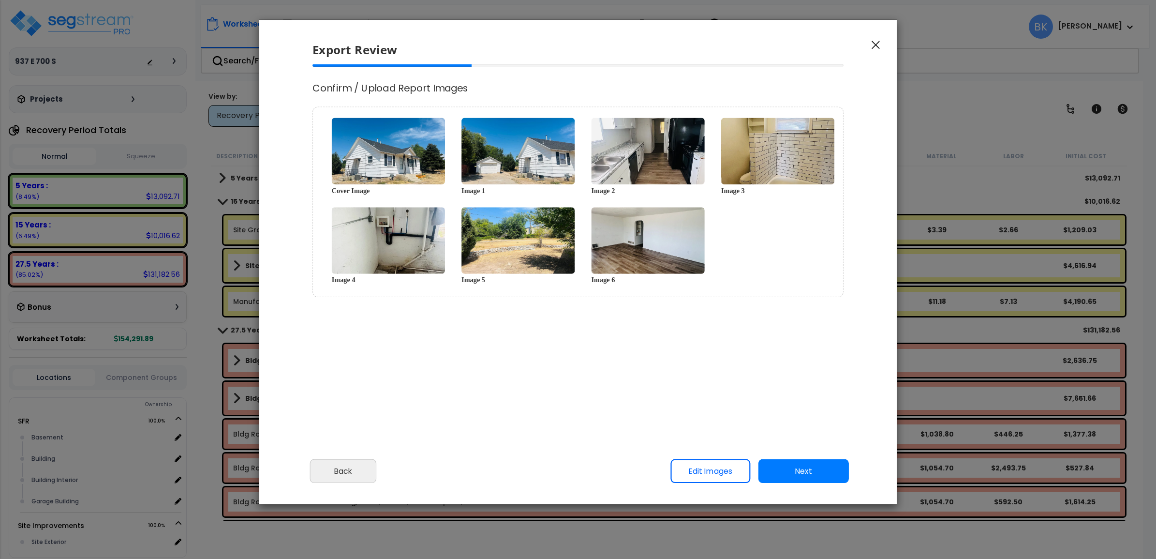
click at [818, 466] on button "Next" at bounding box center [804, 471] width 90 height 24
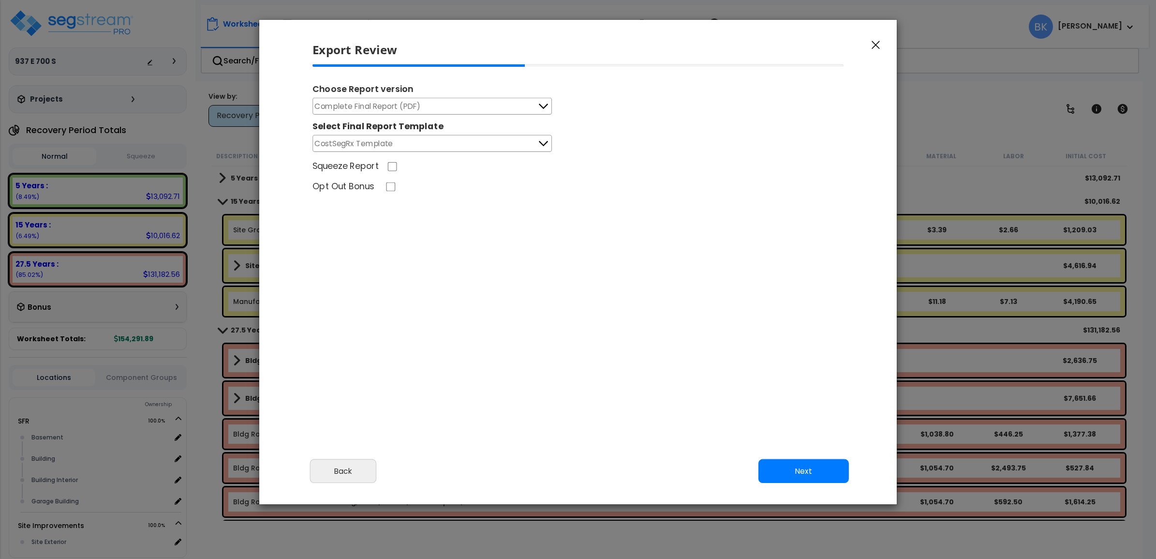
click at [410, 103] on span "Complete Final Report (PDF)" at bounding box center [368, 106] width 106 height 12
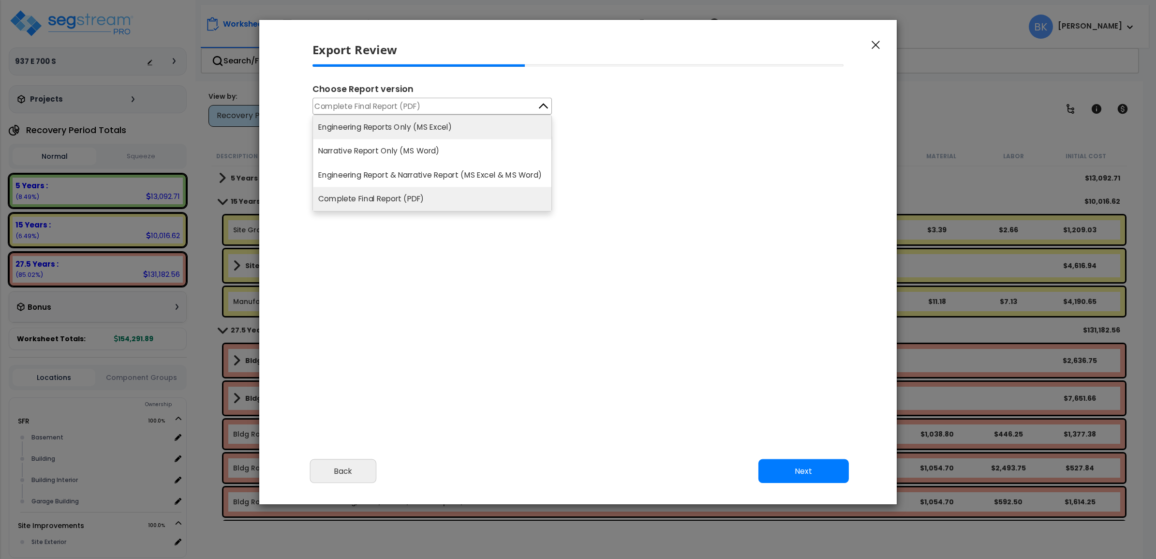
click at [407, 130] on li "Engineering Reports Only (MS Excel)" at bounding box center [432, 127] width 239 height 24
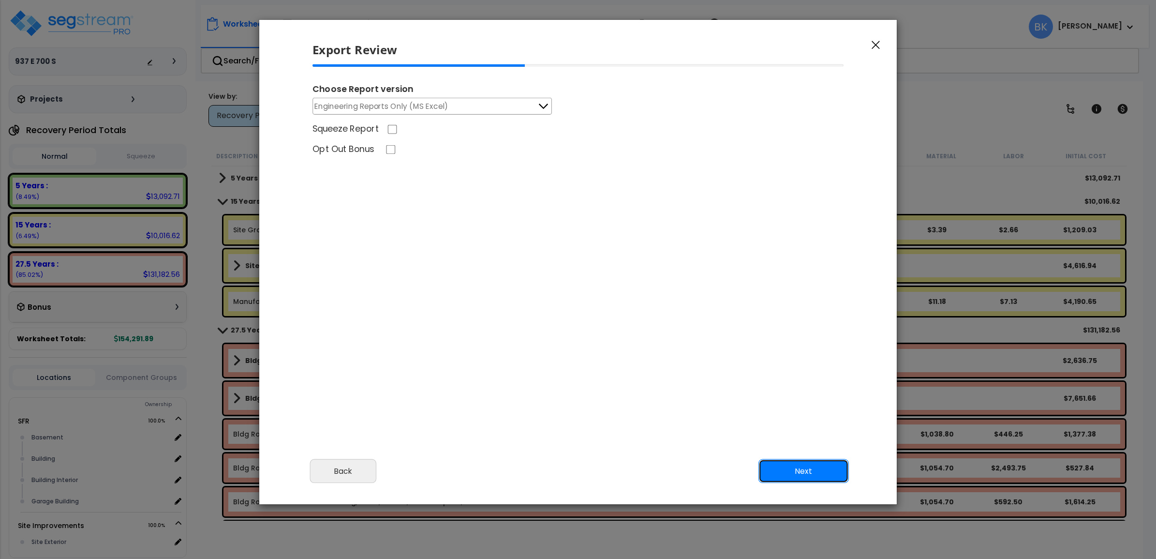
click at [823, 473] on button "Next" at bounding box center [804, 471] width 90 height 24
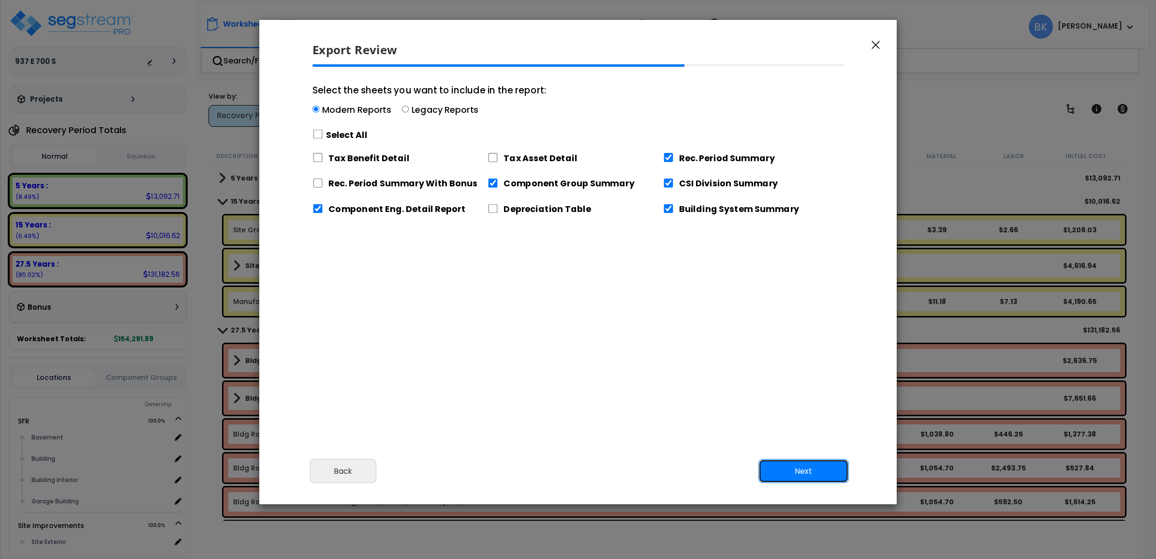
click at [795, 466] on button "Next" at bounding box center [804, 471] width 90 height 24
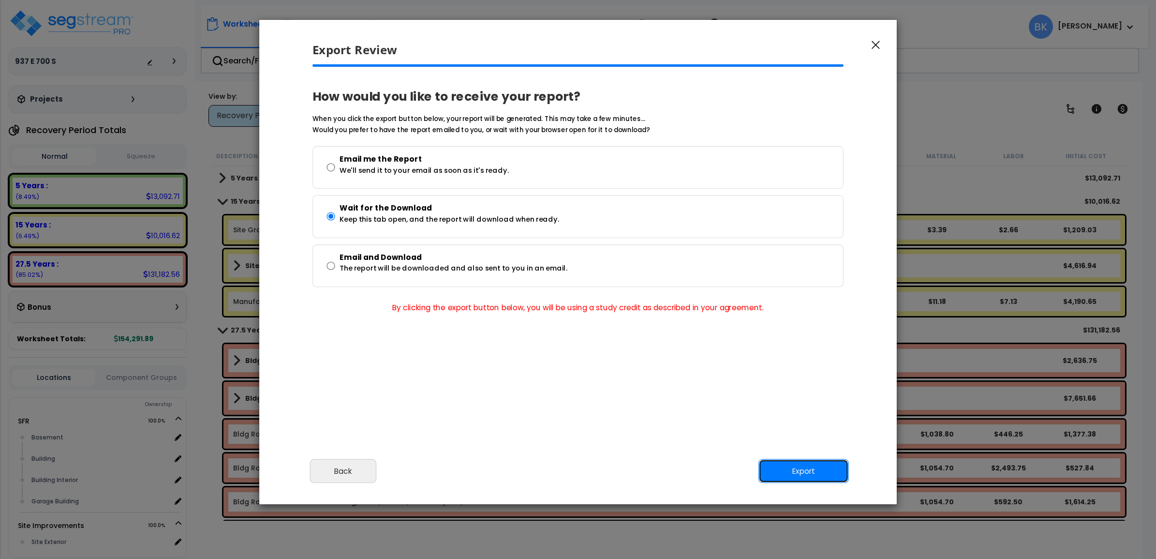
click at [795, 465] on button "Export" at bounding box center [804, 471] width 90 height 24
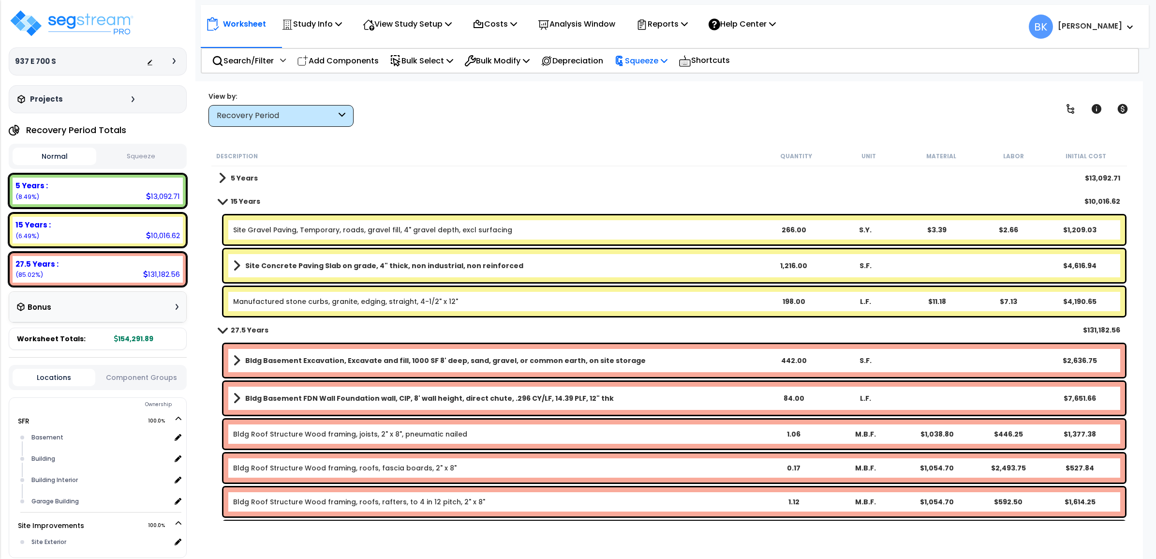
click at [665, 60] on p "Squeeze" at bounding box center [640, 60] width 53 height 13
click at [664, 80] on link "Squeeze" at bounding box center [658, 82] width 96 height 19
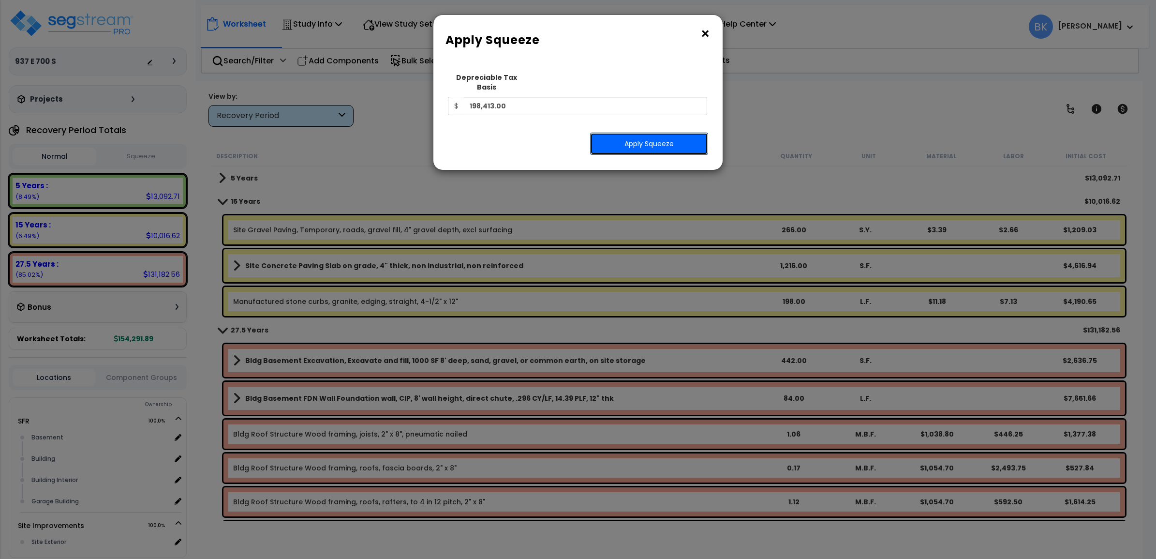
click at [627, 135] on button "Apply Squeeze" at bounding box center [649, 144] width 118 height 22
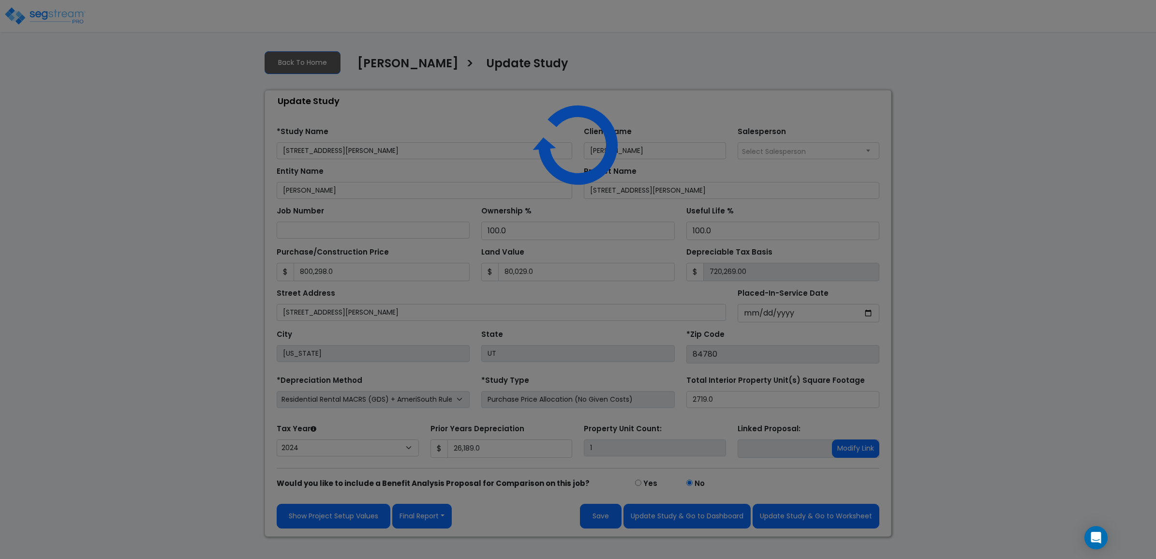
select select "2024"
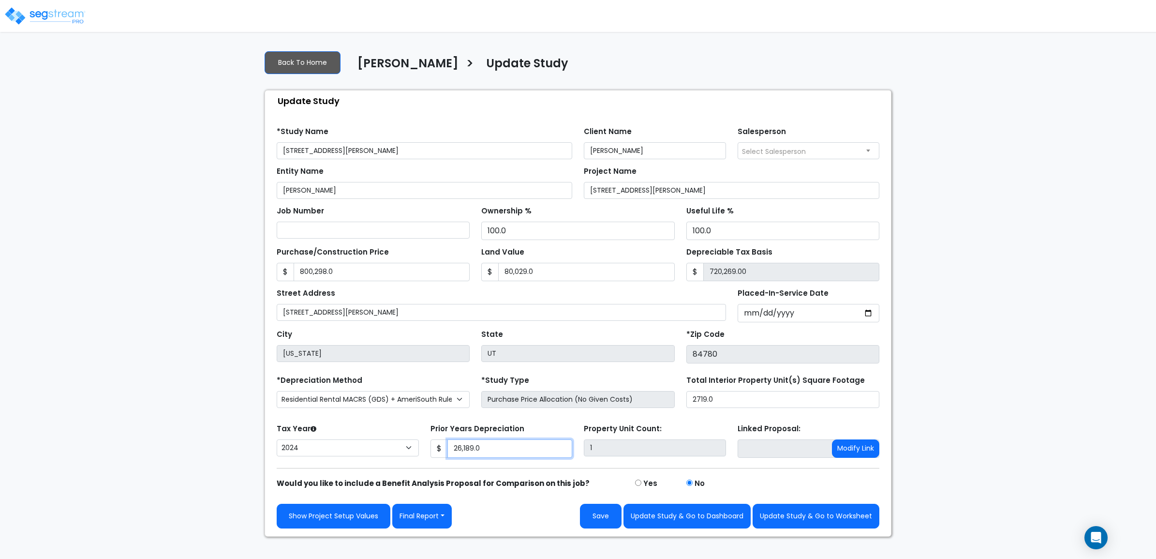
drag, startPoint x: 504, startPoint y: 452, endPoint x: 417, endPoint y: 450, distance: 86.6
click at [417, 450] on div "Tax Year Please Enter The Placed In Service Date First. [CREDIT_CARD_NUMBER] Pr…" at bounding box center [578, 440] width 614 height 39
type input "0"
click at [608, 518] on button "Save" at bounding box center [601, 516] width 42 height 25
type input "800298"
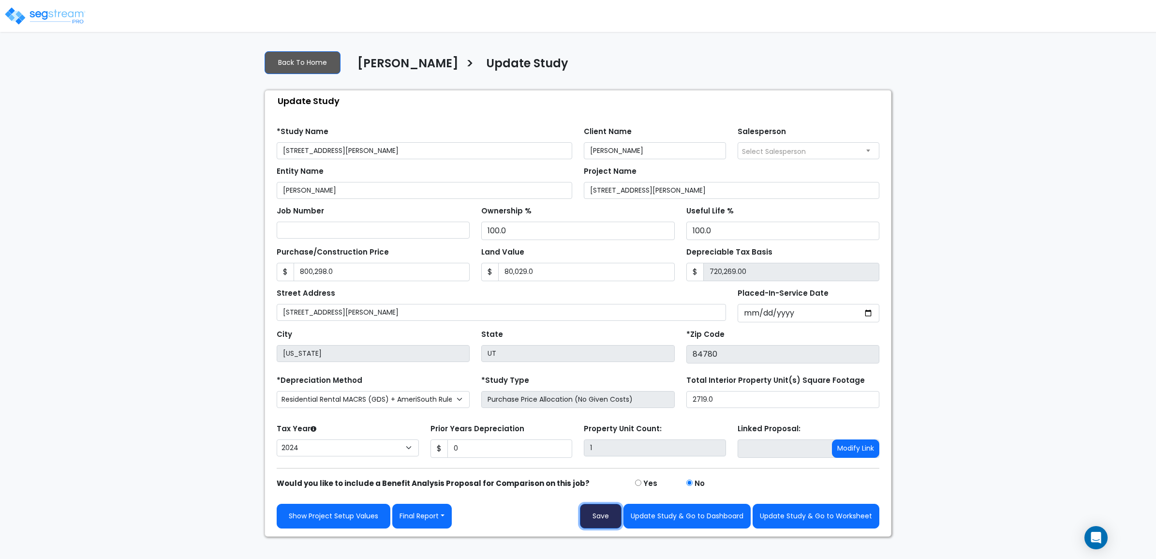
type input "80029"
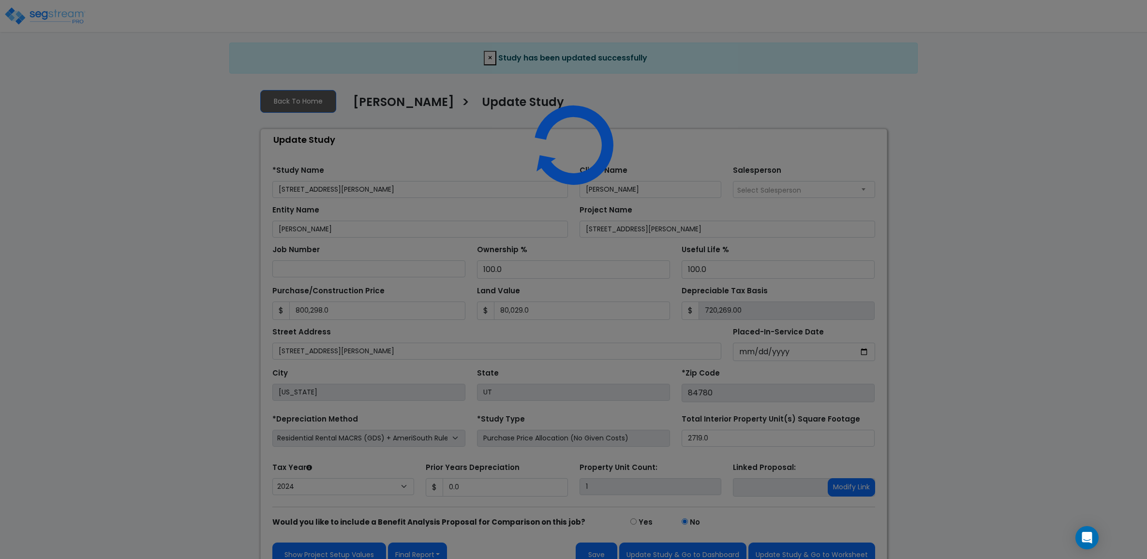
select select "2024"
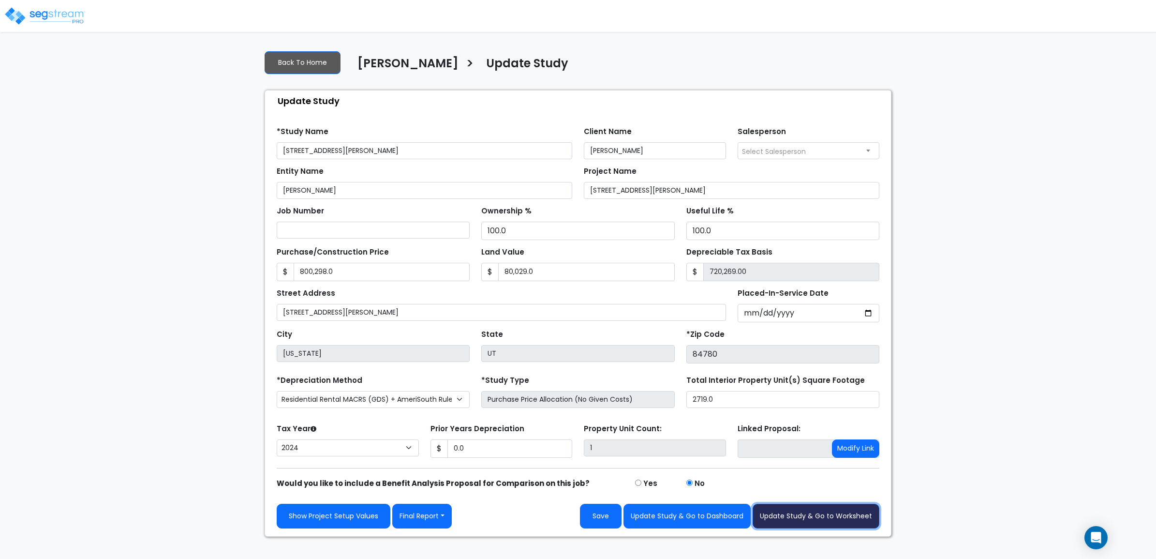
drag, startPoint x: 789, startPoint y: 518, endPoint x: 801, endPoint y: 507, distance: 16.8
click at [789, 518] on button "Update Study & Go to Worksheet" at bounding box center [816, 516] width 127 height 25
type input "800298"
type input "80029"
type input "0"
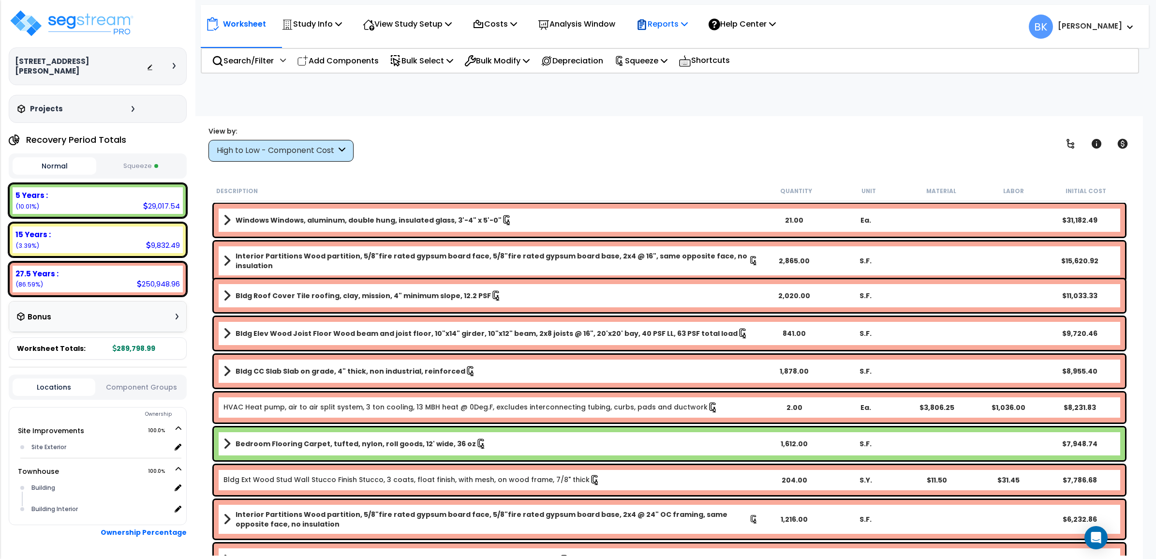
click at [669, 21] on p "Reports" at bounding box center [662, 23] width 52 height 13
click at [676, 48] on link "Get Report" at bounding box center [679, 45] width 96 height 19
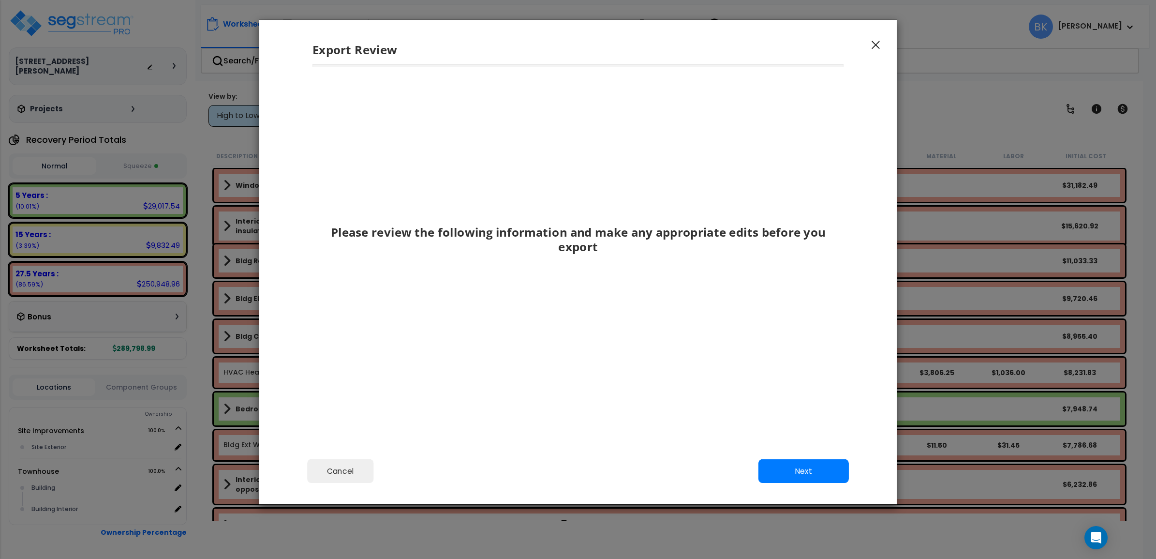
drag, startPoint x: 865, startPoint y: 472, endPoint x: 818, endPoint y: 468, distance: 47.5
click at [865, 472] on div "Cancel Back Next Export Edit Images" at bounding box center [578, 477] width 638 height 53
click at [806, 467] on button "Next" at bounding box center [803, 471] width 90 height 24
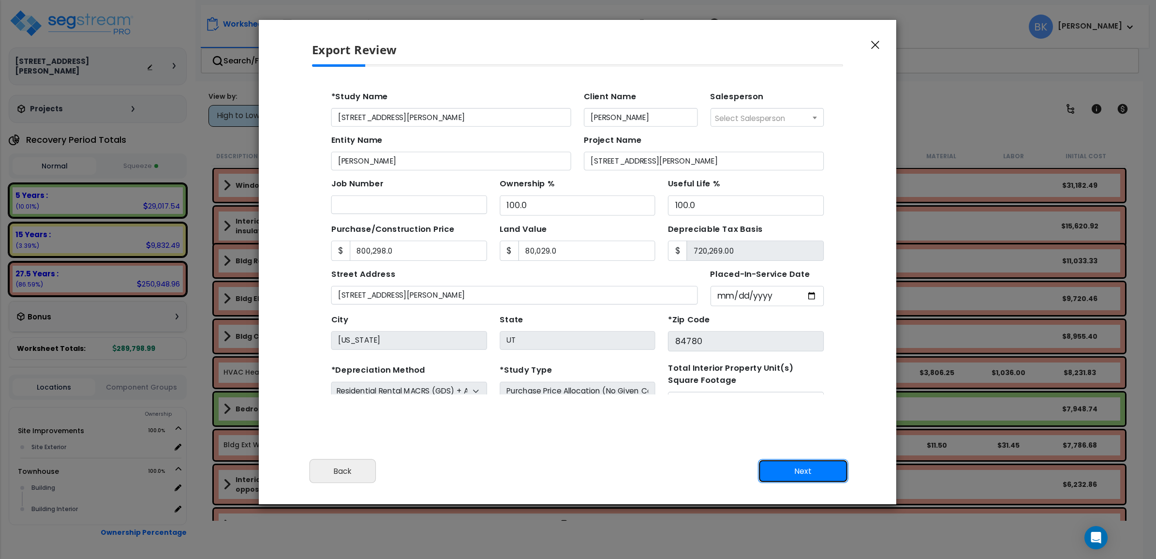
click at [804, 467] on button "Next" at bounding box center [803, 471] width 90 height 24
type input "800298"
type input "80029"
type input "0"
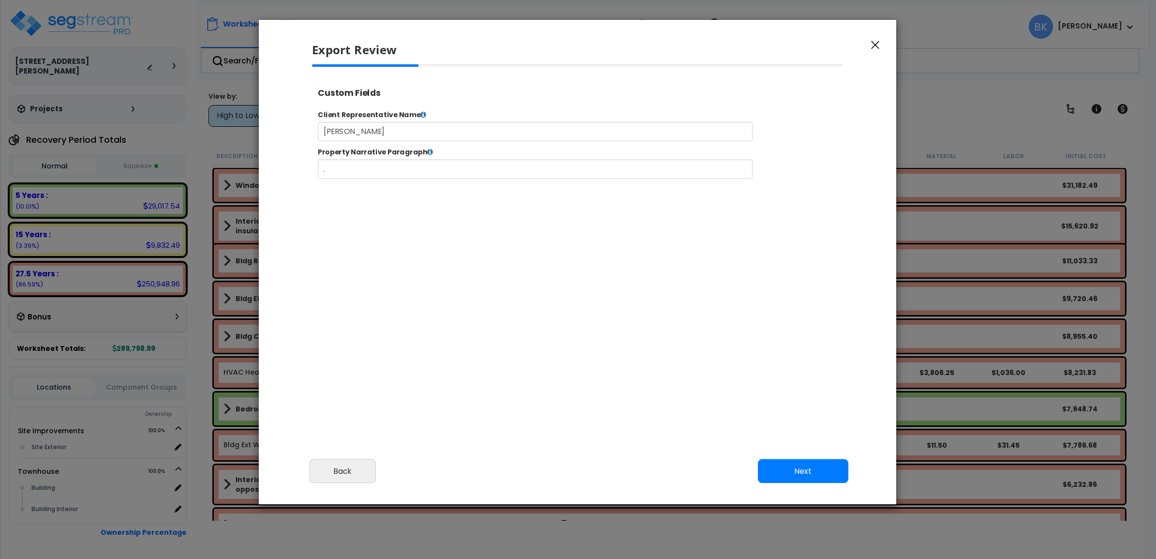
select select "2024"
click at [826, 474] on button "Next" at bounding box center [803, 471] width 90 height 24
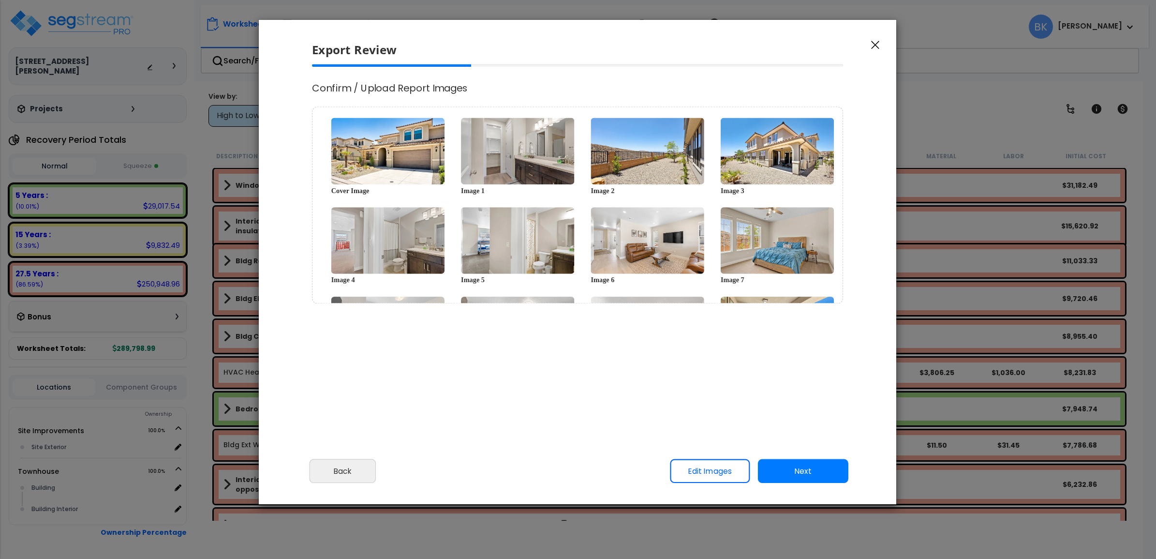
scroll to position [0, 0]
click at [797, 472] on button "Next" at bounding box center [803, 471] width 90 height 24
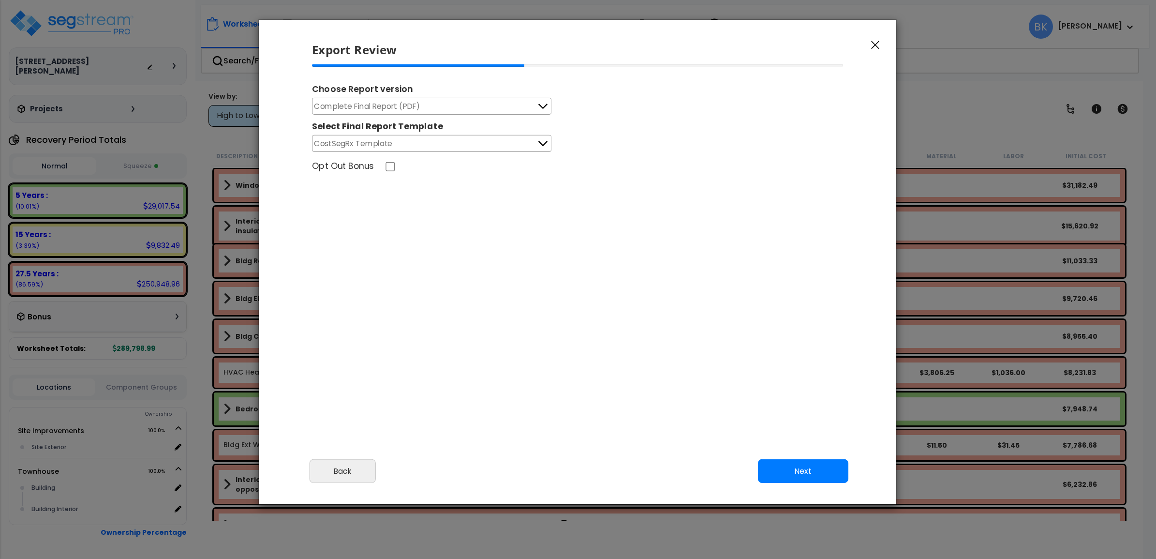
click at [481, 144] on button "CostSegRx Template" at bounding box center [432, 143] width 240 height 17
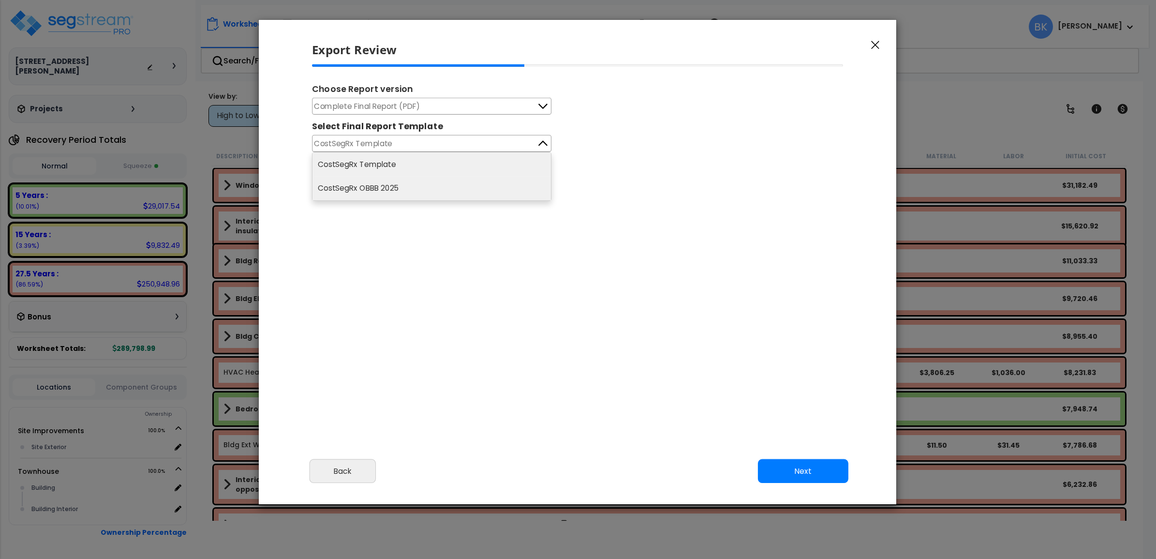
click at [402, 192] on li "CostSegRx OBBB 2025" at bounding box center [432, 189] width 239 height 24
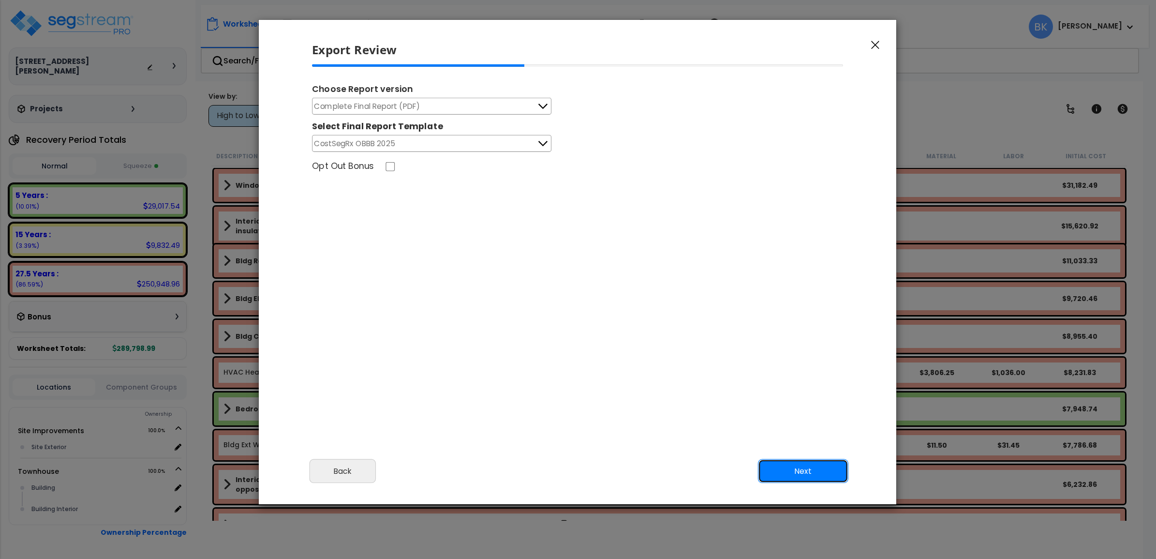
click at [807, 467] on button "Next" at bounding box center [803, 471] width 90 height 24
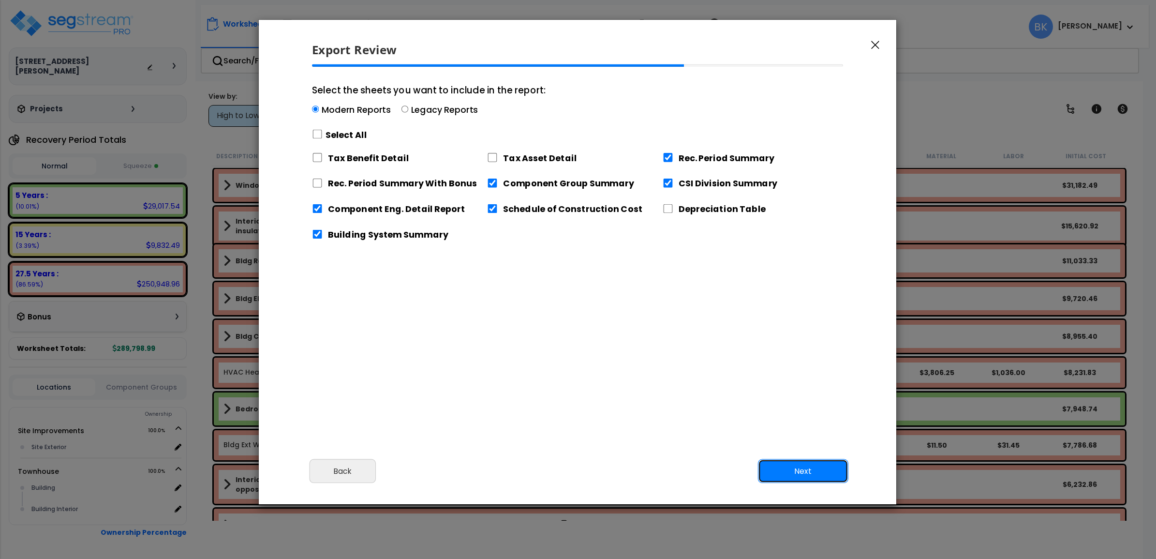
click at [796, 474] on button "Next" at bounding box center [803, 471] width 90 height 24
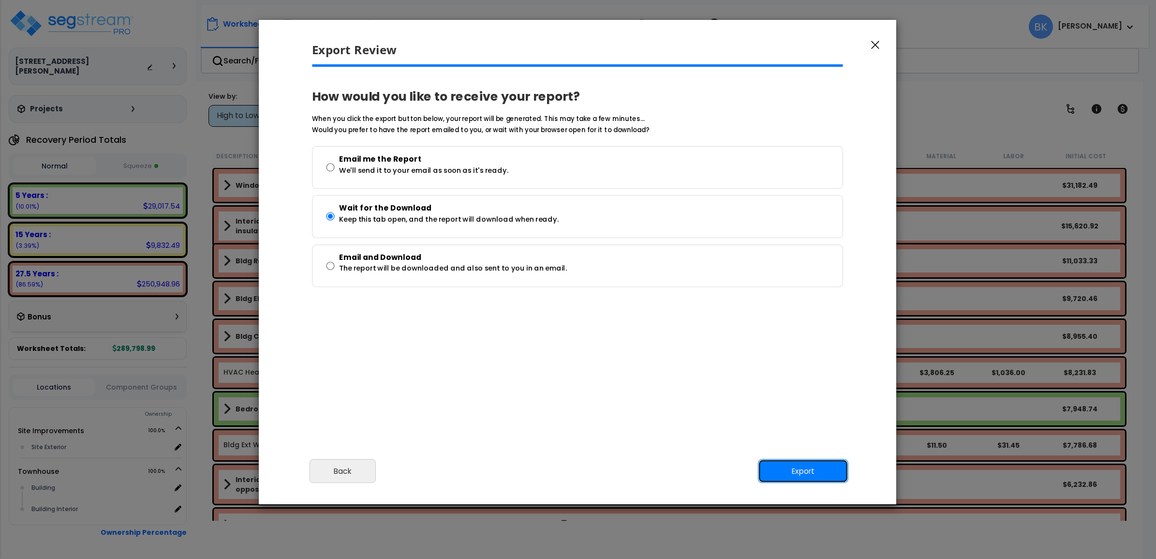
click at [811, 482] on button "Export" at bounding box center [803, 471] width 90 height 24
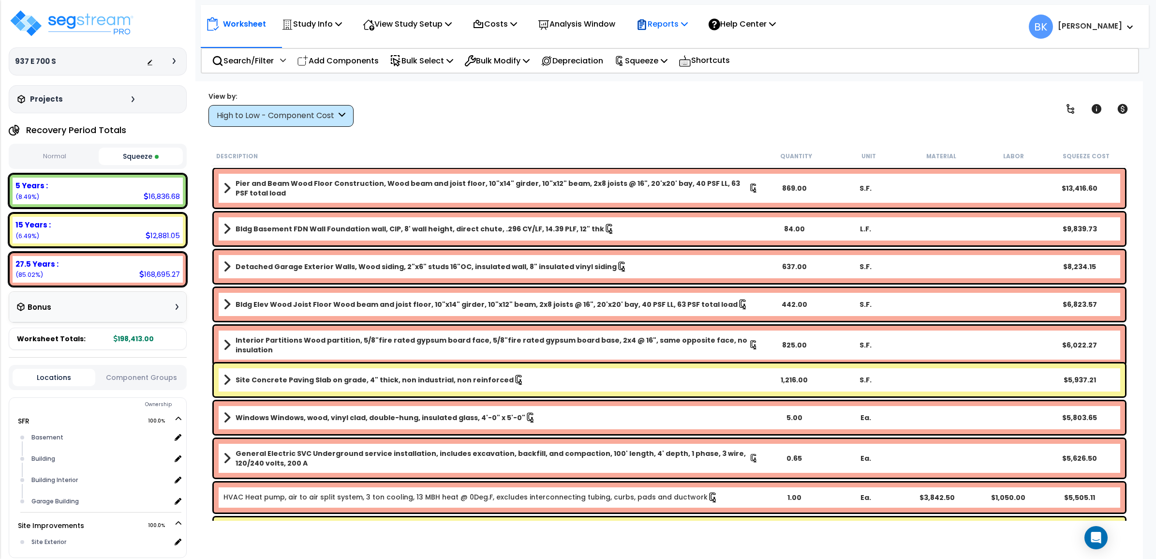
click at [677, 17] on div "Reports" at bounding box center [662, 24] width 52 height 23
click at [679, 49] on link "Get Report" at bounding box center [679, 45] width 96 height 19
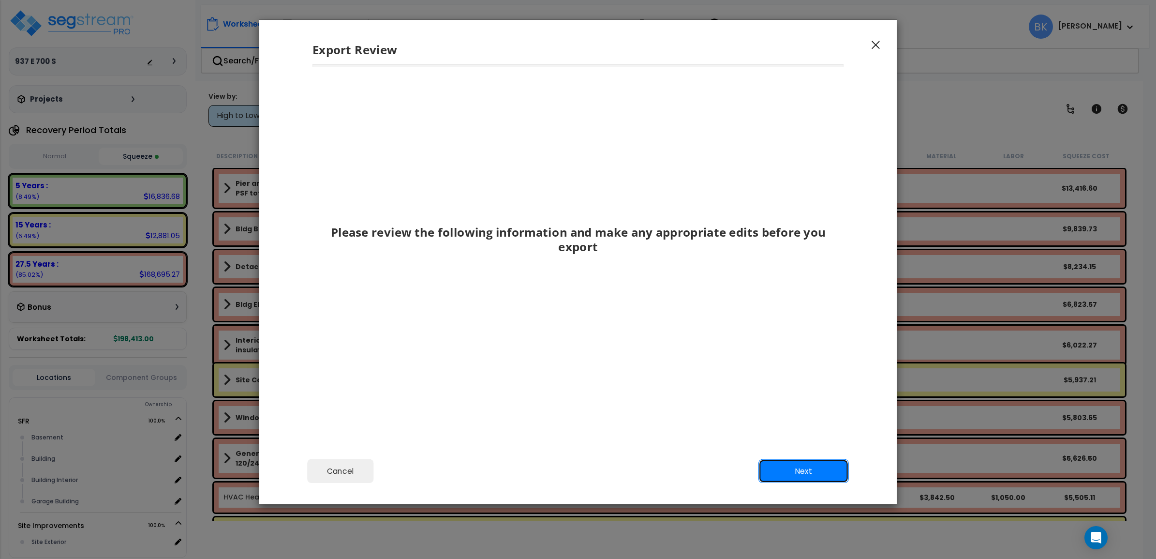
drag, startPoint x: 805, startPoint y: 460, endPoint x: 799, endPoint y: 465, distance: 8.2
click at [803, 461] on button "Next" at bounding box center [804, 471] width 90 height 24
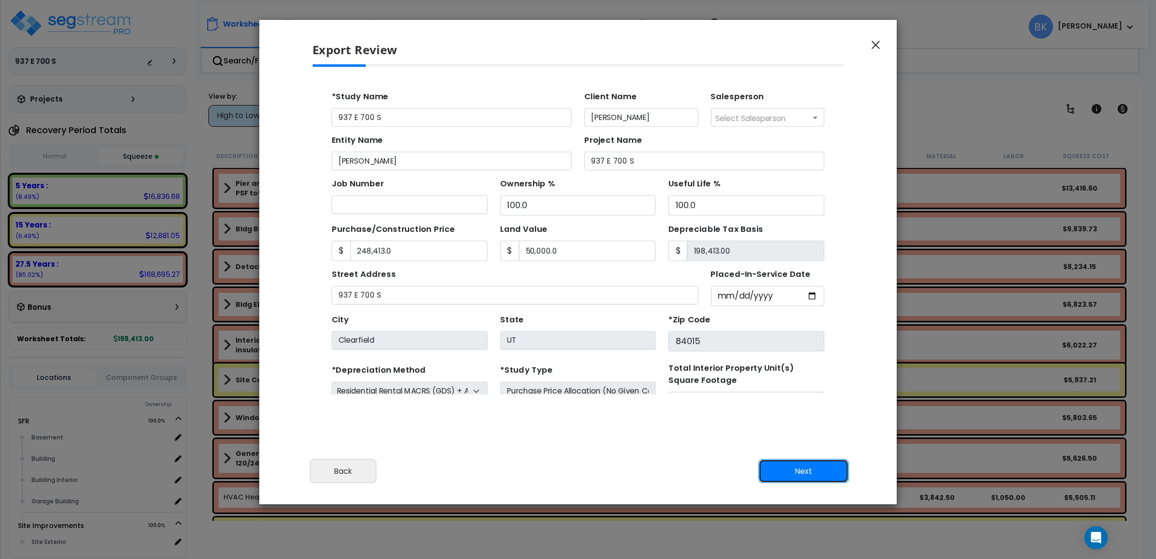
click at [799, 465] on button "Next" at bounding box center [804, 471] width 90 height 24
type input "248413"
type input "50000"
type input "19540"
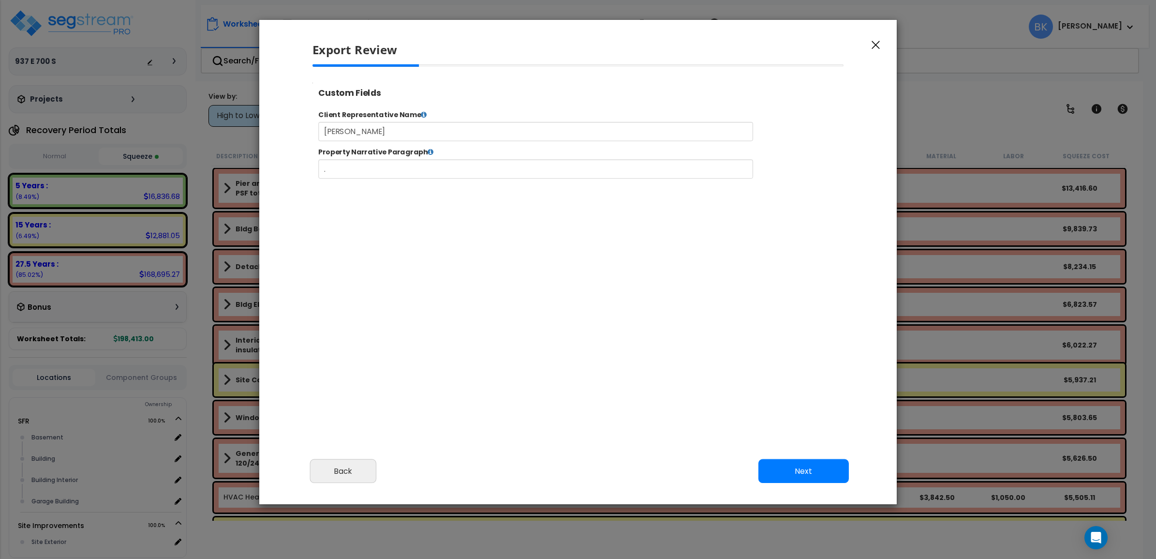
select select "2024"
click at [799, 465] on button "Next" at bounding box center [804, 471] width 90 height 24
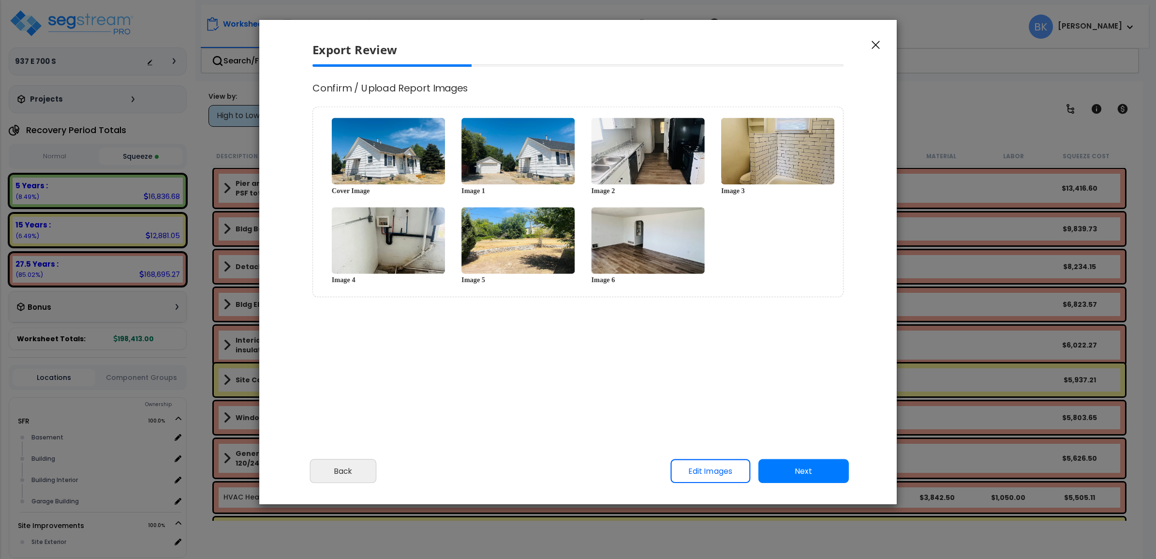
click at [797, 466] on button "Next" at bounding box center [804, 471] width 90 height 24
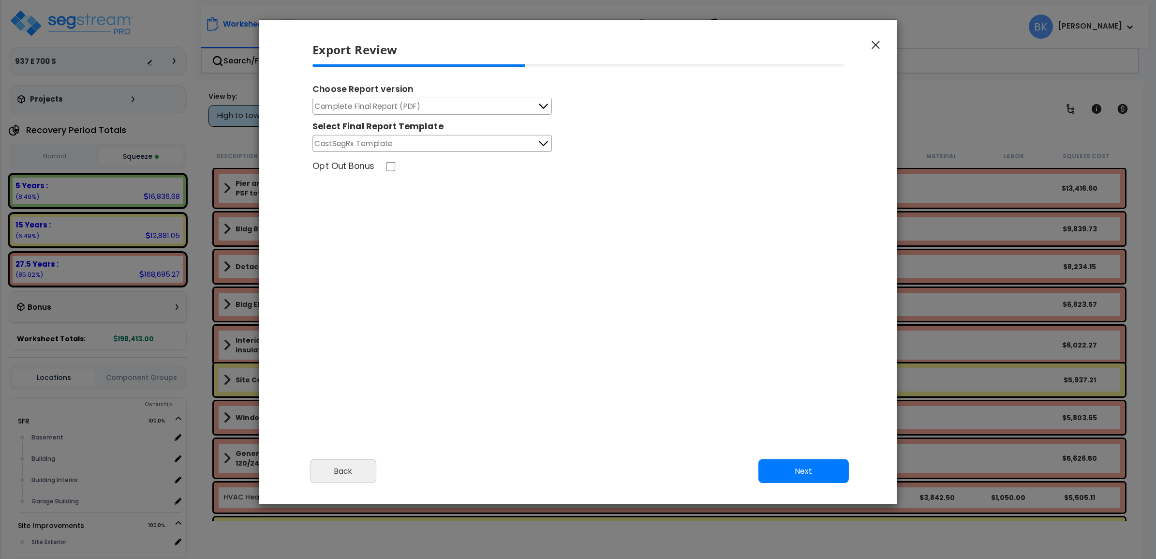
click at [451, 107] on button "Complete Final Report (PDF)" at bounding box center [433, 106] width 240 height 17
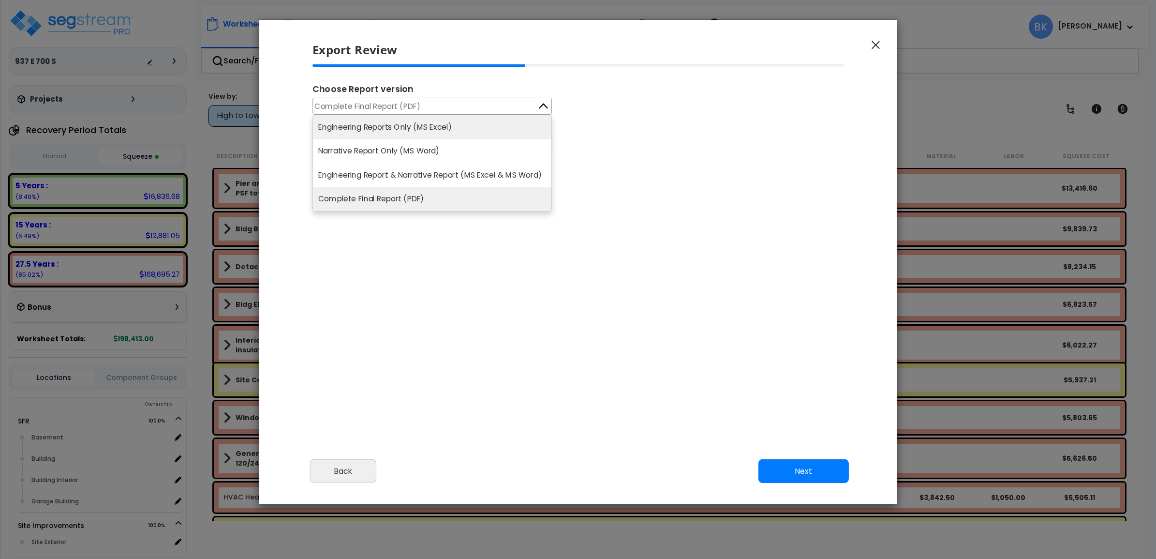
click at [388, 134] on li "Engineering Reports Only (MS Excel)" at bounding box center [432, 127] width 239 height 24
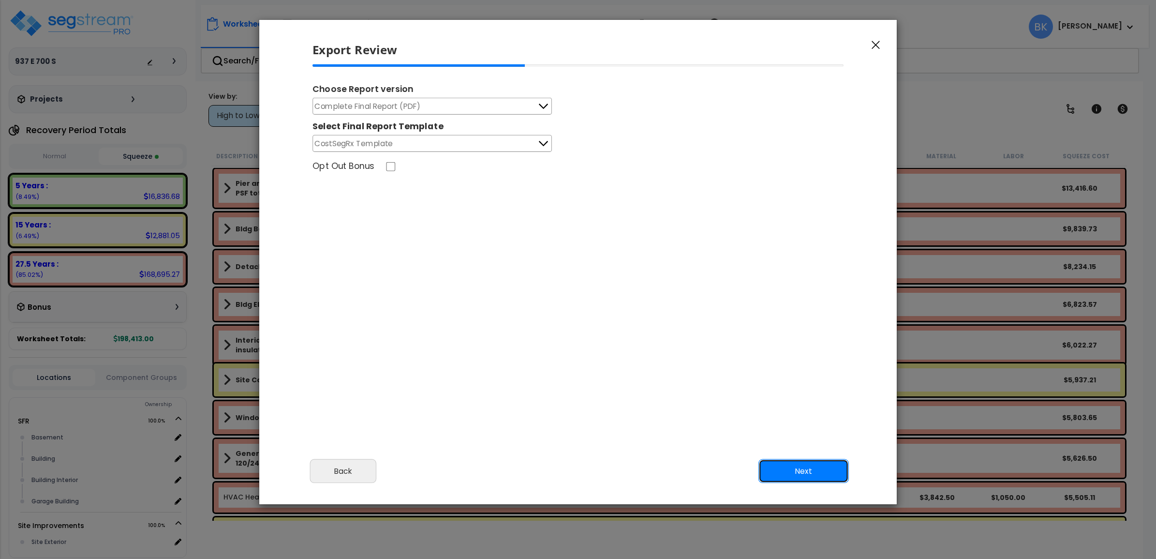
click at [807, 472] on button "Next" at bounding box center [804, 471] width 90 height 24
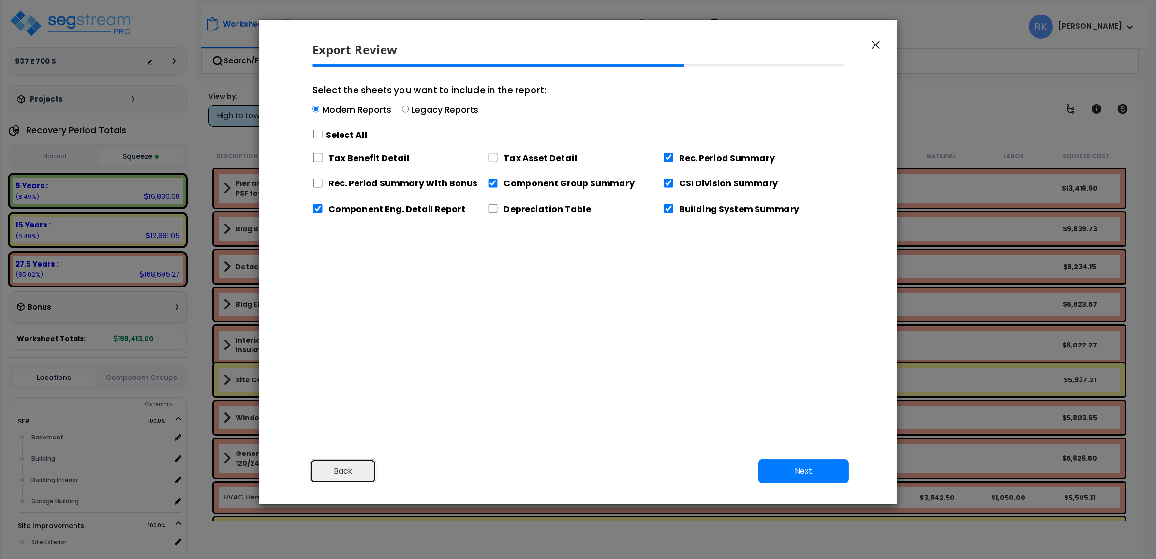
click at [352, 473] on button "Back" at bounding box center [343, 471] width 67 height 24
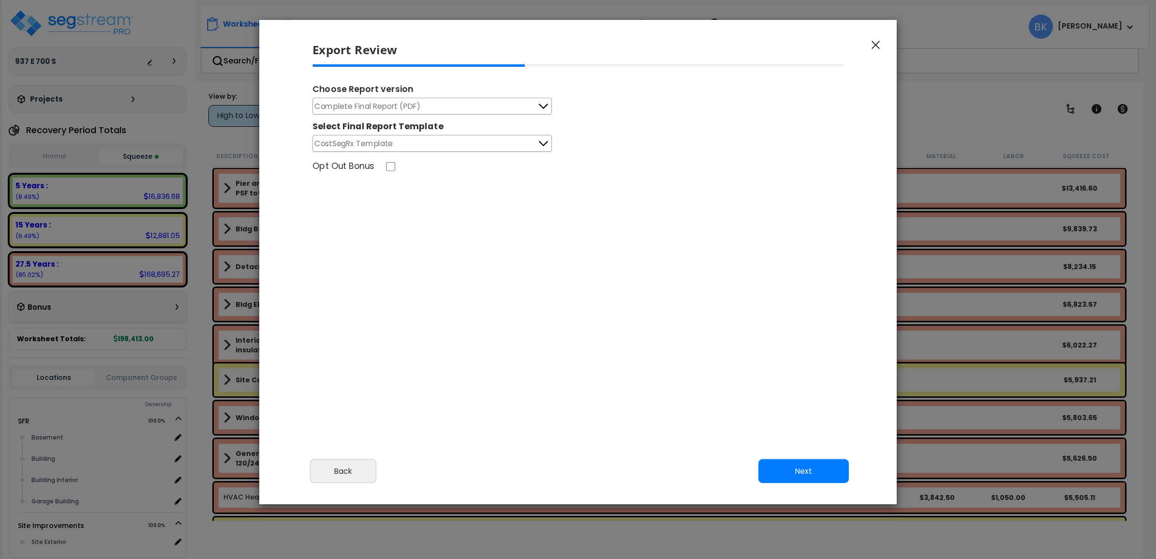
click at [441, 92] on div "Choose Report version" at bounding box center [578, 90] width 531 height 15
click at [431, 105] on button "Complete Final Report (PDF)" at bounding box center [433, 106] width 240 height 17
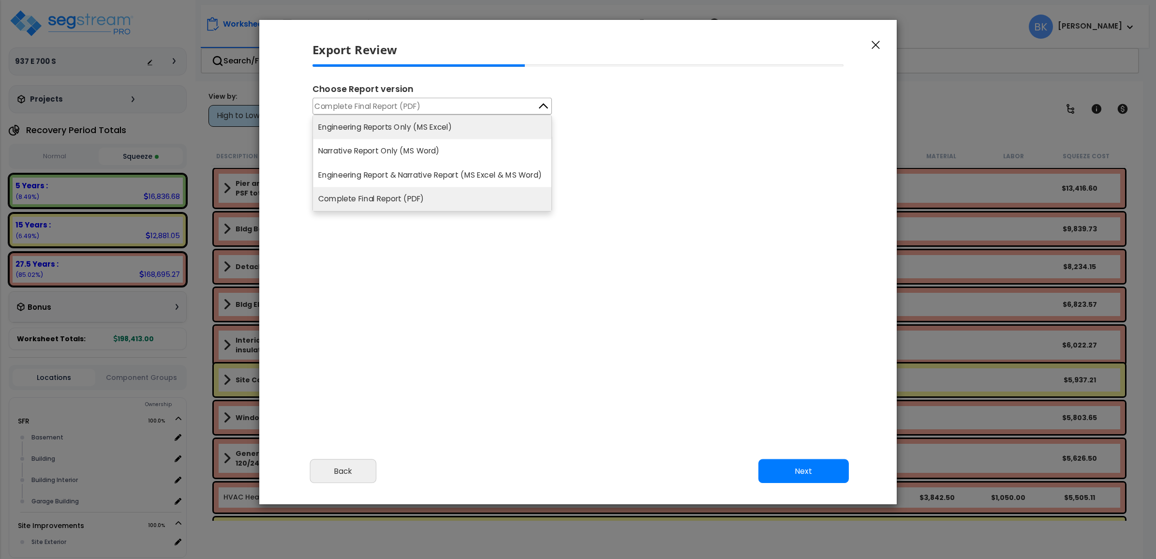
click at [441, 134] on li "Engineering Reports Only (MS Excel)" at bounding box center [432, 127] width 239 height 24
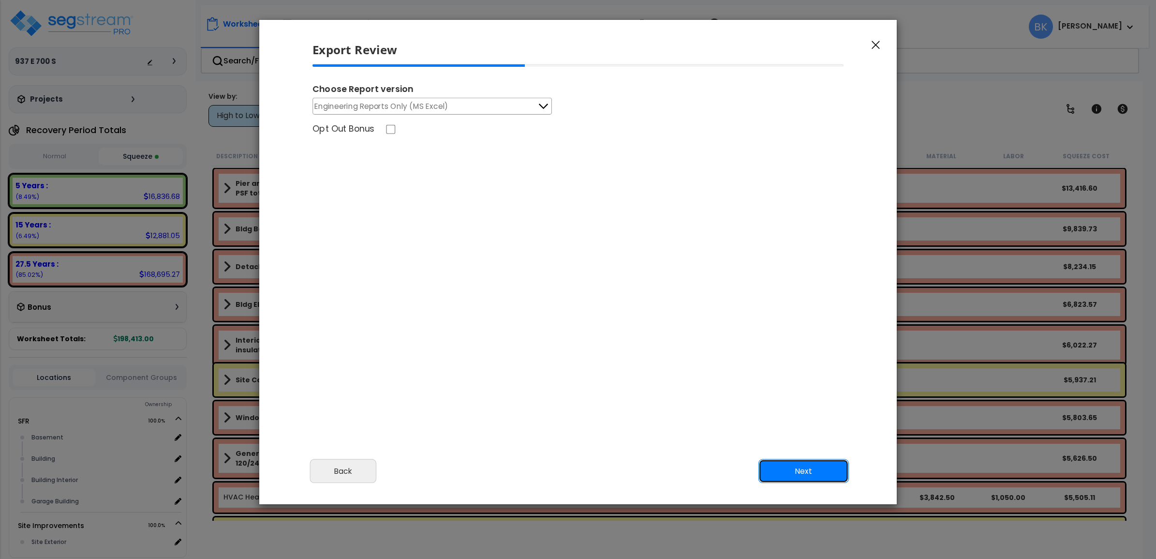
click at [799, 468] on button "Next" at bounding box center [804, 471] width 90 height 24
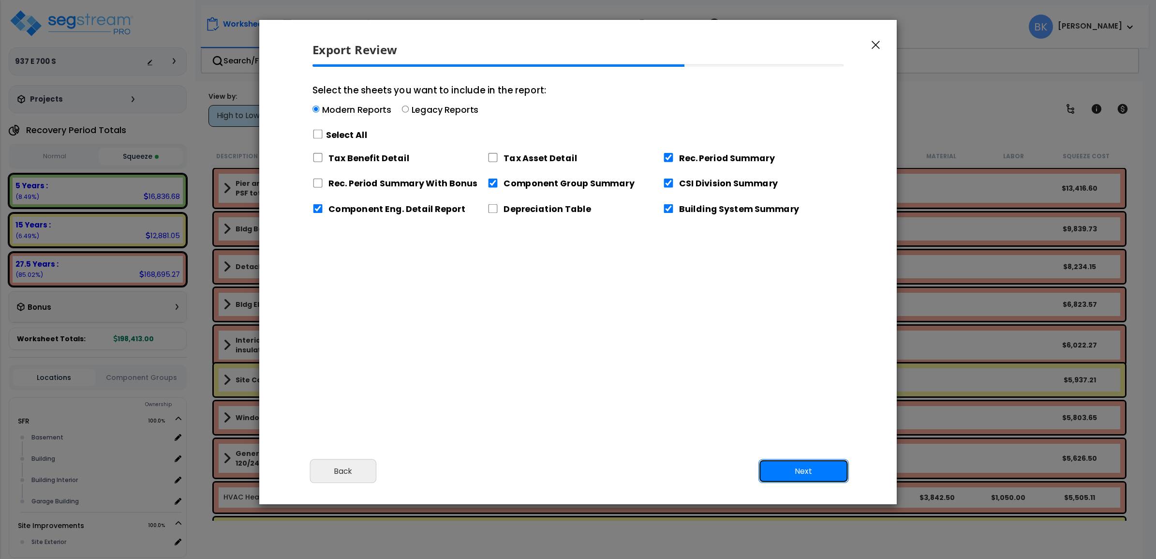
click at [811, 467] on button "Next" at bounding box center [804, 471] width 90 height 24
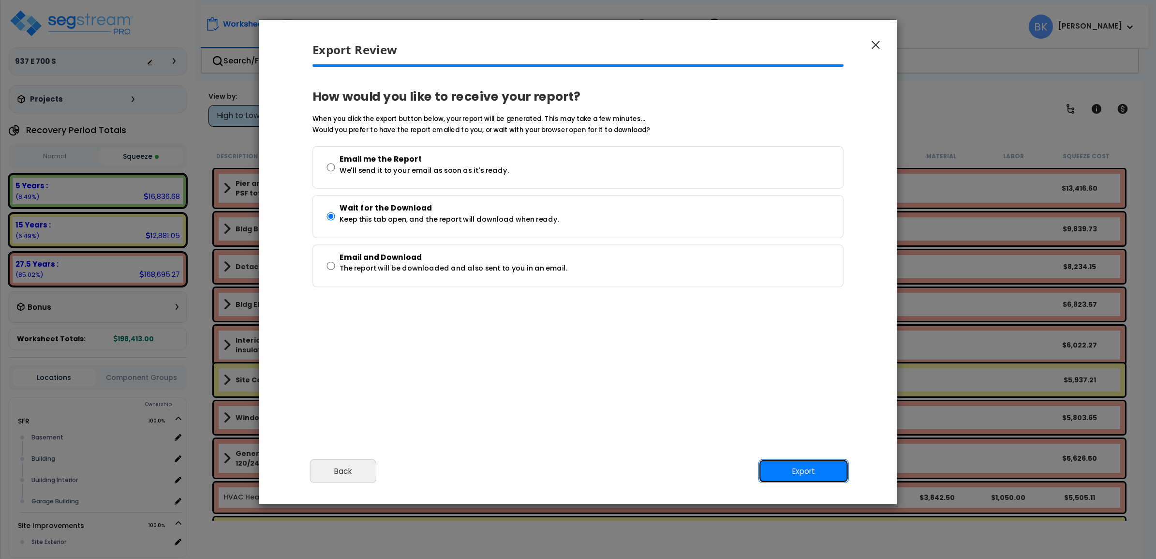
click at [811, 467] on button "Export" at bounding box center [804, 471] width 90 height 24
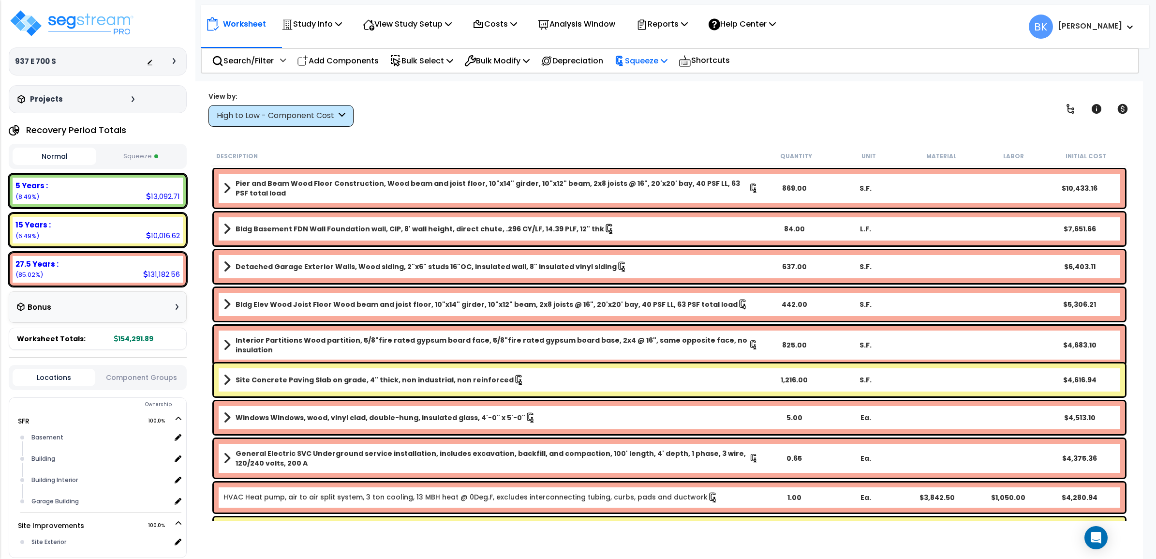
click at [657, 56] on p "Squeeze" at bounding box center [640, 60] width 53 height 13
drag, startPoint x: 657, startPoint y: 56, endPoint x: 685, endPoint y: 23, distance: 42.9
click at [659, 56] on p "Squeeze" at bounding box center [640, 60] width 53 height 13
click at [685, 23] on p "Reports" at bounding box center [662, 23] width 52 height 13
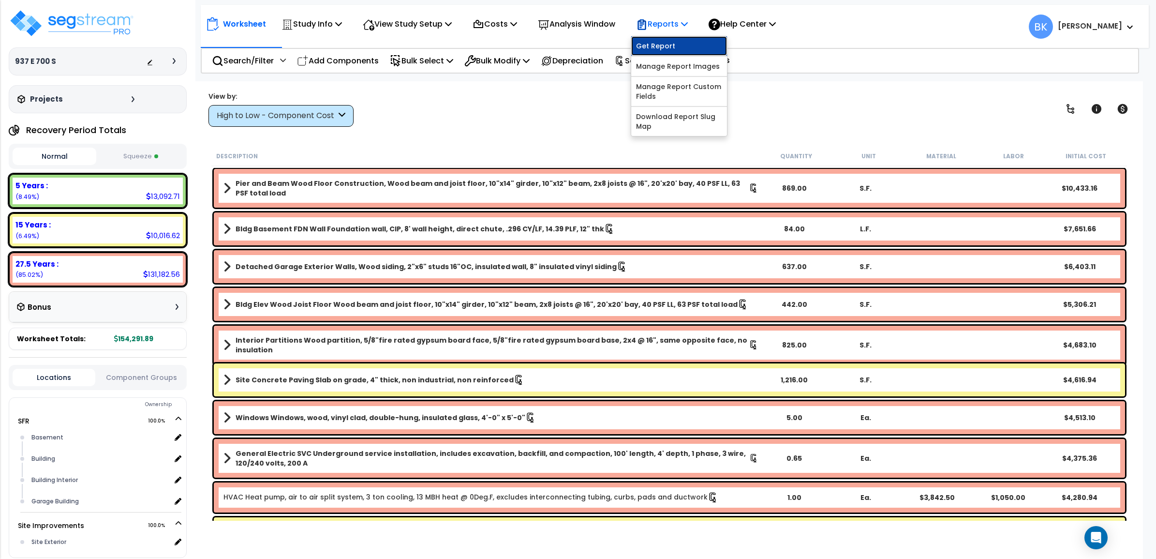
click at [684, 53] on link "Get Report" at bounding box center [679, 45] width 96 height 19
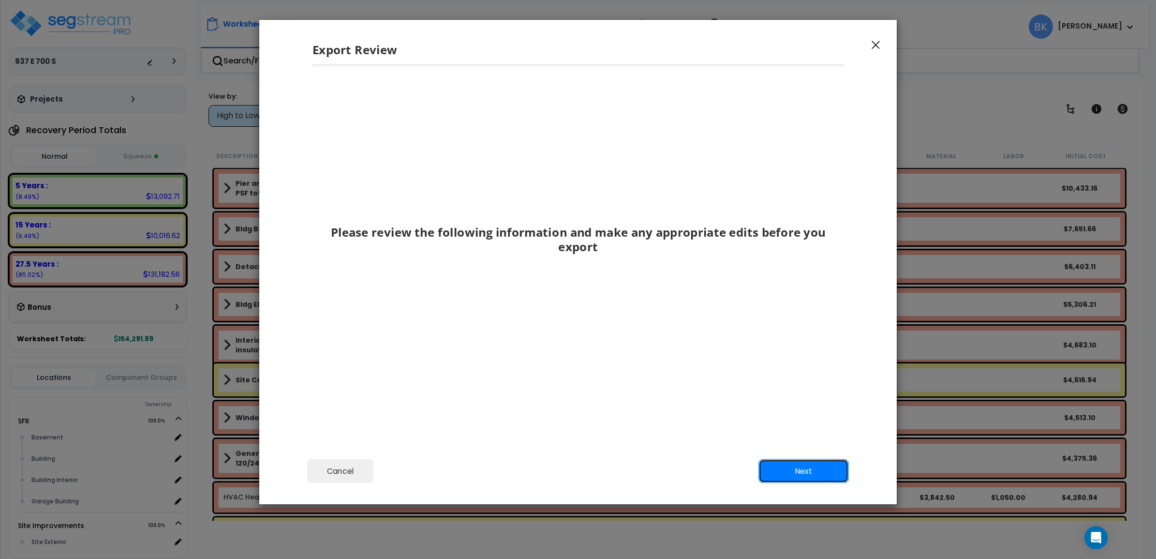
click at [797, 478] on button "Next" at bounding box center [804, 471] width 90 height 24
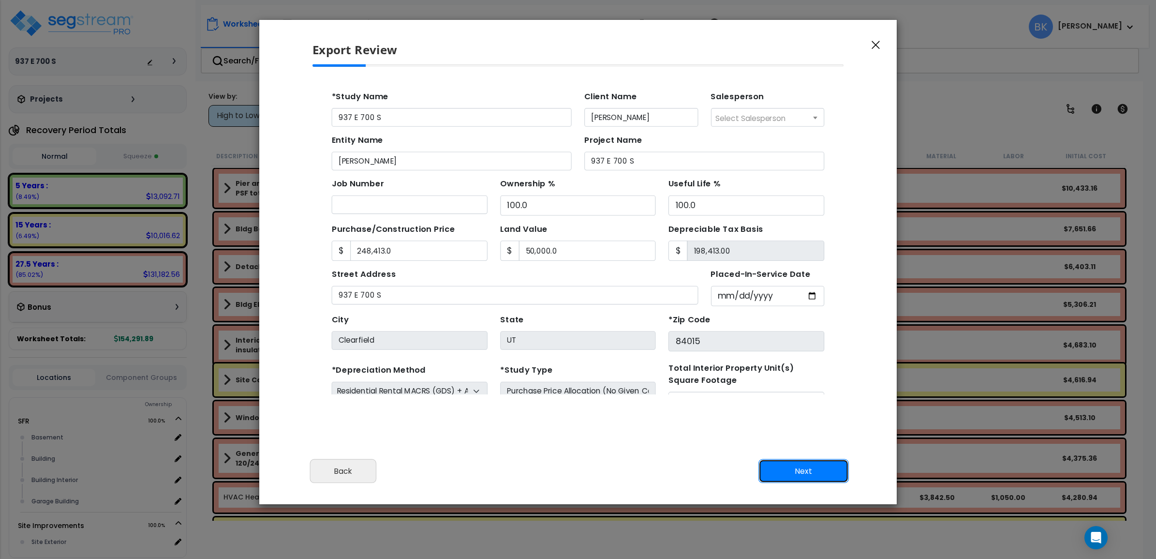
click at [797, 472] on button "Next" at bounding box center [804, 471] width 90 height 24
type input "248413"
type input "50000"
type input "19540"
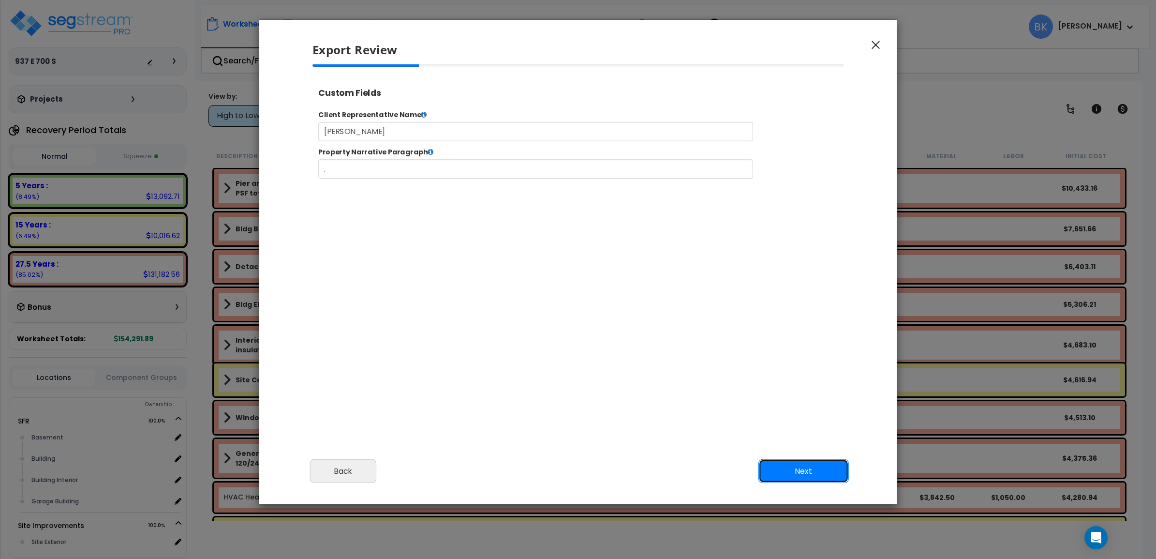
click at [798, 470] on button "Next" at bounding box center [804, 471] width 90 height 24
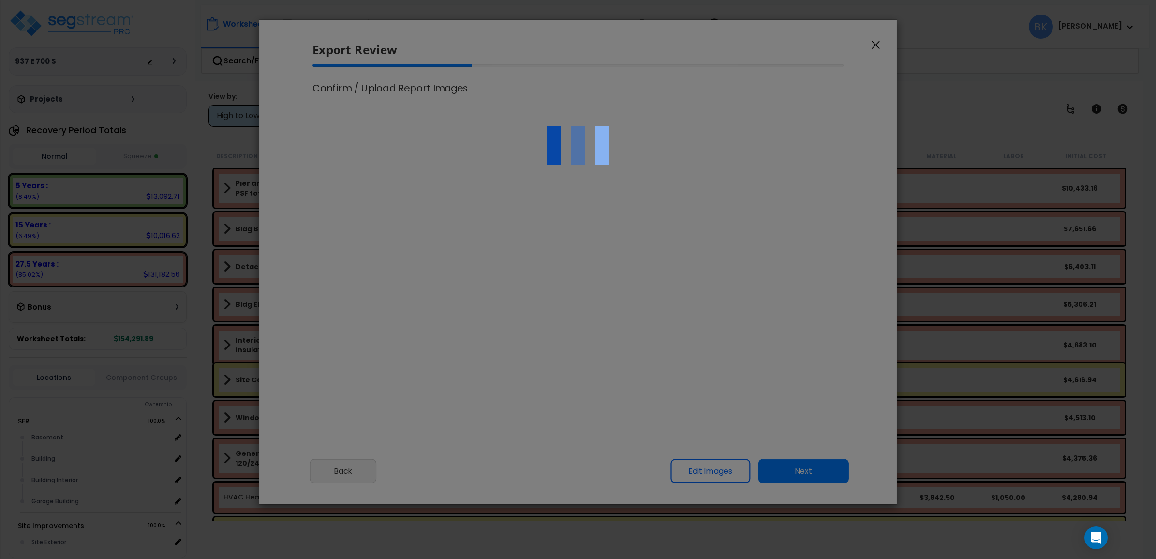
type input "248,413.0"
type input "50,000.0"
type input "19,540.0"
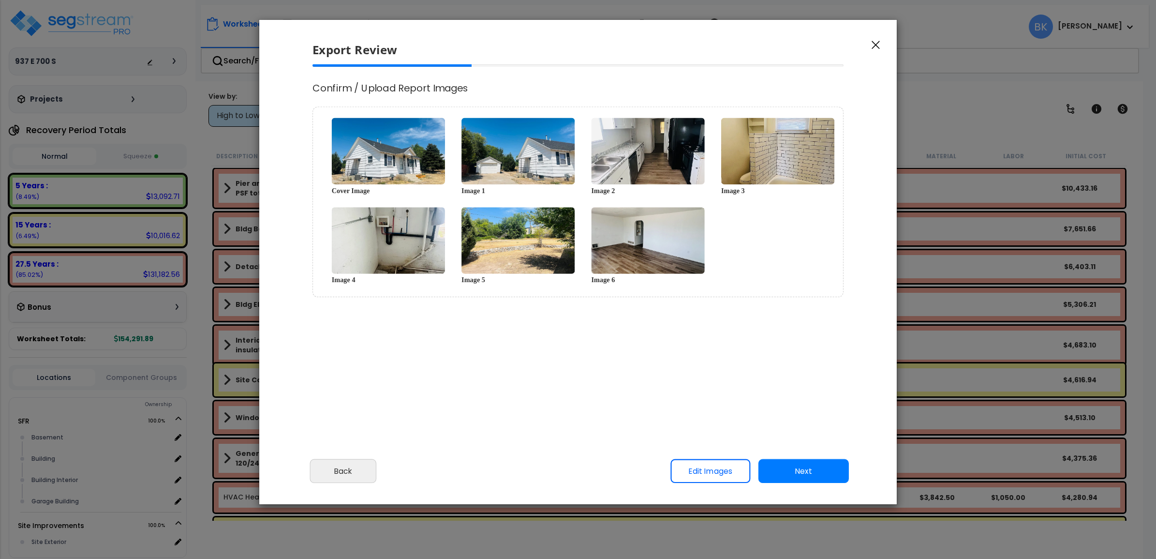
select select "2024"
click at [819, 465] on button "Next" at bounding box center [804, 471] width 90 height 24
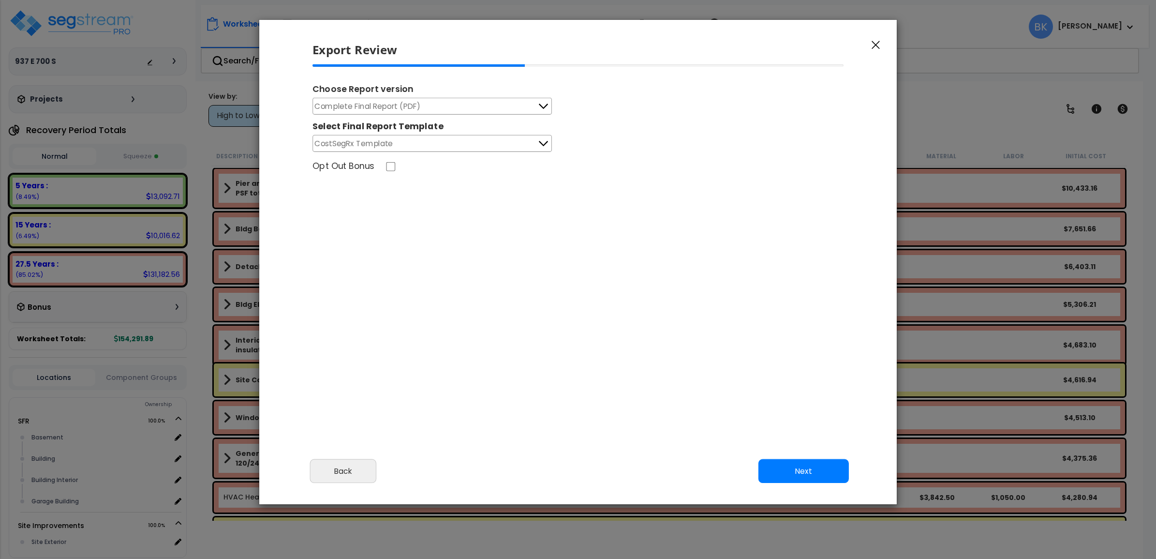
click at [424, 103] on button "Complete Final Report (PDF)" at bounding box center [433, 106] width 240 height 17
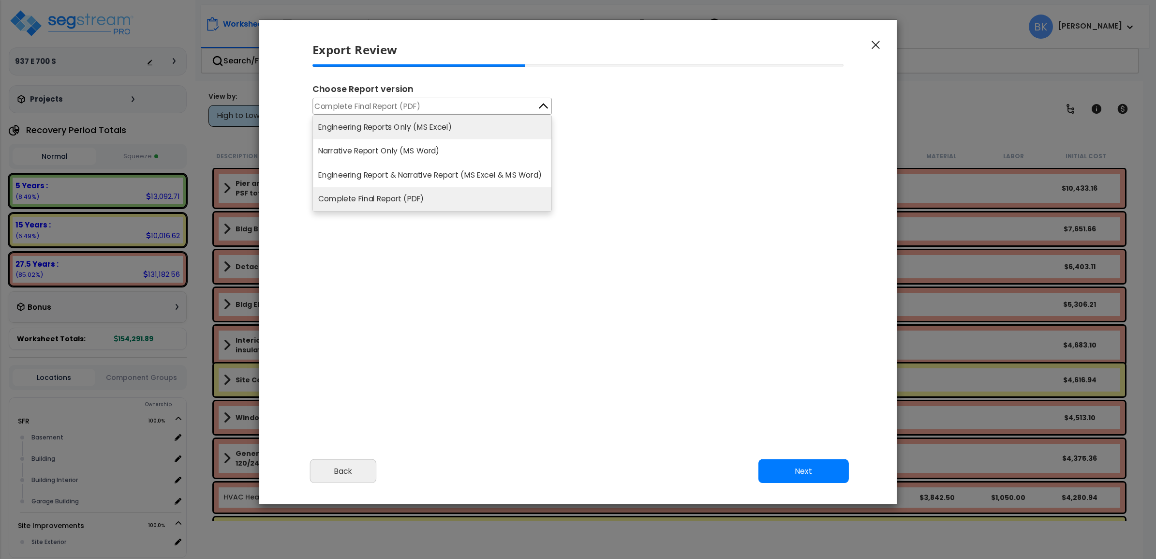
click at [410, 124] on li "Engineering Reports Only (MS Excel)" at bounding box center [432, 127] width 239 height 24
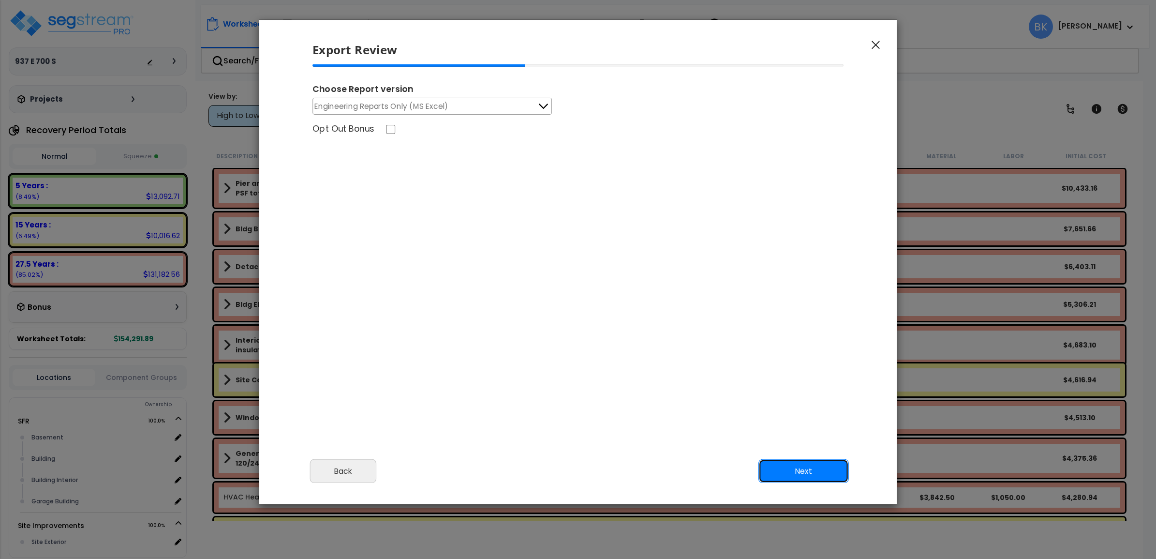
click at [796, 464] on button "Next" at bounding box center [804, 471] width 90 height 24
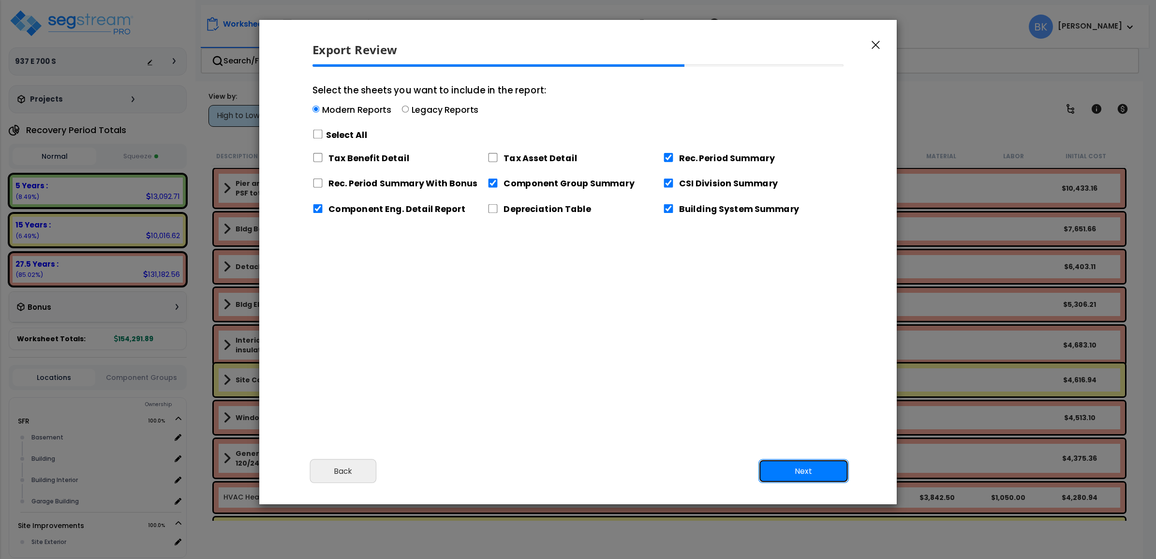
click at [803, 477] on button "Next" at bounding box center [804, 471] width 90 height 24
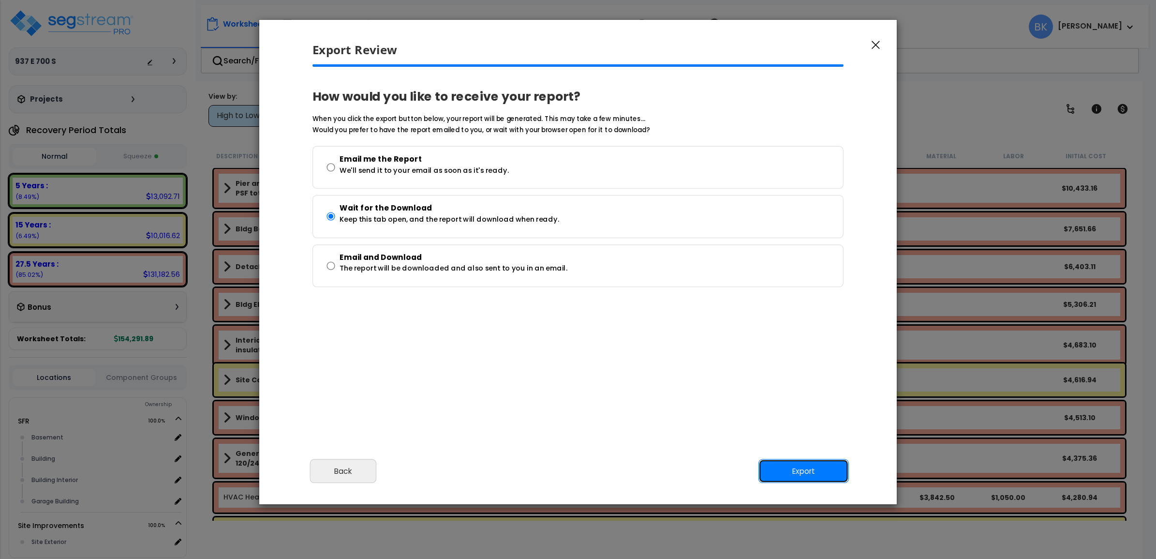
click at [804, 477] on button "Export" at bounding box center [804, 471] width 90 height 24
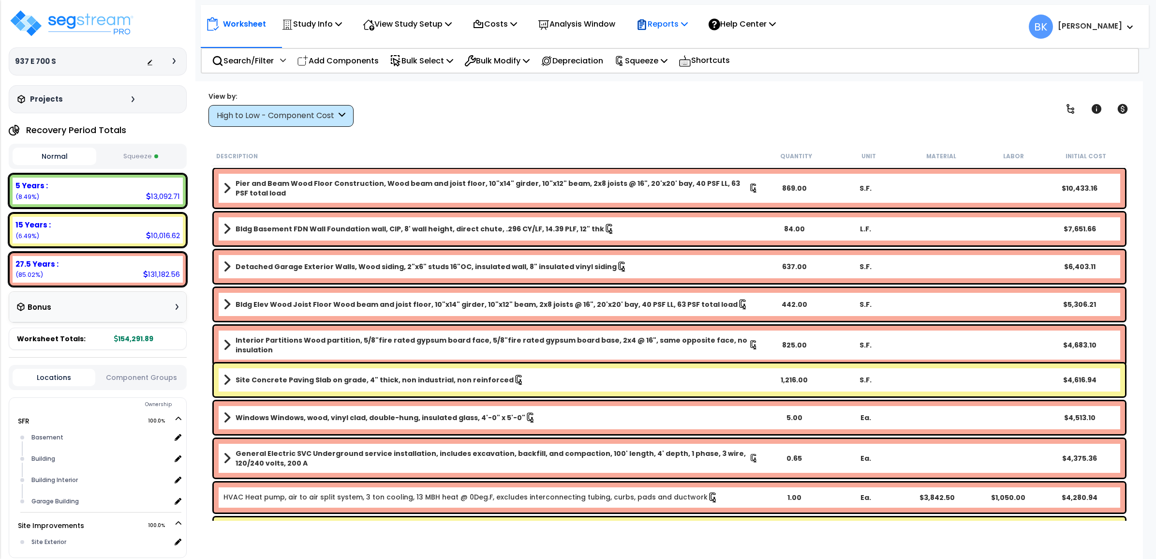
click at [676, 21] on p "Reports" at bounding box center [662, 23] width 52 height 13
click at [682, 42] on link "Get Report" at bounding box center [679, 45] width 96 height 19
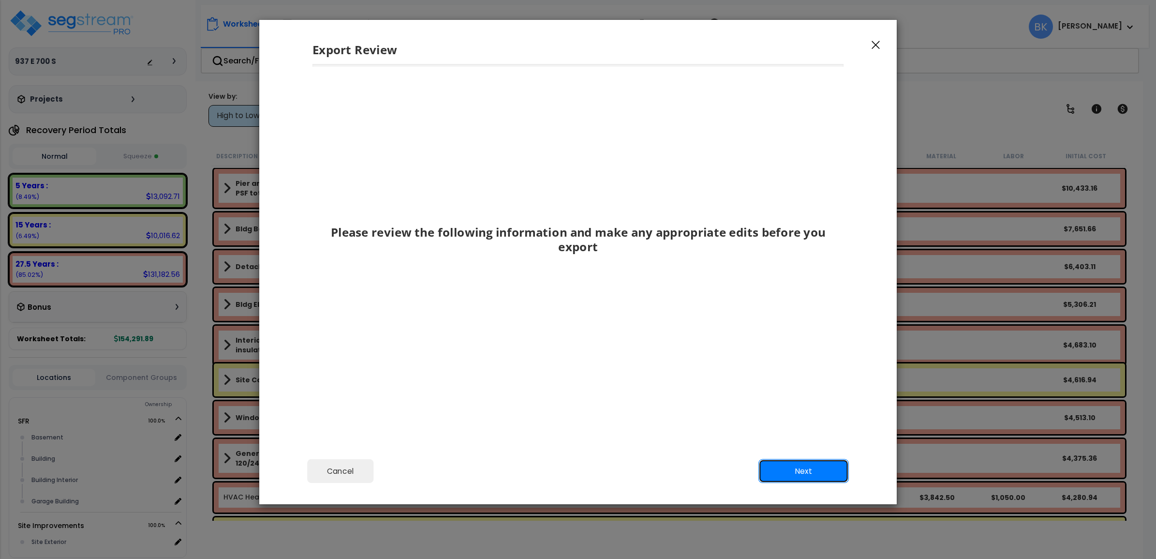
click at [789, 469] on button "Next" at bounding box center [804, 471] width 90 height 24
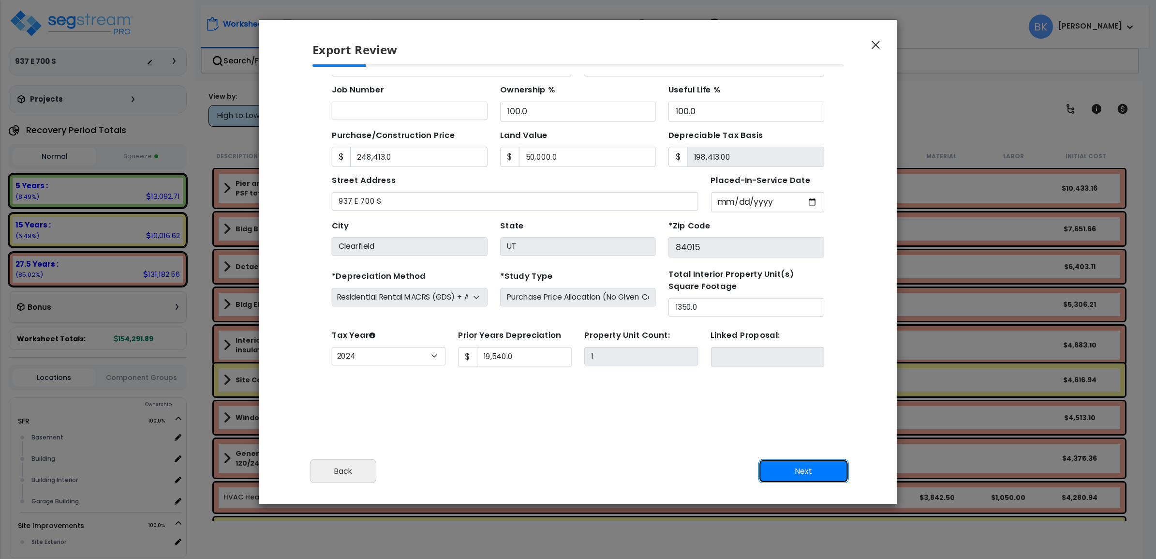
click at [789, 469] on button "Next" at bounding box center [804, 471] width 90 height 24
type input "248413"
type input "50000"
type input "19540"
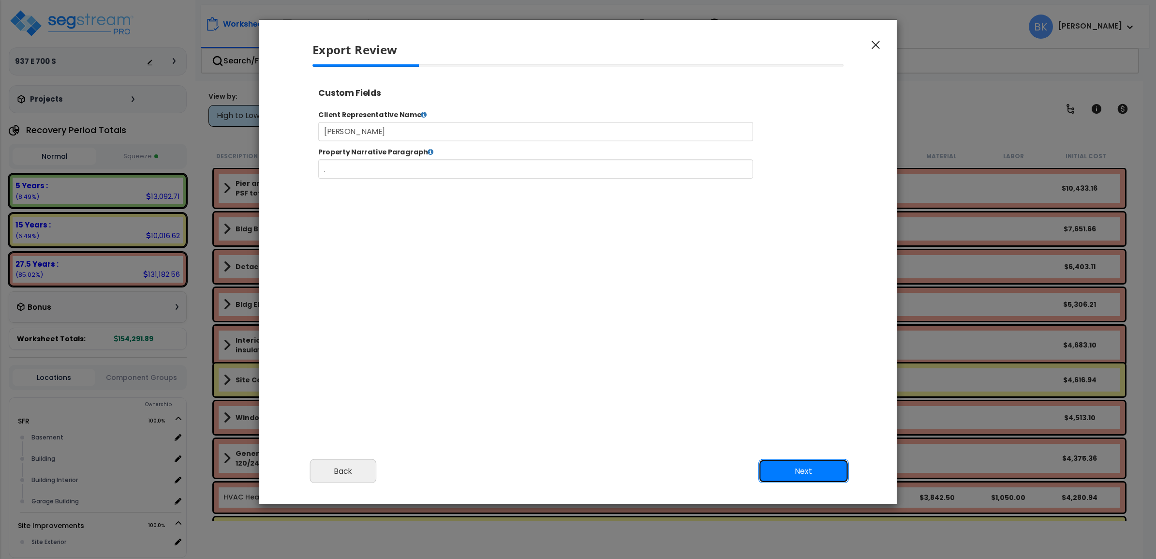
scroll to position [0, 0]
click at [789, 469] on button "Next" at bounding box center [804, 471] width 90 height 24
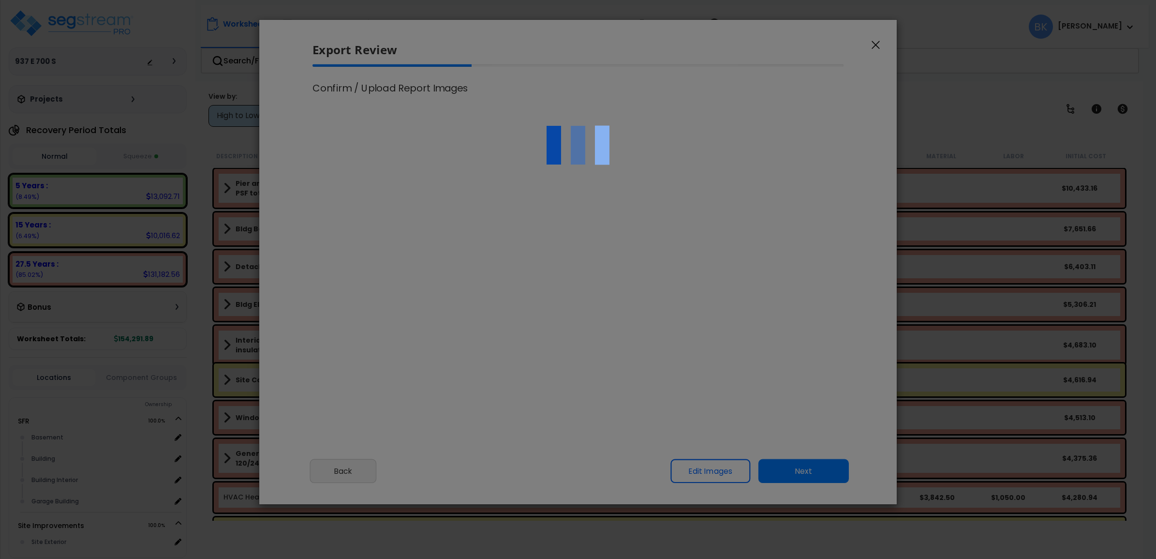
type input "248,413.0"
type input "50,000.0"
type input "19,540.0"
select select "2024"
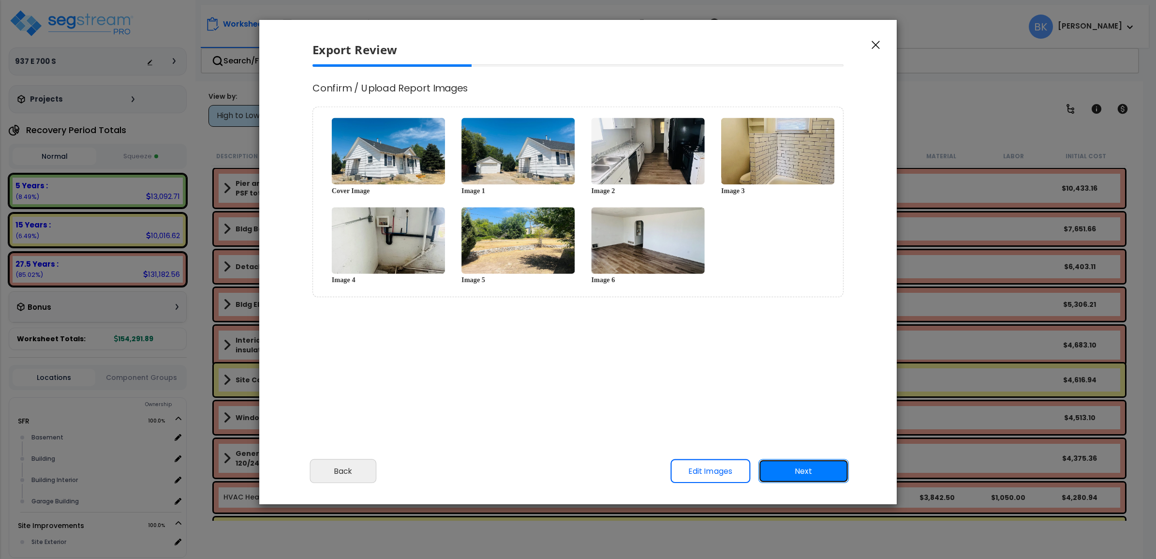
click at [792, 468] on button "Next" at bounding box center [804, 471] width 90 height 24
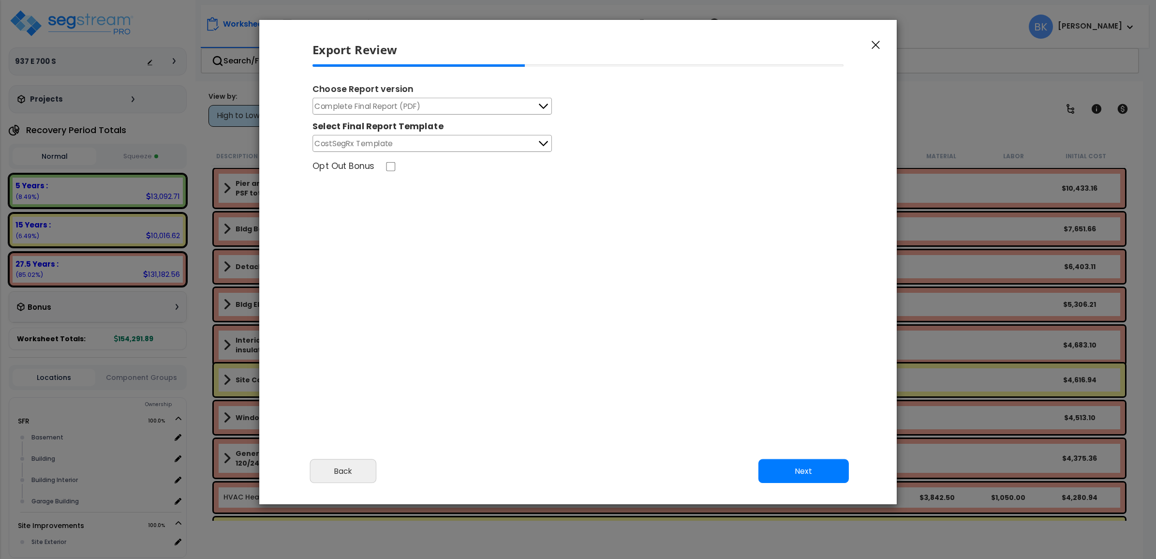
click at [524, 141] on button "CostSegRx Template" at bounding box center [433, 143] width 240 height 17
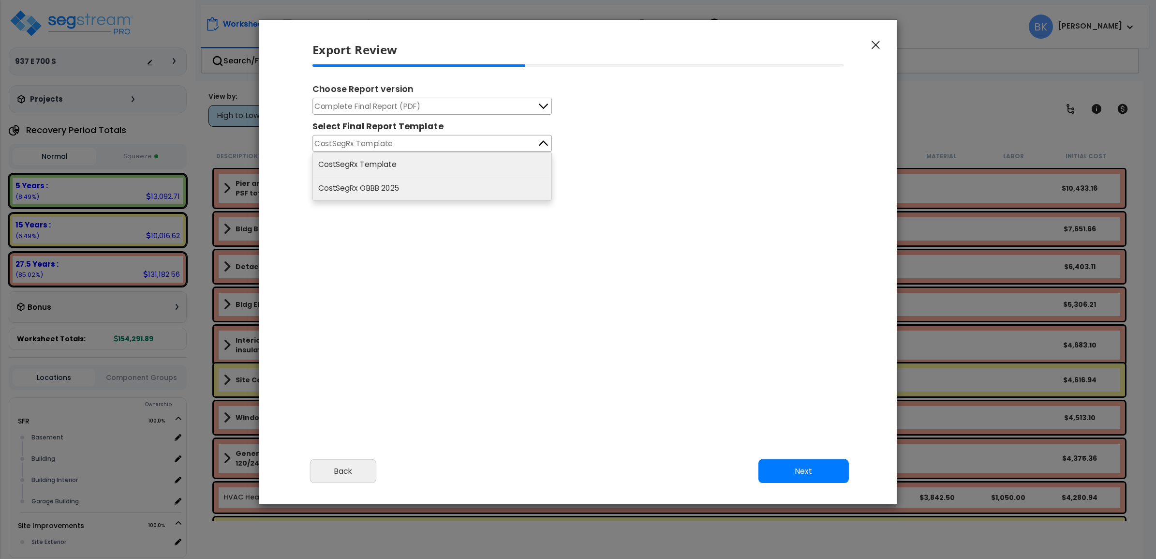
click at [390, 189] on li "CostSegRx OBBB 2025" at bounding box center [432, 189] width 239 height 24
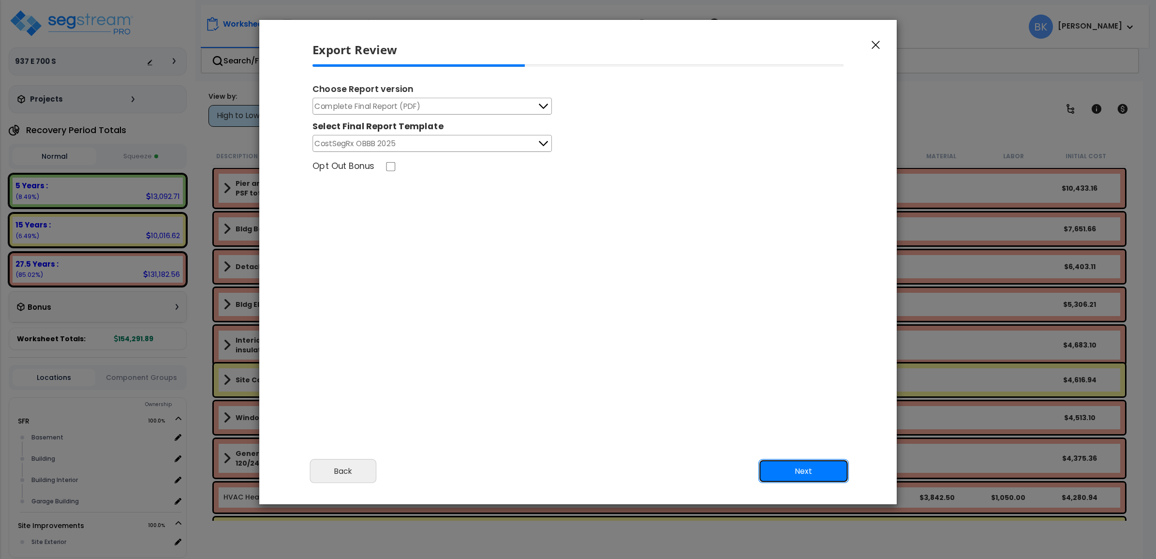
click at [805, 473] on button "Next" at bounding box center [804, 471] width 90 height 24
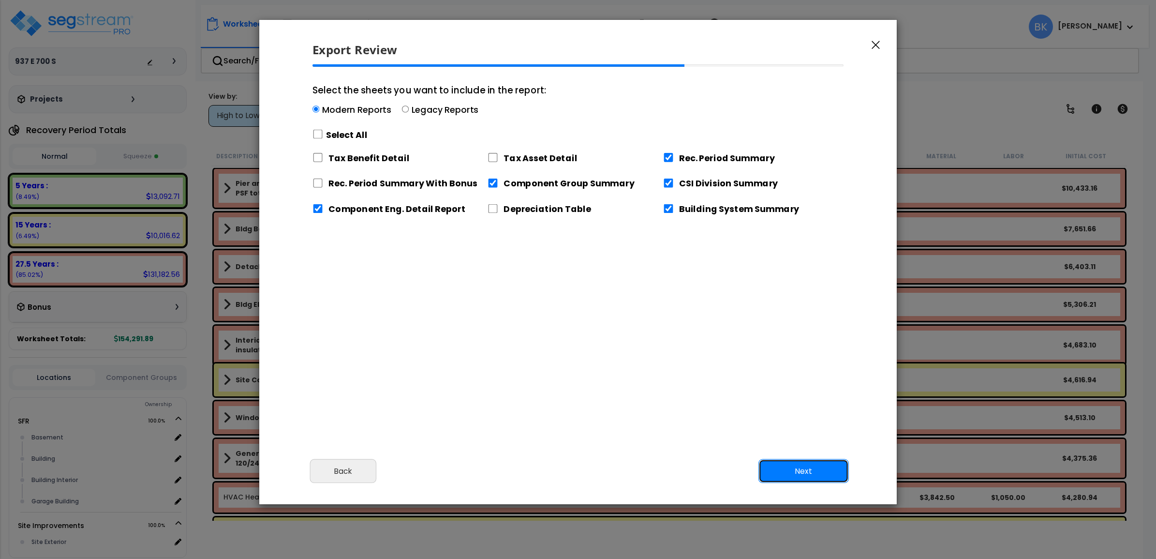
click at [805, 472] on button "Next" at bounding box center [804, 471] width 90 height 24
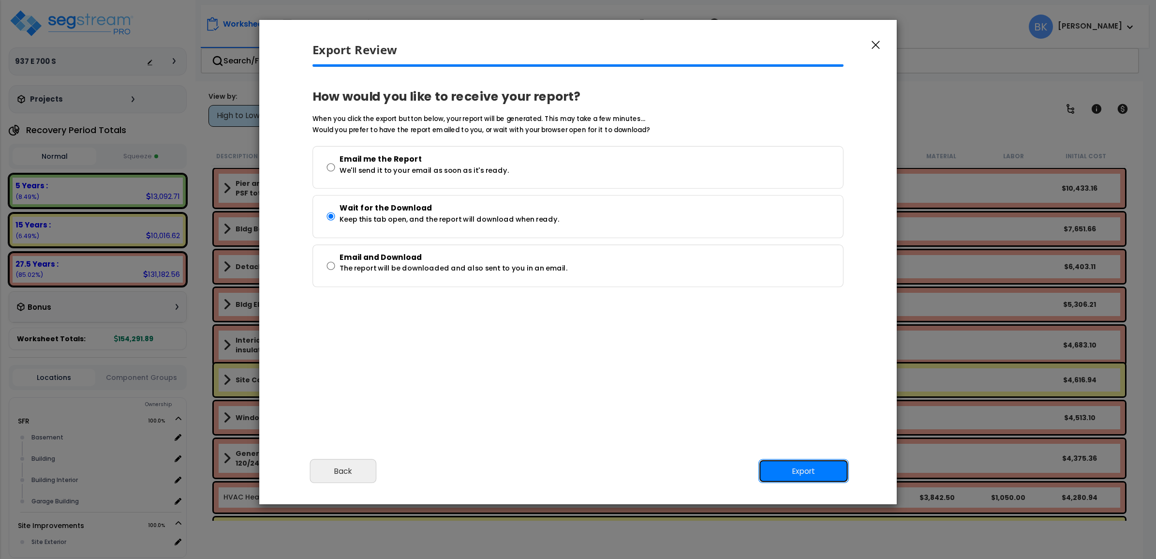
click at [805, 472] on button "Export" at bounding box center [804, 471] width 90 height 24
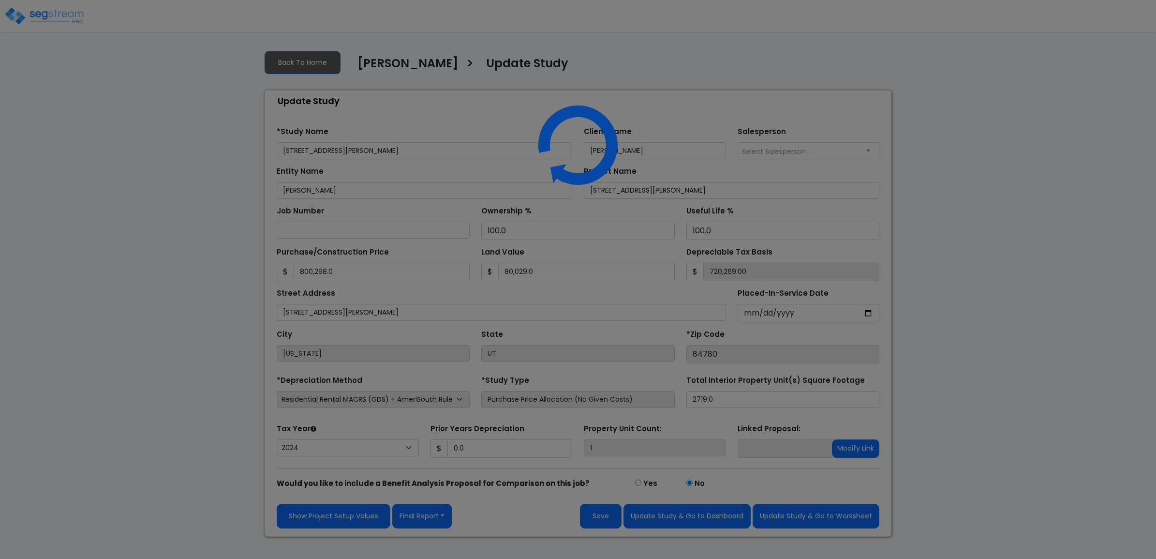
select select "2024"
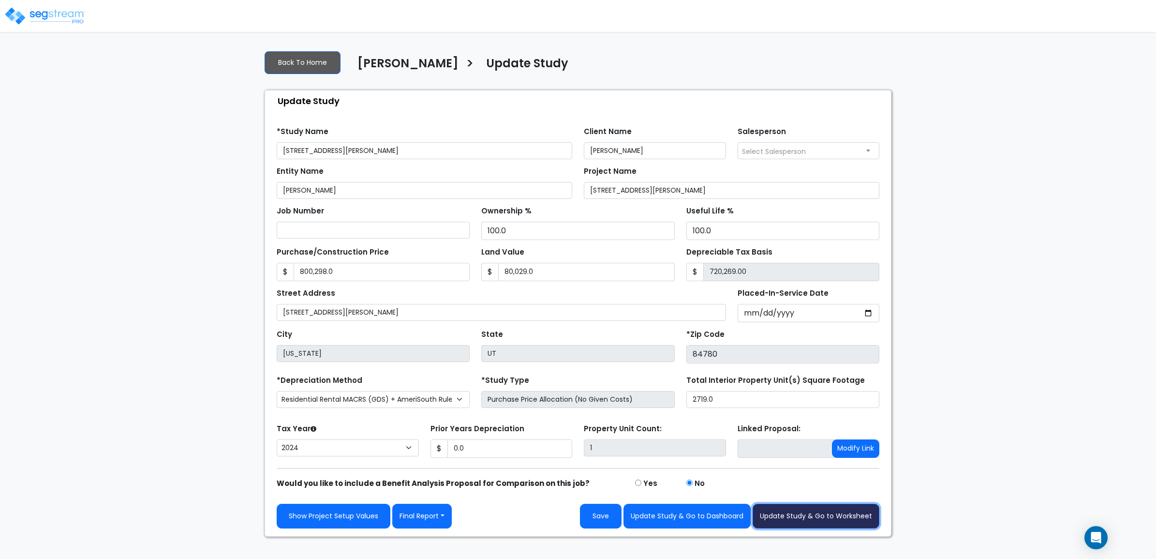
click at [813, 521] on button "Update Study & Go to Worksheet" at bounding box center [816, 516] width 127 height 25
type input "800298"
type input "80029"
type input "0"
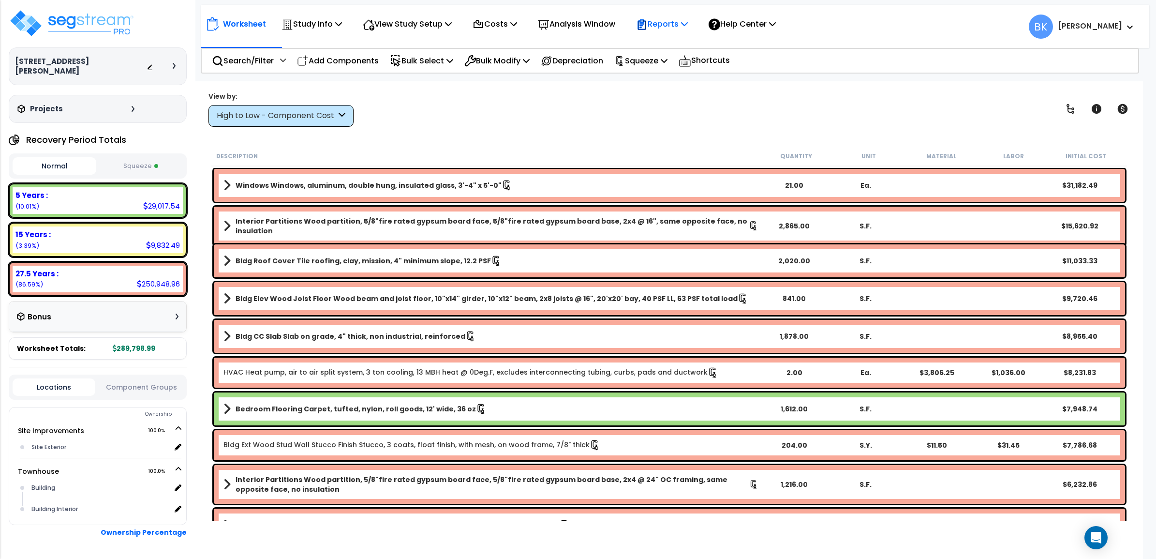
click at [673, 24] on p "Reports" at bounding box center [662, 23] width 52 height 13
click at [671, 35] on div "Reports Get Report Manage Report Images Manage Report Custom Fields Download Re…" at bounding box center [662, 24] width 62 height 23
drag, startPoint x: 671, startPoint y: 35, endPoint x: 679, endPoint y: 23, distance: 14.0
click at [679, 23] on p "Reports" at bounding box center [662, 23] width 52 height 13
click at [675, 57] on link "Manage Report Images" at bounding box center [679, 66] width 96 height 19
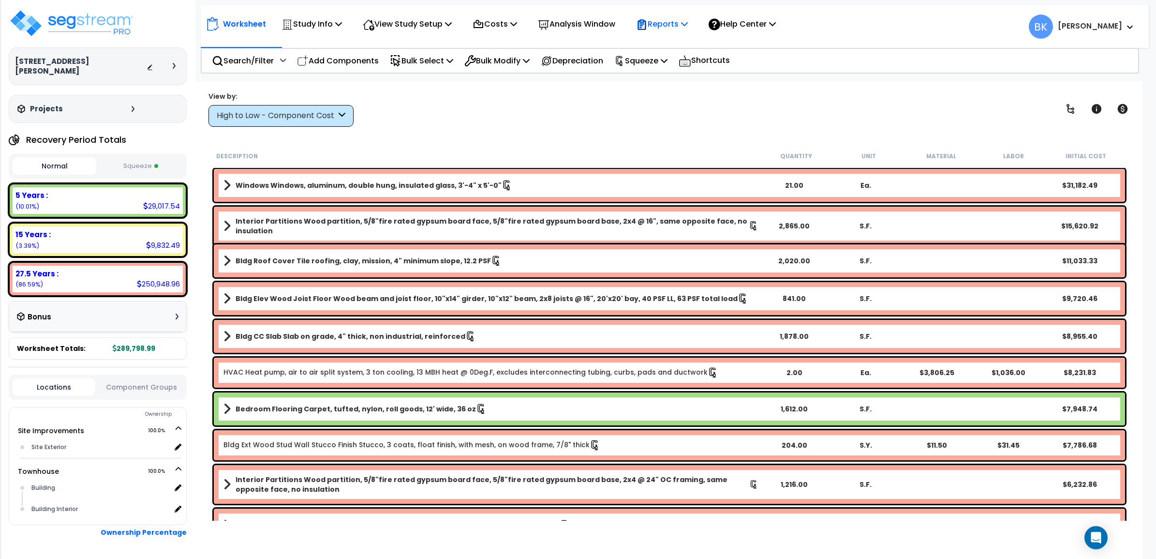
click at [662, 23] on p "Reports" at bounding box center [662, 23] width 52 height 13
click at [671, 53] on link "Get Report" at bounding box center [679, 45] width 96 height 19
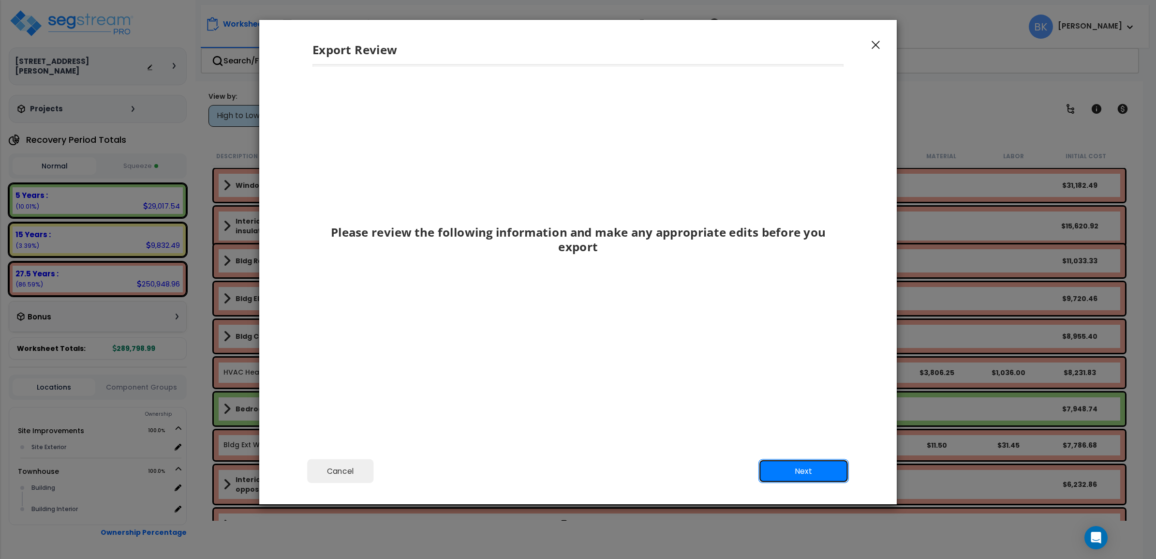
click at [800, 465] on button "Next" at bounding box center [804, 471] width 90 height 24
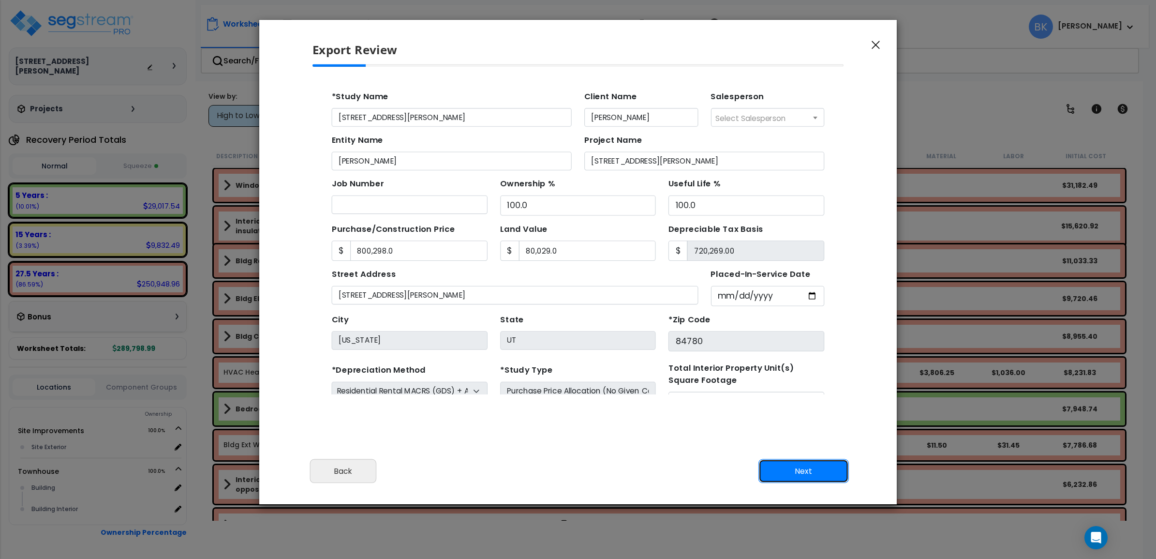
click at [800, 465] on button "Next" at bounding box center [804, 471] width 90 height 24
type input "800298"
type input "80029"
type input "0"
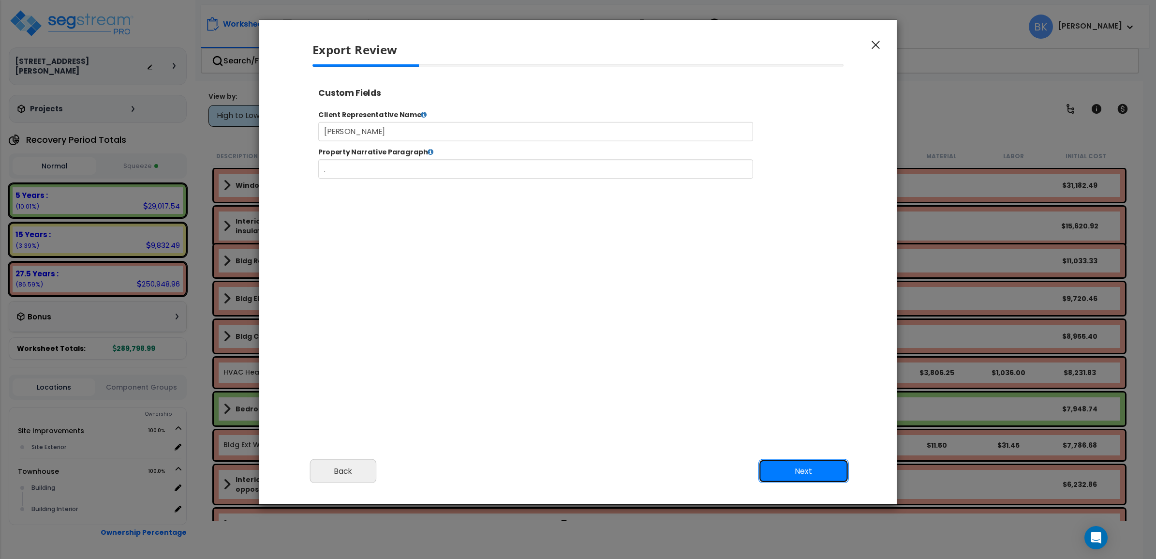
click at [790, 463] on button "Next" at bounding box center [804, 471] width 90 height 24
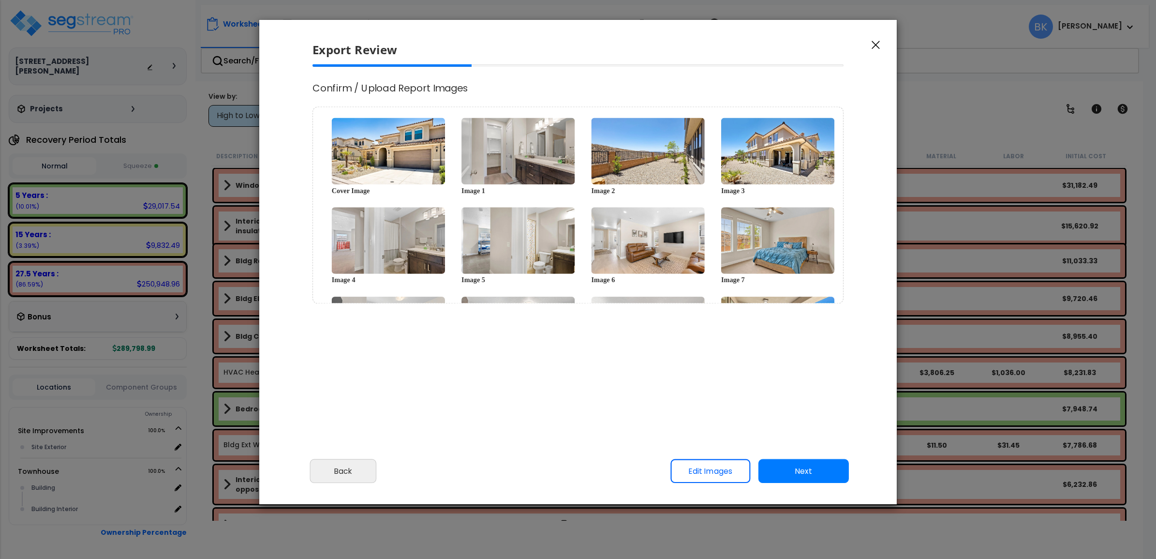
type input "800,298.0"
type input "80,029.0"
select select "2024"
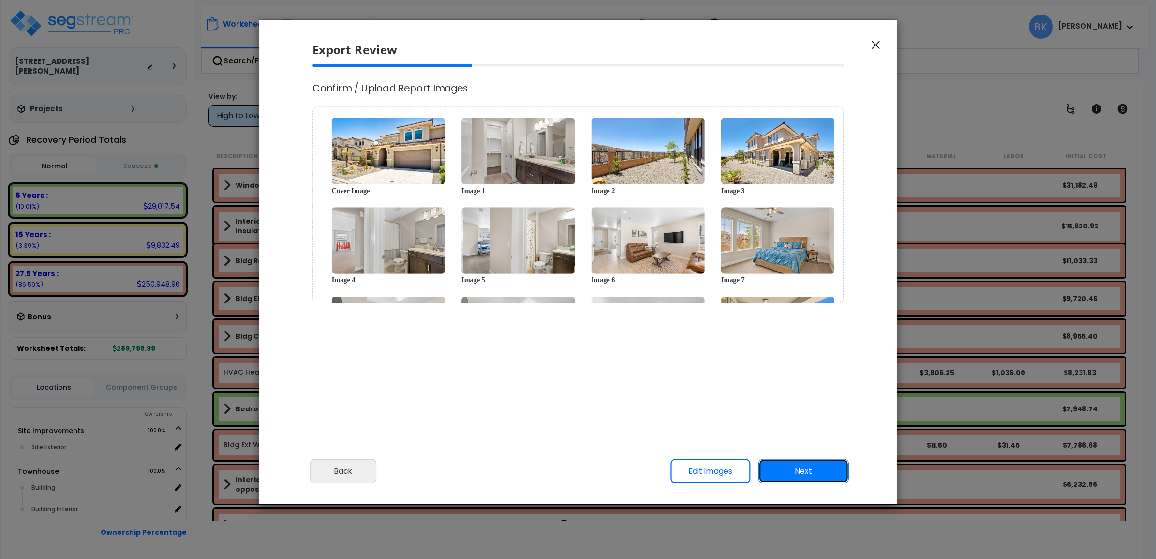
click at [799, 475] on button "Next" at bounding box center [804, 471] width 90 height 24
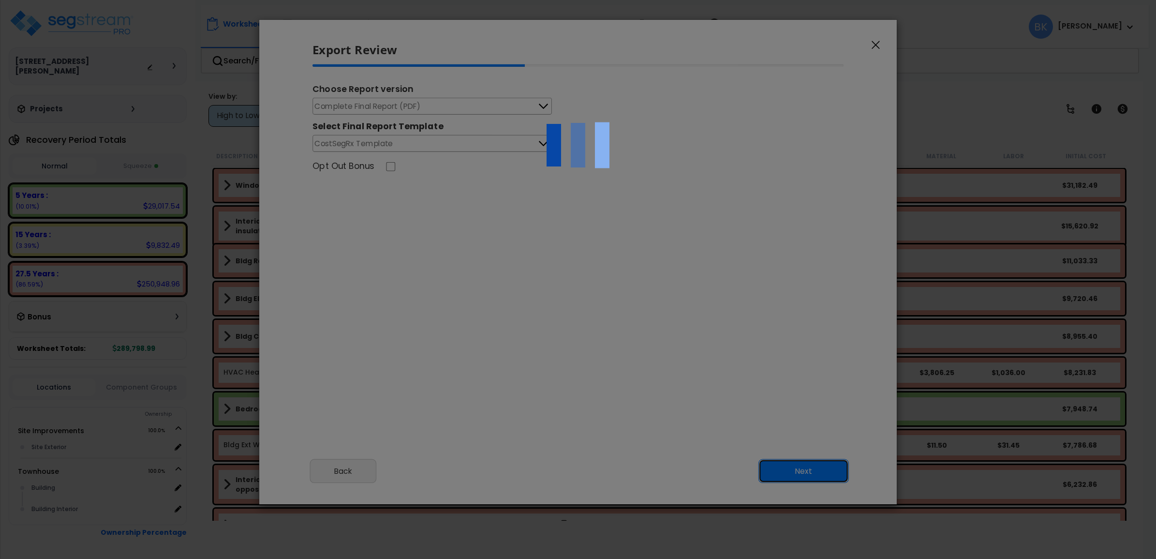
scroll to position [0, 0]
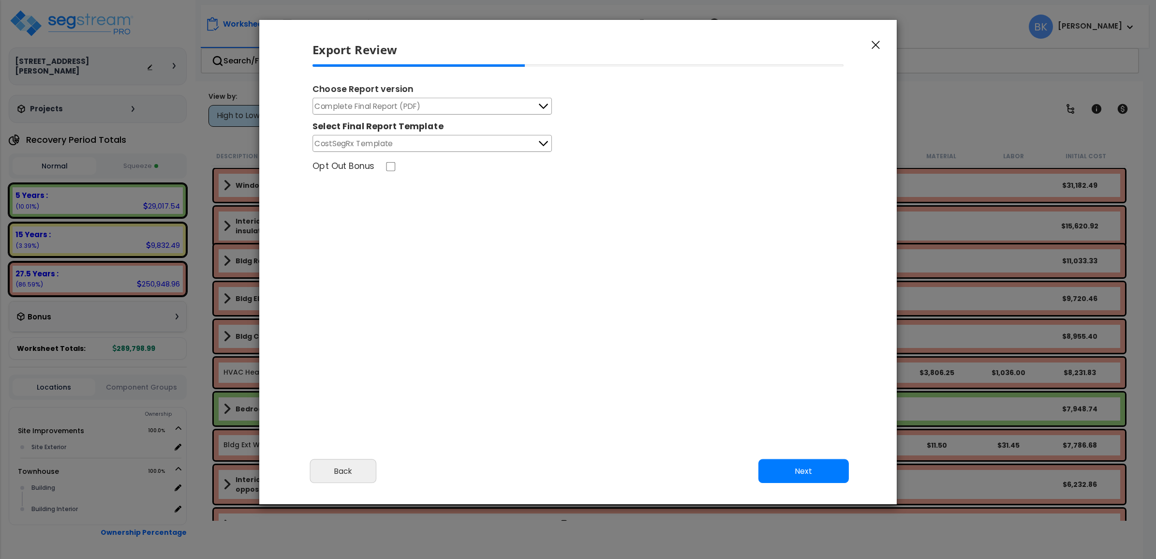
click at [422, 146] on button "CostSegRx Template" at bounding box center [433, 143] width 240 height 17
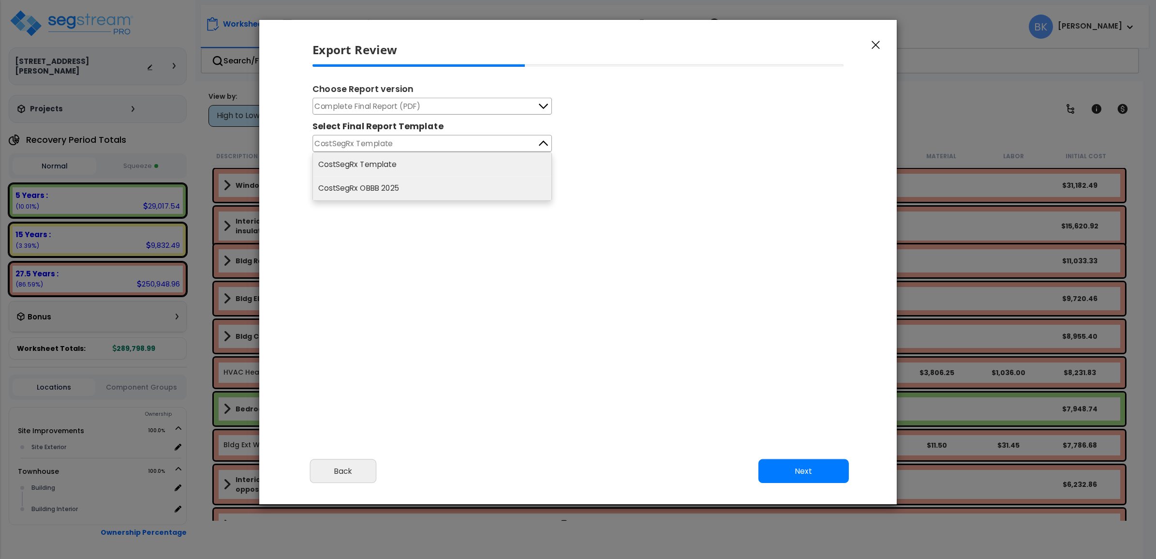
click at [394, 194] on li "CostSegRx OBBB 2025" at bounding box center [432, 189] width 239 height 24
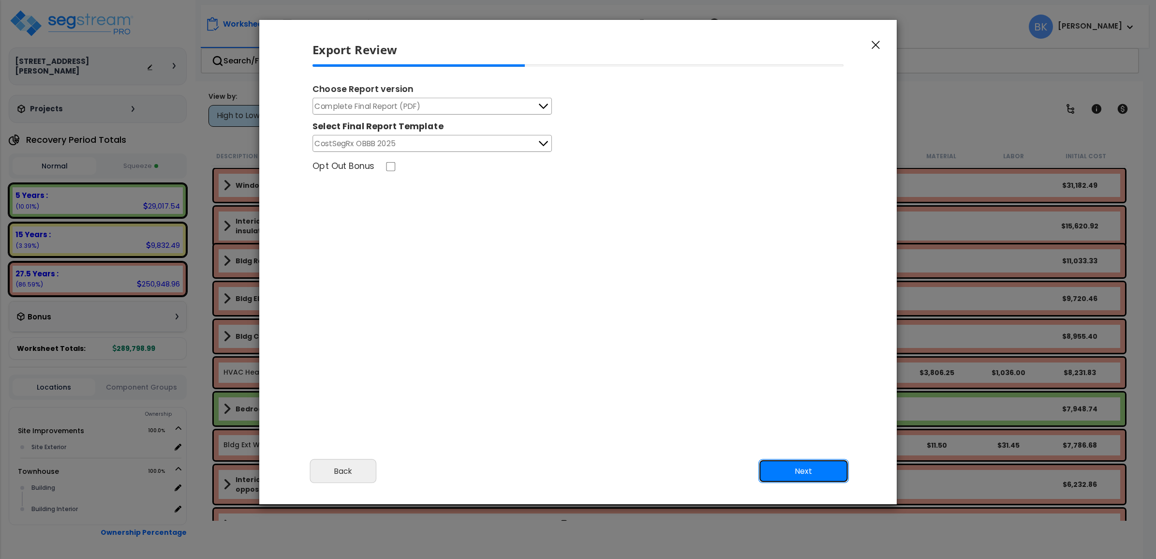
click at [781, 468] on button "Next" at bounding box center [804, 471] width 90 height 24
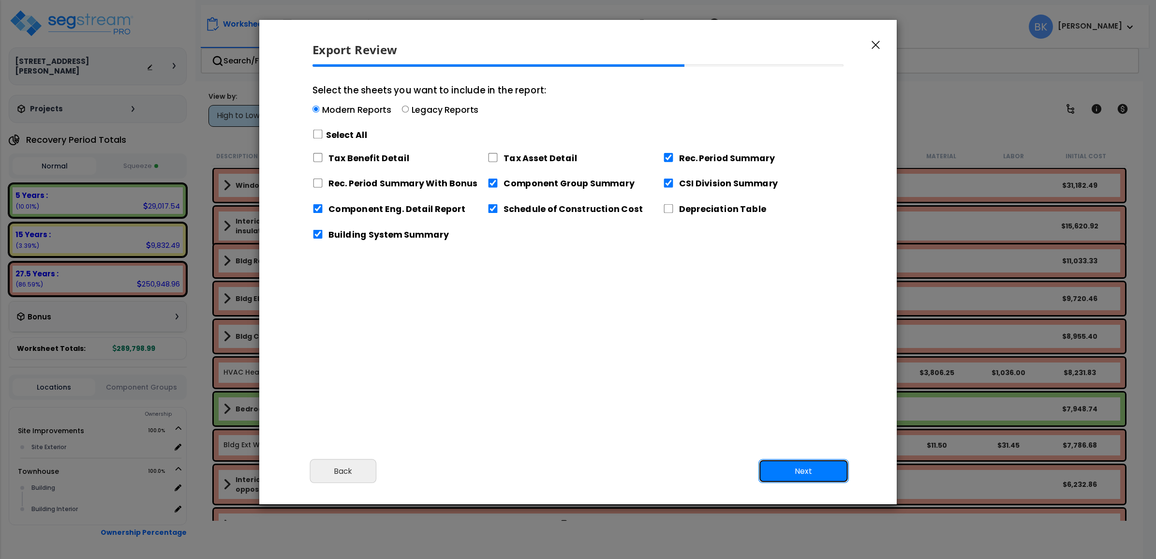
click at [802, 472] on button "Next" at bounding box center [804, 471] width 90 height 24
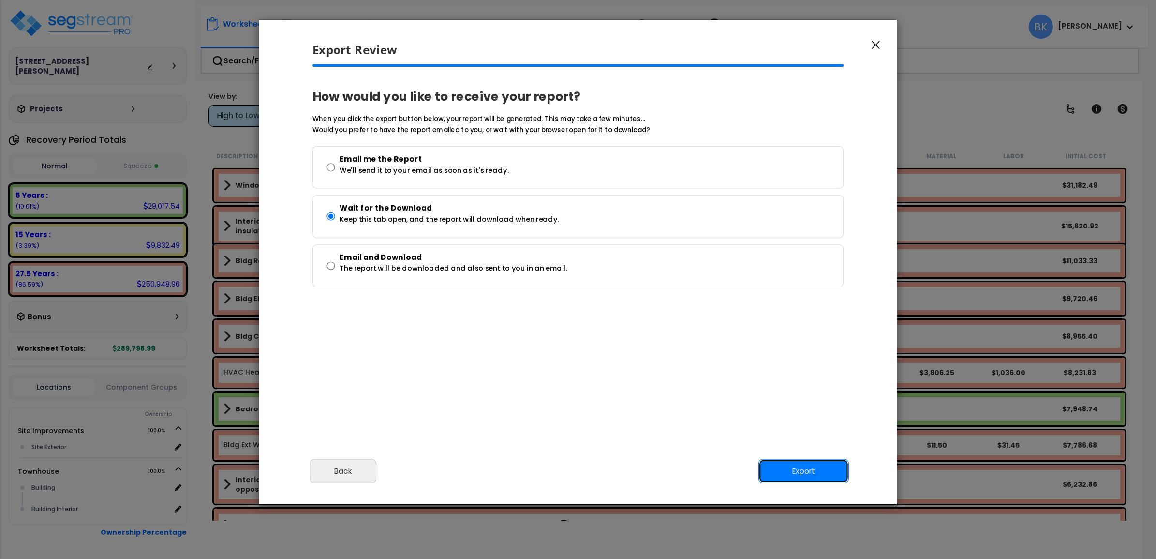
click at [802, 472] on button "Export" at bounding box center [804, 471] width 90 height 24
